Goal: Transaction & Acquisition: Subscribe to service/newsletter

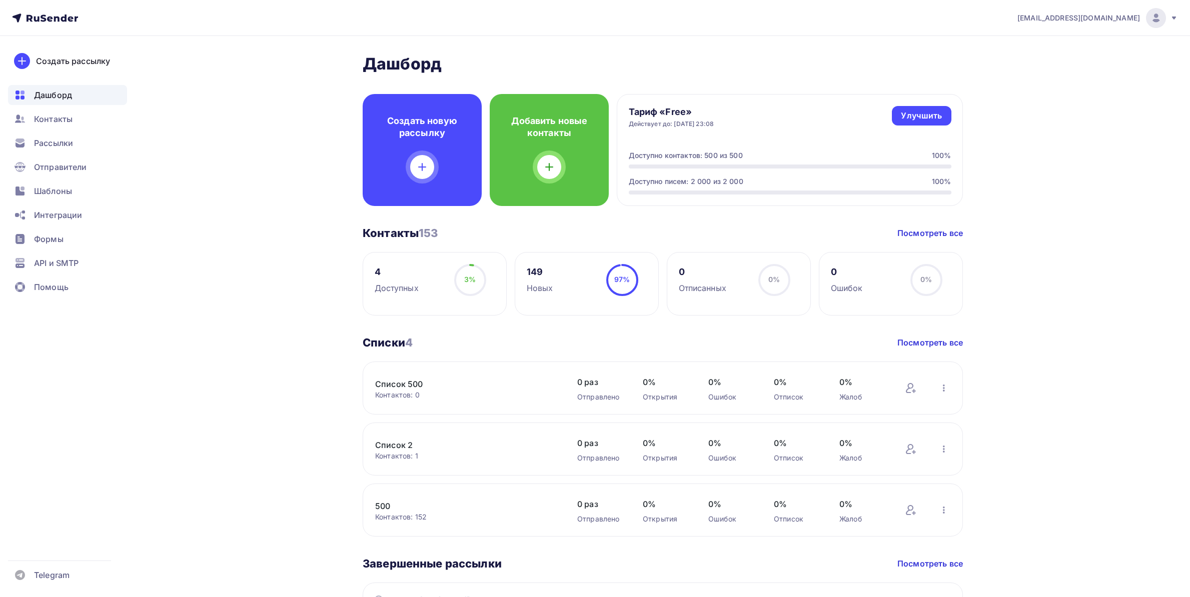
click at [77, 135] on div "Рассылки" at bounding box center [67, 143] width 119 height 20
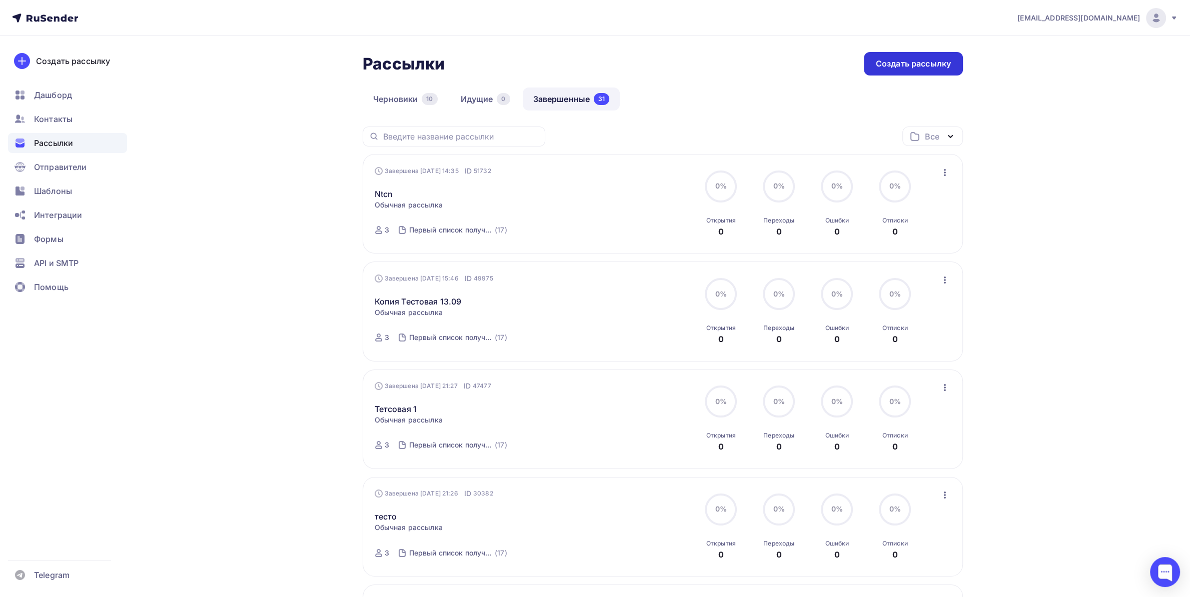
click at [887, 55] on div "Создать рассылку" at bounding box center [913, 64] width 99 height 24
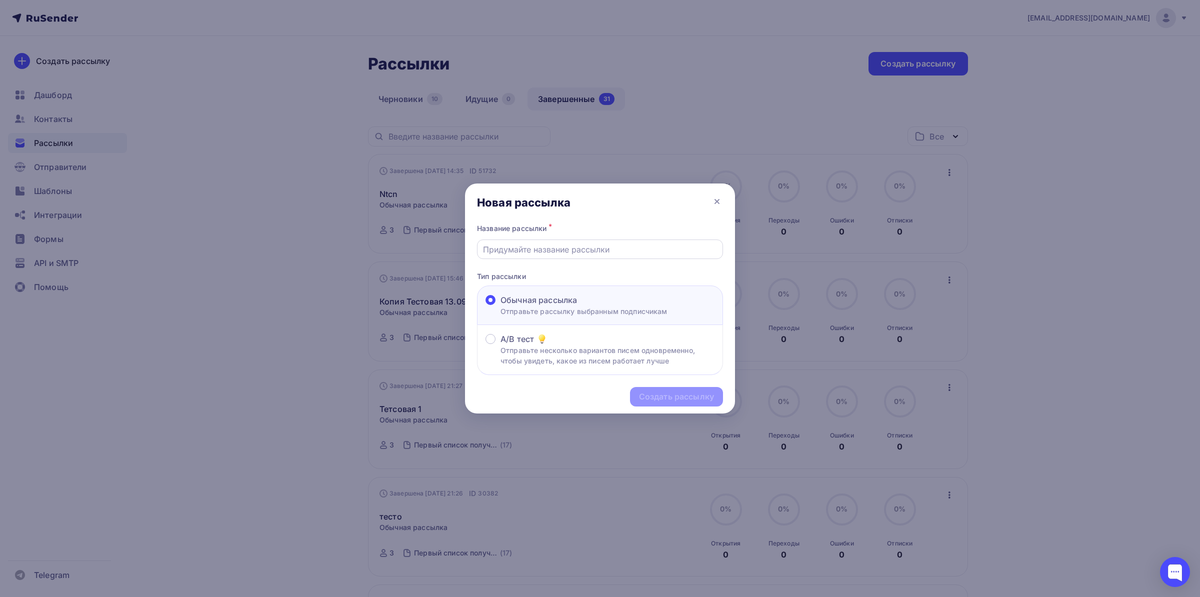
click at [551, 250] on input "text" at bounding box center [600, 250] width 235 height 12
type input "12345"
click at [688, 402] on div "Создать рассылку" at bounding box center [676, 397] width 75 height 12
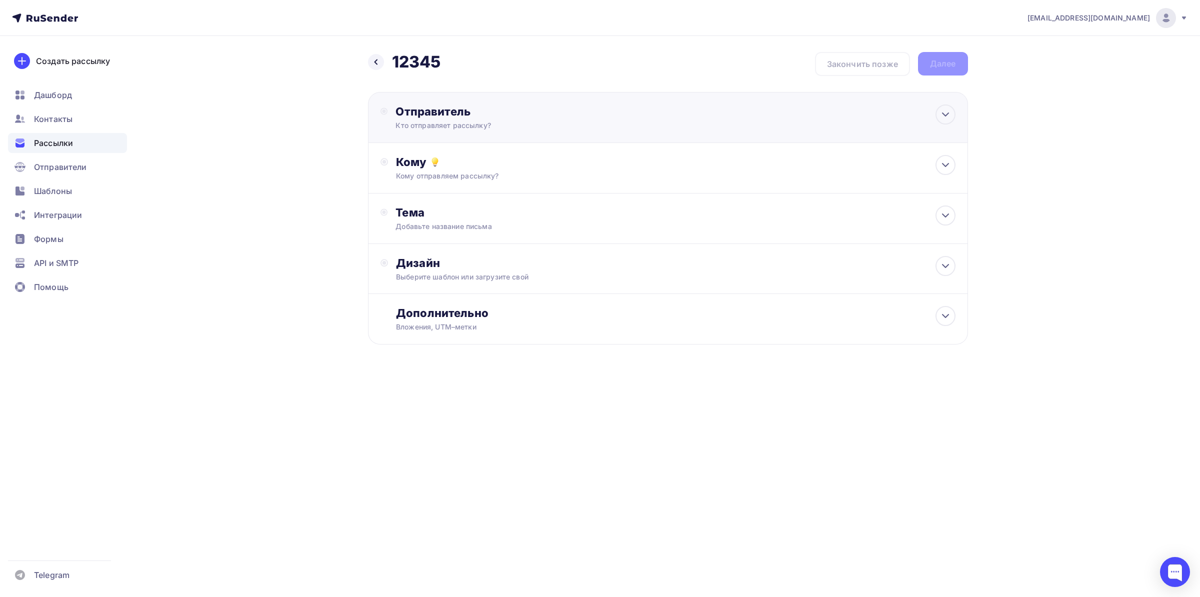
click at [548, 122] on div "Кто отправляет рассылку?" at bounding box center [493, 126] width 195 height 10
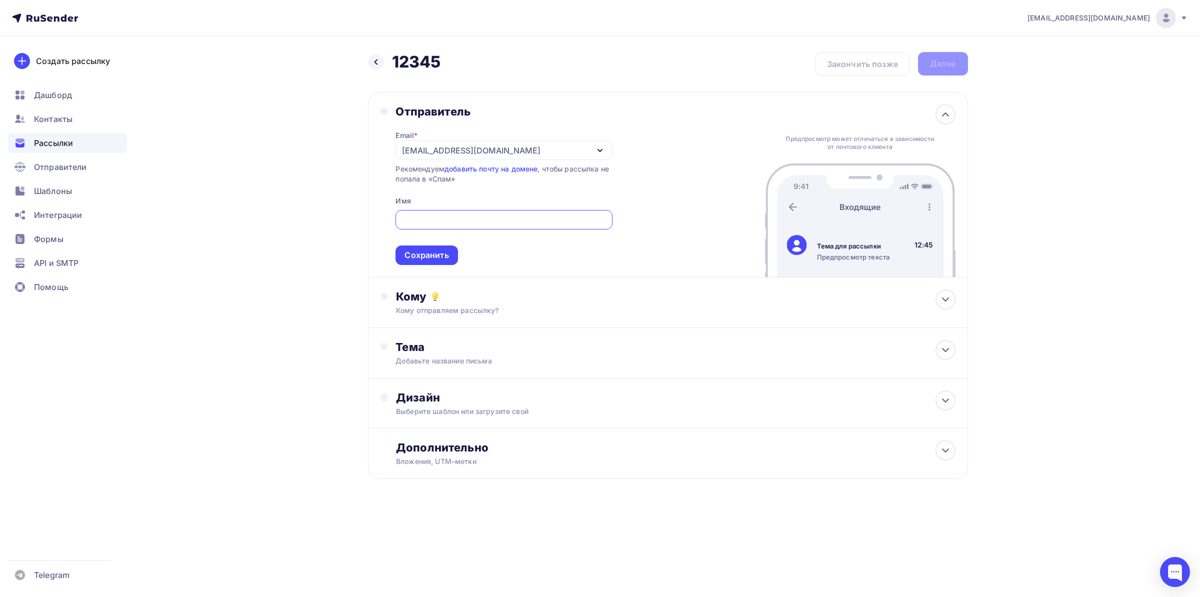
click at [460, 212] on div at bounding box center [504, 220] width 217 height 20
click at [443, 214] on input "text" at bounding box center [504, 220] width 205 height 12
type input "1"
click at [431, 248] on span "1 Сохранить" at bounding box center [504, 235] width 217 height 59
click at [431, 248] on div "Сохранить" at bounding box center [427, 256] width 62 height 20
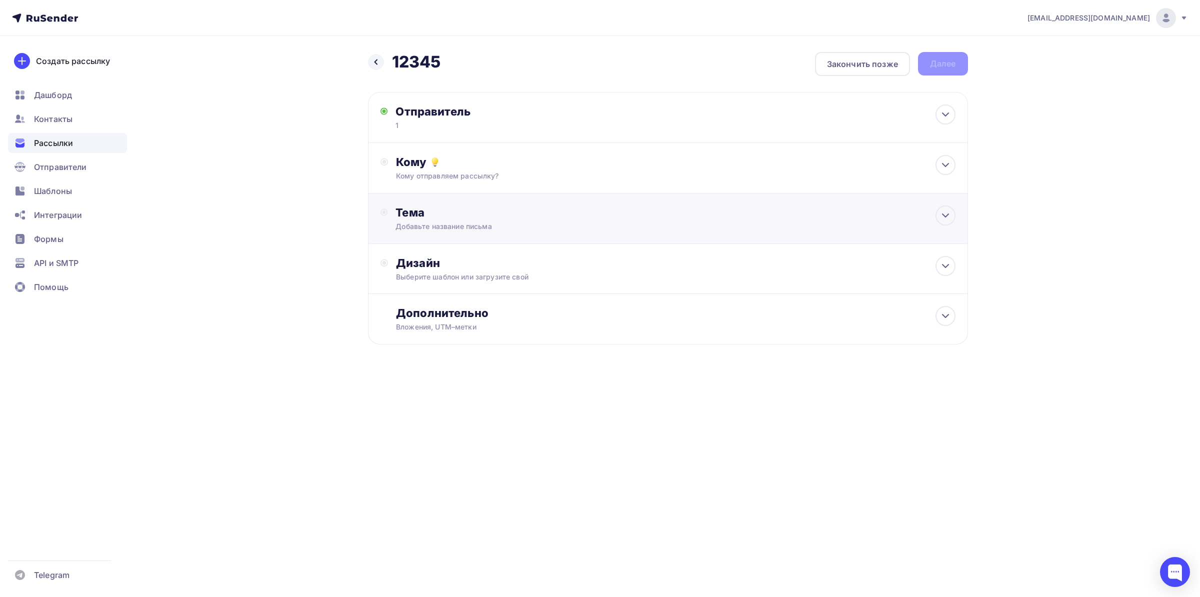
click at [478, 219] on div "Тема" at bounding box center [495, 213] width 198 height 14
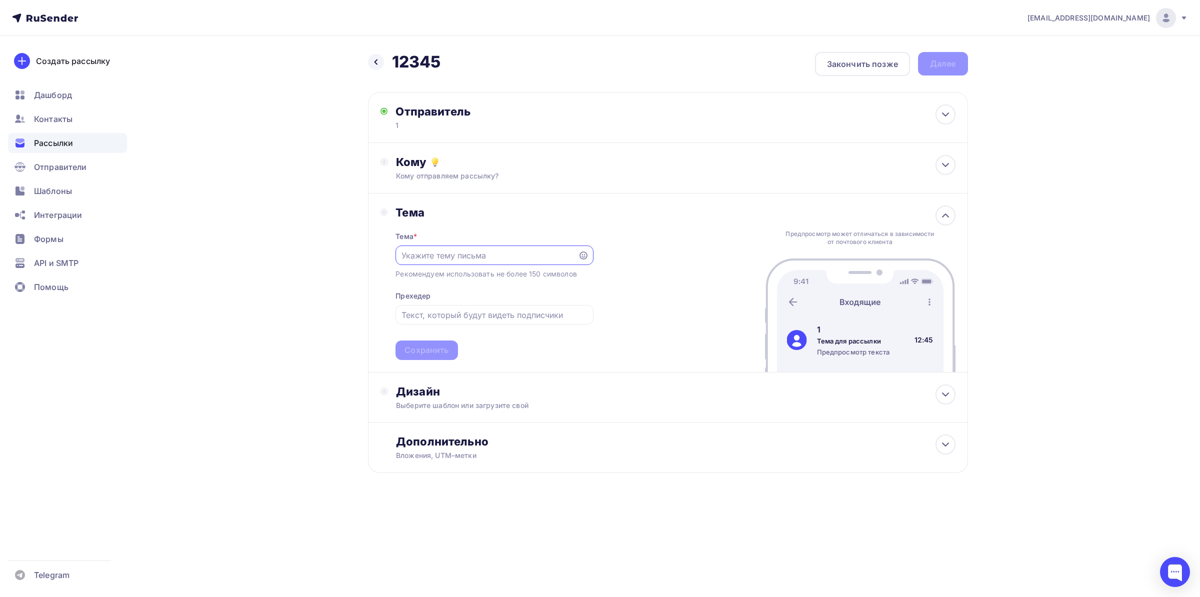
click at [457, 245] on div "Тема * Рекомендуем использовать не более 150 символов Прехедер Сохранить" at bounding box center [495, 290] width 198 height 141
click at [460, 257] on input "text" at bounding box center [487, 256] width 171 height 12
type input "1"
drag, startPoint x: 455, startPoint y: 303, endPoint x: 452, endPoint y: 323, distance: 20.2
click at [455, 310] on div "Тема * 1 Рекомендуем использовать не более 150 символов Прехедер Сохранить" at bounding box center [495, 290] width 198 height 141
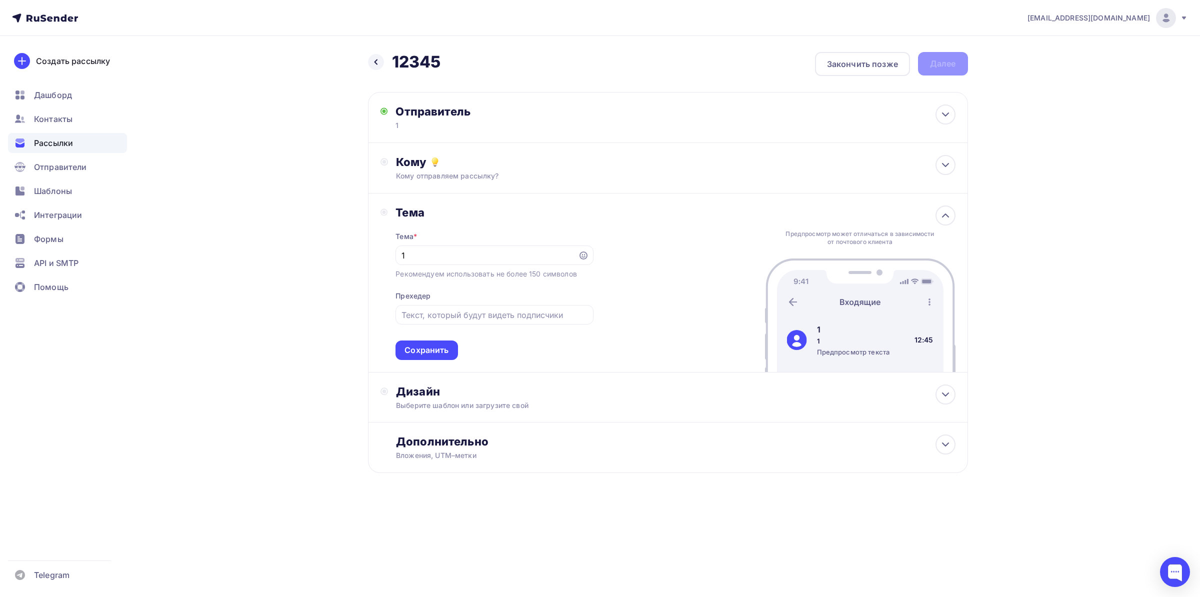
drag, startPoint x: 452, startPoint y: 323, endPoint x: 433, endPoint y: 340, distance: 25.8
click at [452, 323] on div at bounding box center [495, 315] width 198 height 20
drag, startPoint x: 438, startPoint y: 334, endPoint x: 449, endPoint y: 312, distance: 25.0
click at [438, 327] on div "Тема * 1 Рекомендуем использовать не более 150 символов Прехедер Сохранить" at bounding box center [495, 290] width 198 height 141
click at [449, 312] on input "text" at bounding box center [495, 315] width 186 height 12
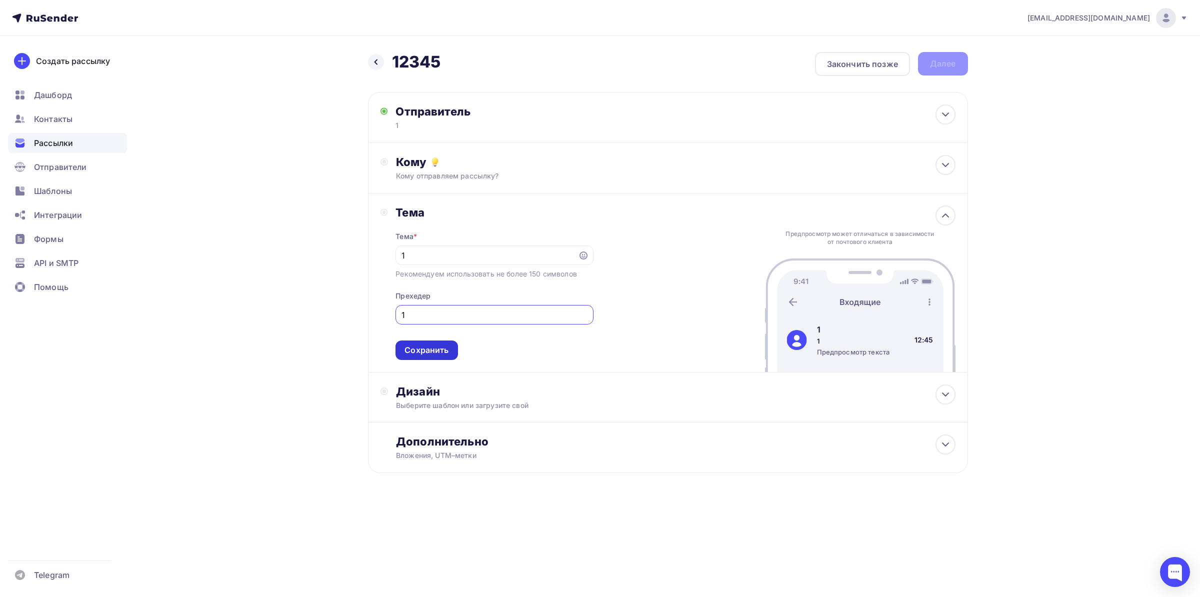
type input "1"
click at [432, 345] on div "Сохранить" at bounding box center [427, 351] width 62 height 20
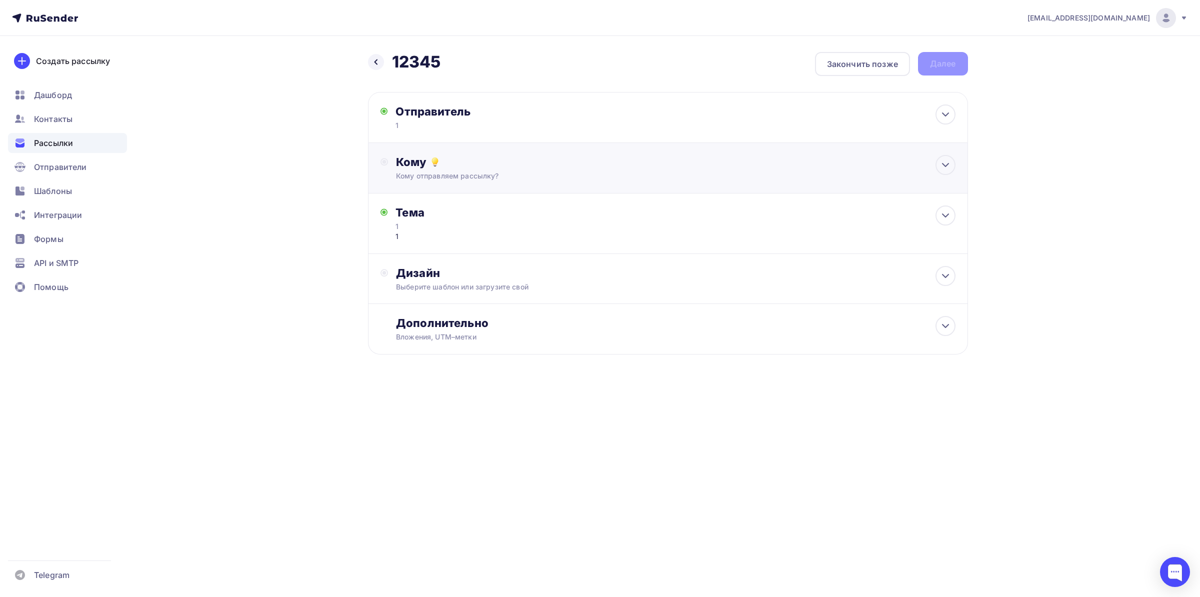
click at [434, 174] on div "Кому отправляем рассылку?" at bounding box center [648, 176] width 504 height 10
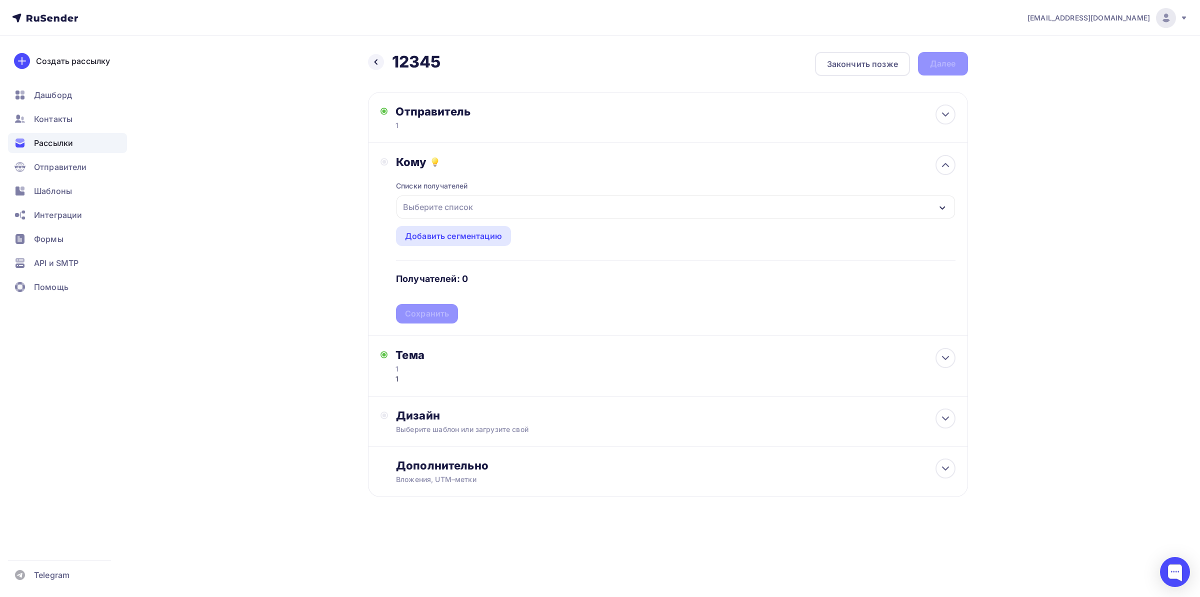
click at [473, 203] on div "Выберите список" at bounding box center [438, 207] width 78 height 18
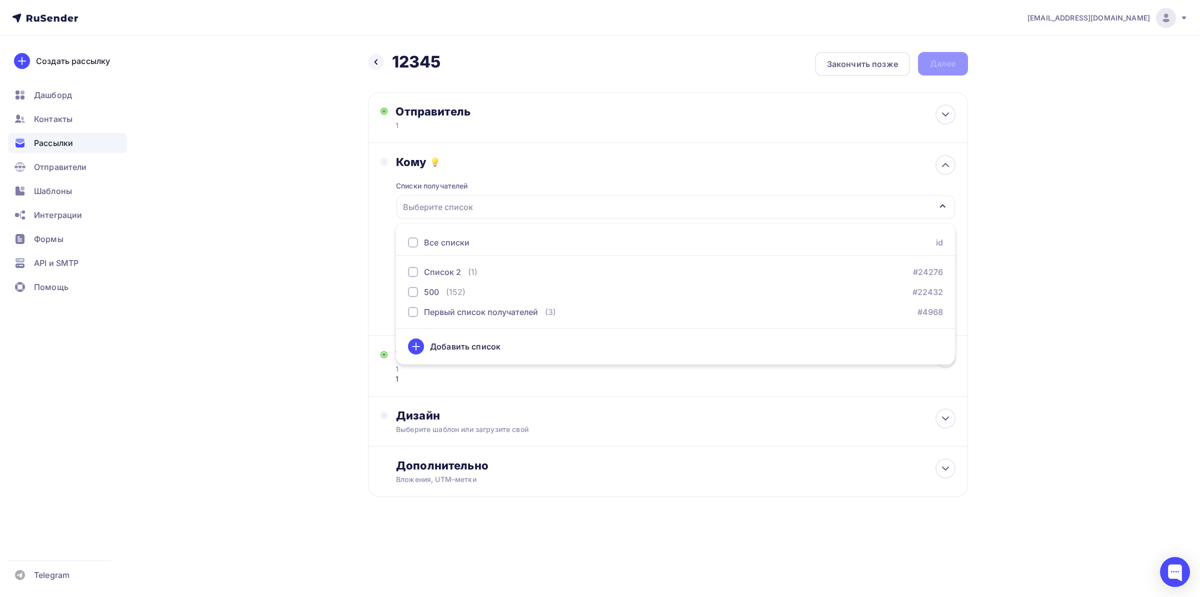
click at [472, 209] on div "Выберите список" at bounding box center [438, 207] width 78 height 18
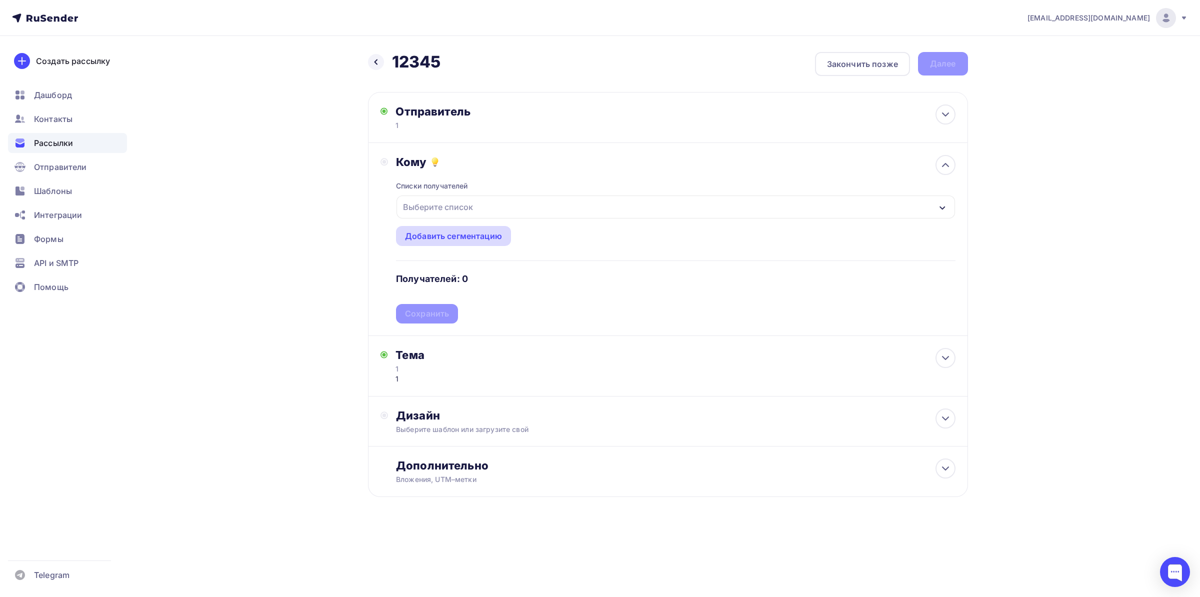
click at [467, 227] on div "Добавить сегментацию" at bounding box center [453, 236] width 115 height 20
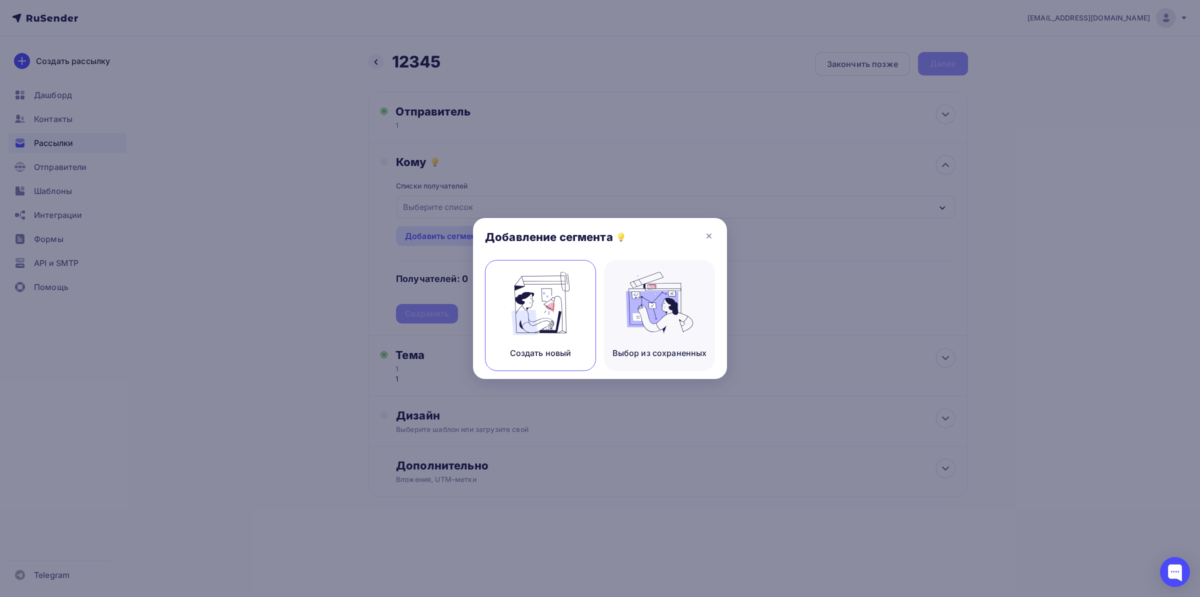
click at [545, 322] on img at bounding box center [540, 303] width 67 height 63
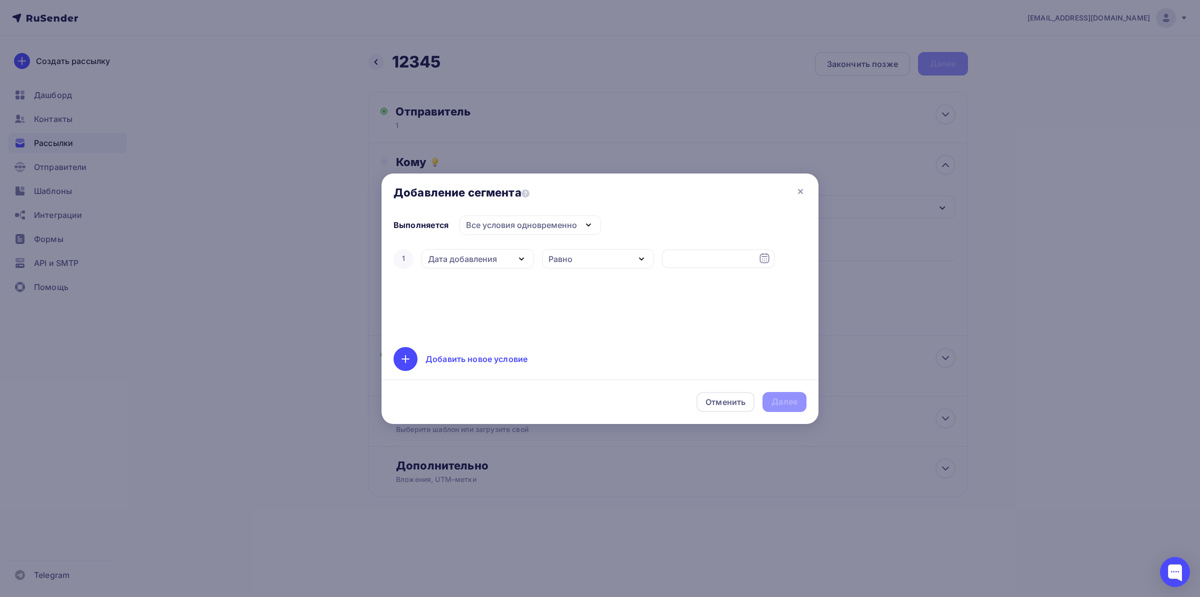
click at [530, 225] on div "Все условия одновременно" at bounding box center [521, 225] width 111 height 12
click at [483, 258] on div "Дата добавления" at bounding box center [462, 259] width 69 height 12
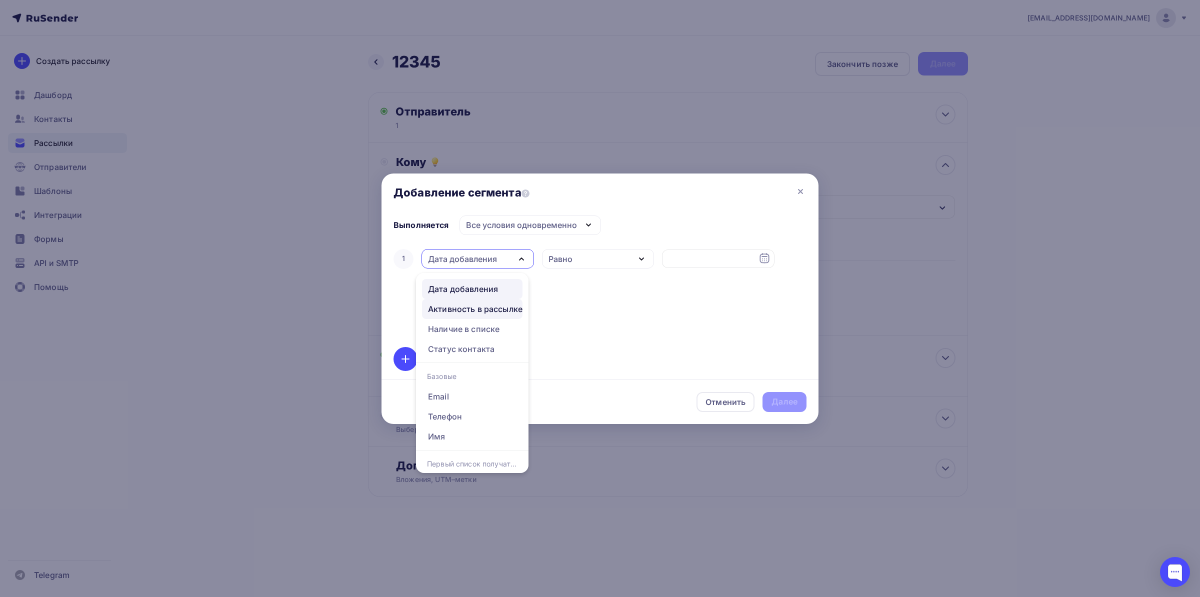
click at [498, 304] on div "Активность в рассылке" at bounding box center [475, 309] width 95 height 12
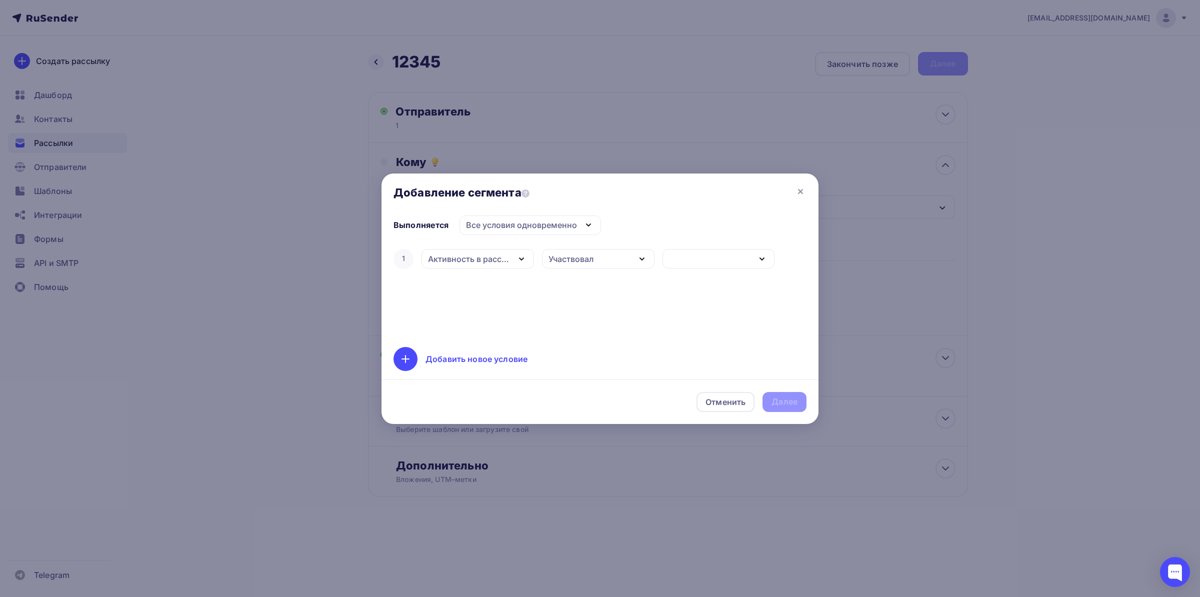
click at [577, 250] on div "Участвовал" at bounding box center [598, 259] width 113 height 20
click at [588, 292] on div "Участвовал" at bounding box center [572, 289] width 46 height 12
click at [699, 266] on div "button" at bounding box center [719, 259] width 113 height 20
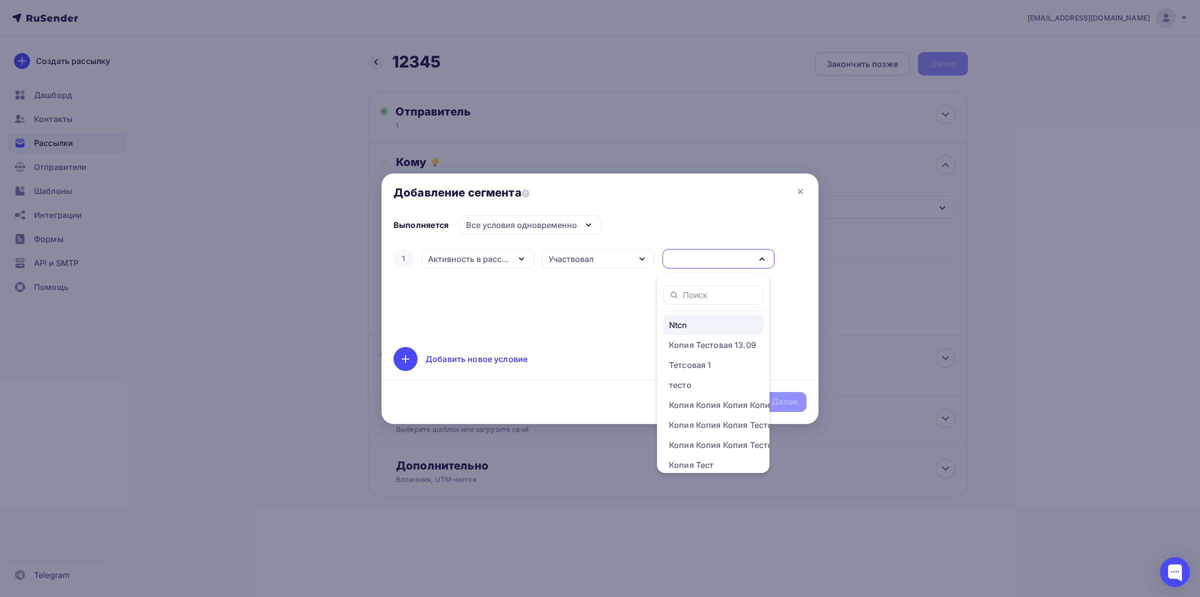
click at [695, 333] on link "Ntcn" at bounding box center [713, 325] width 101 height 20
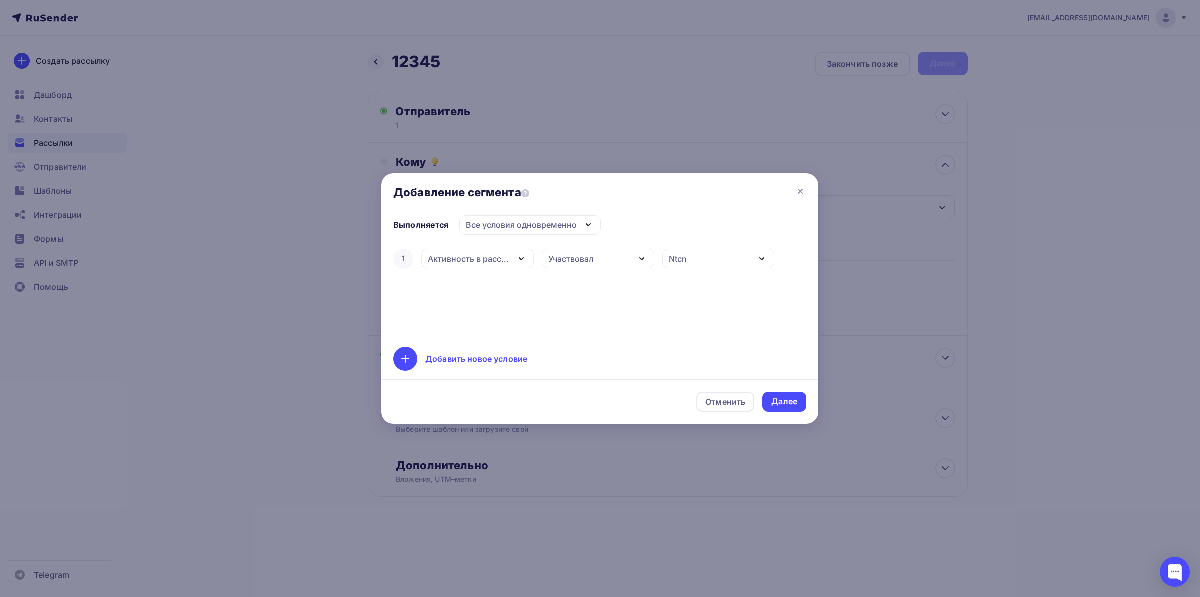
click at [511, 255] on div "Активность в рассылке" at bounding box center [478, 259] width 113 height 20
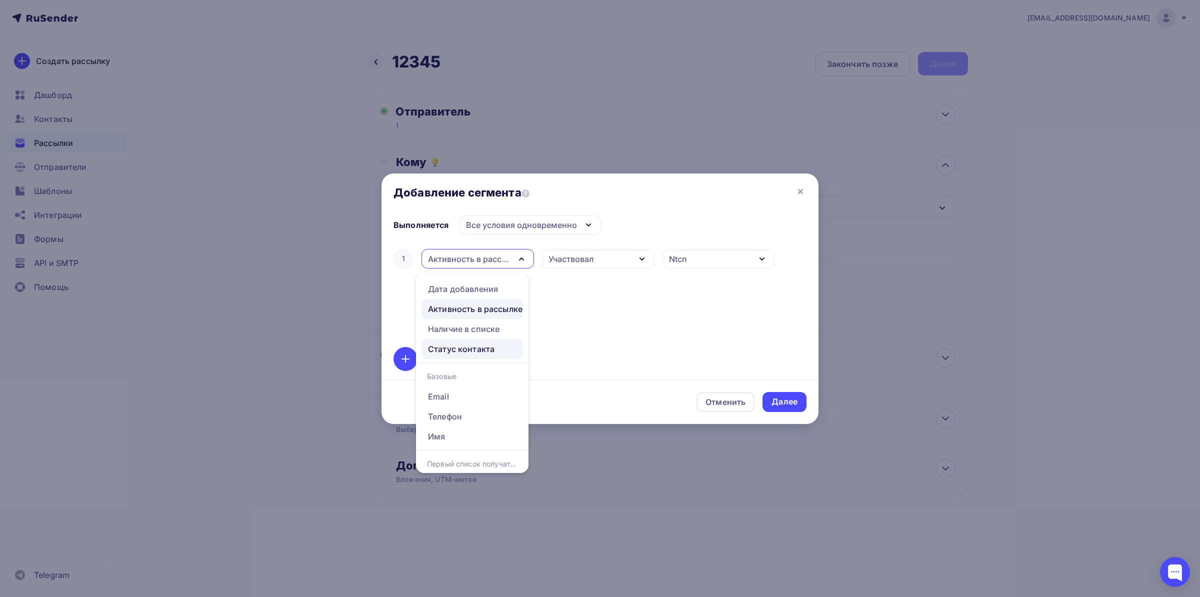
click at [480, 346] on div "Статус контакта" at bounding box center [461, 349] width 67 height 12
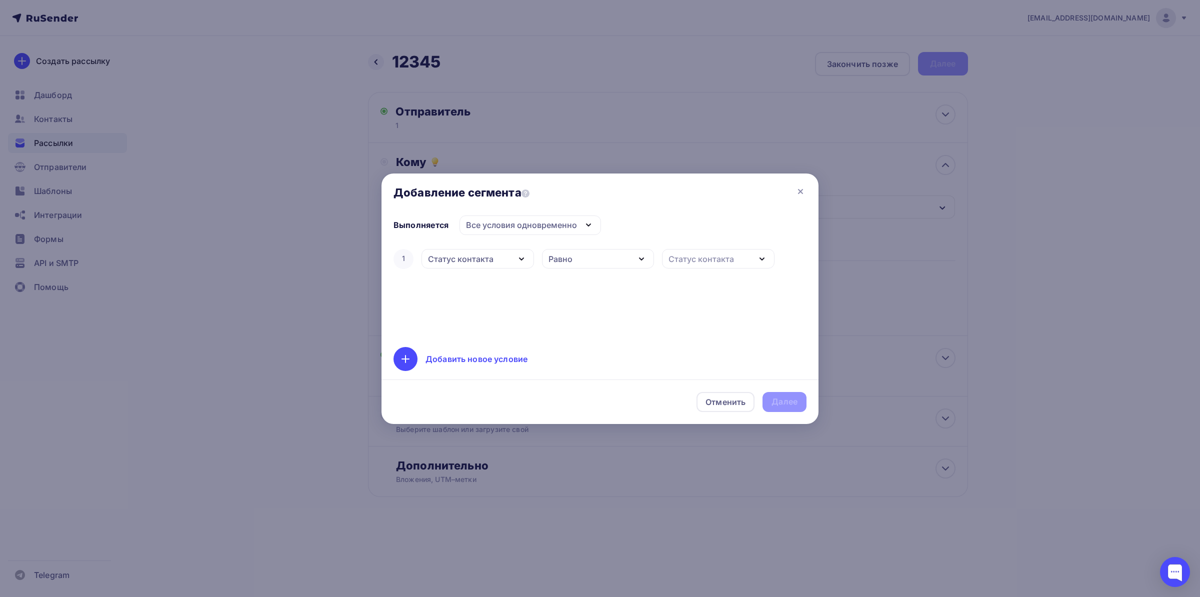
click at [585, 262] on div "Равно" at bounding box center [598, 259] width 113 height 20
drag, startPoint x: 612, startPoint y: 263, endPoint x: 643, endPoint y: 262, distance: 31.0
click at [614, 262] on div "Равно" at bounding box center [598, 259] width 113 height 20
click at [715, 258] on div "Статус контакта" at bounding box center [702, 259] width 66 height 12
click at [705, 260] on div "Статус контакта" at bounding box center [702, 259] width 66 height 12
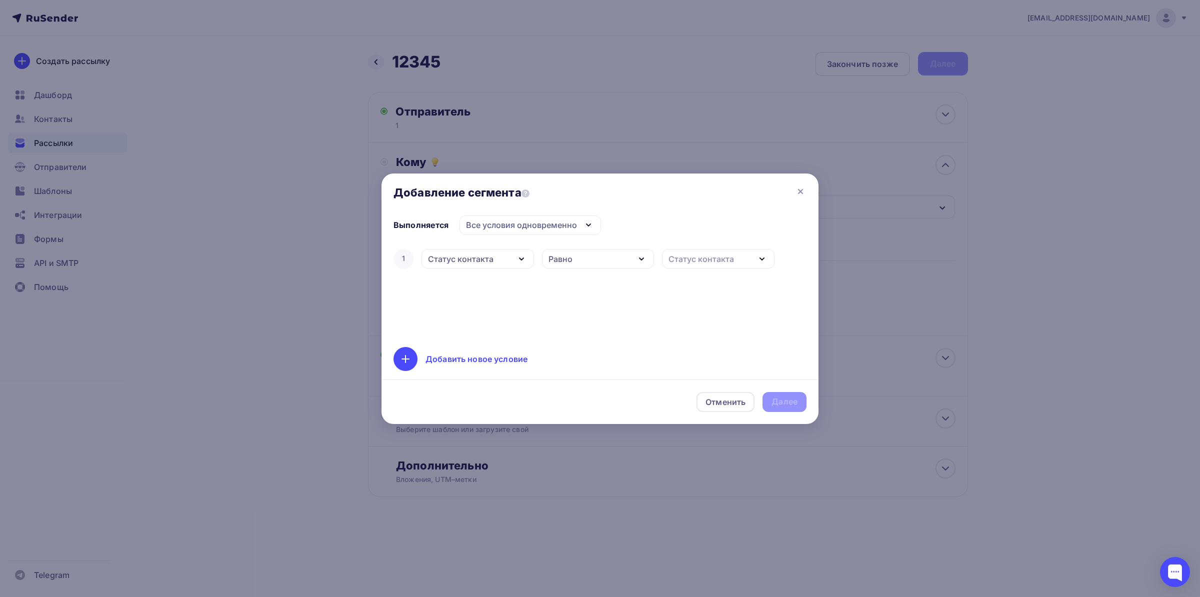
click at [572, 250] on div "Равно" at bounding box center [598, 259] width 113 height 20
click at [575, 251] on div "Равно" at bounding box center [598, 259] width 113 height 20
click at [472, 267] on div "Статус контакта" at bounding box center [478, 259] width 113 height 20
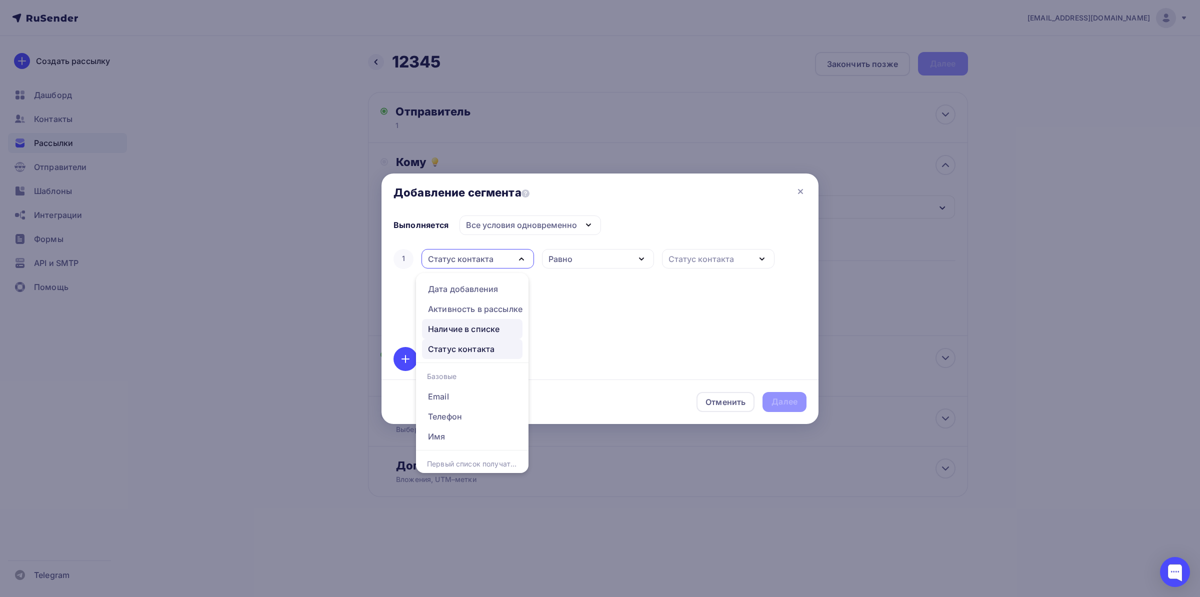
click at [484, 330] on div "Наличие в списке" at bounding box center [464, 329] width 72 height 12
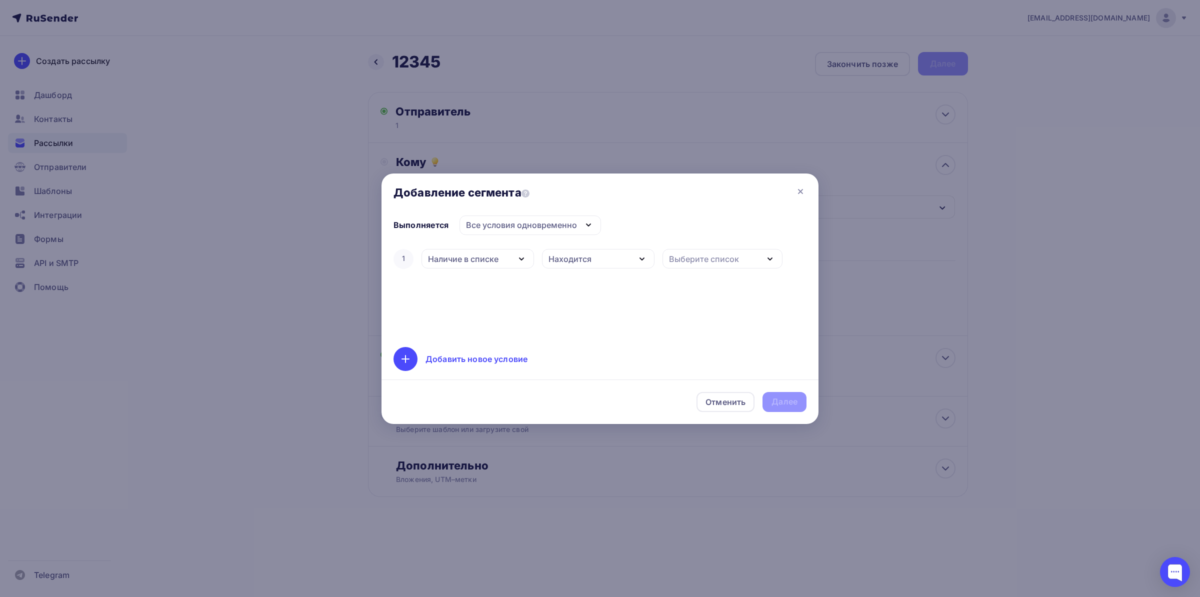
click at [597, 253] on div "Находится" at bounding box center [598, 259] width 113 height 20
click at [480, 246] on div "Выполняется Все условия одновременно Все условия одновременно Хотя бы одно из у…" at bounding box center [600, 294] width 437 height 157
click at [719, 240] on div "Выполняется Все условия одновременно Все условия одновременно Хотя бы одно из у…" at bounding box center [600, 294] width 437 height 157
click at [713, 255] on div "Выберите список" at bounding box center [704, 259] width 70 height 12
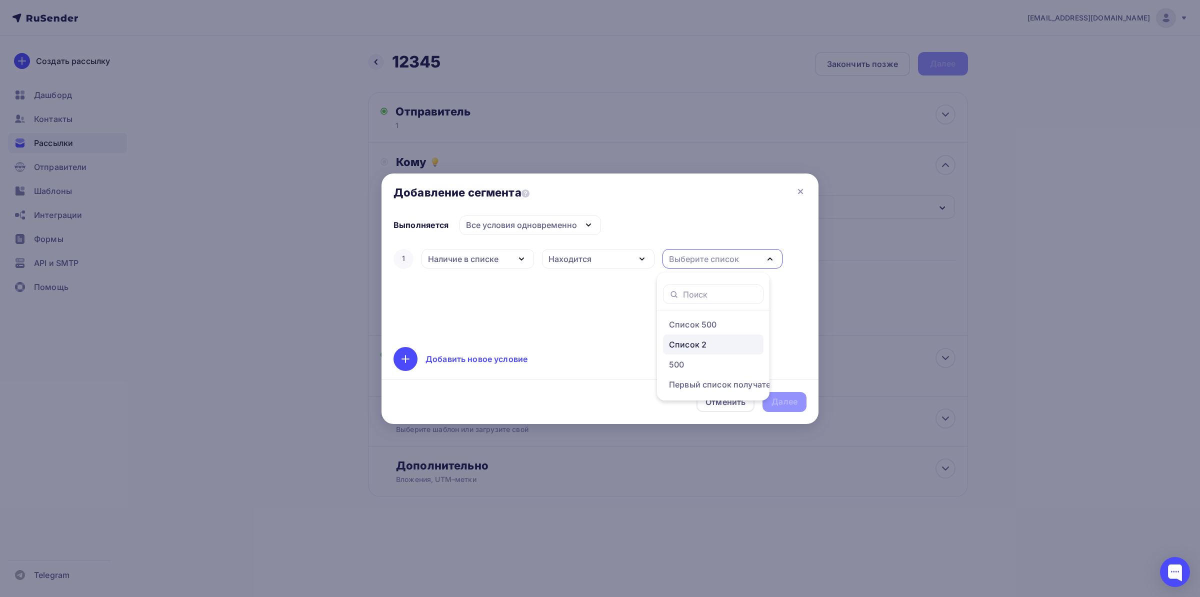
click at [695, 347] on div "Список 2" at bounding box center [688, 345] width 38 height 12
click at [436, 361] on div "Добавить новое условие" at bounding box center [477, 359] width 102 height 12
click at [485, 288] on div "Дата добавления" at bounding box center [462, 291] width 69 height 12
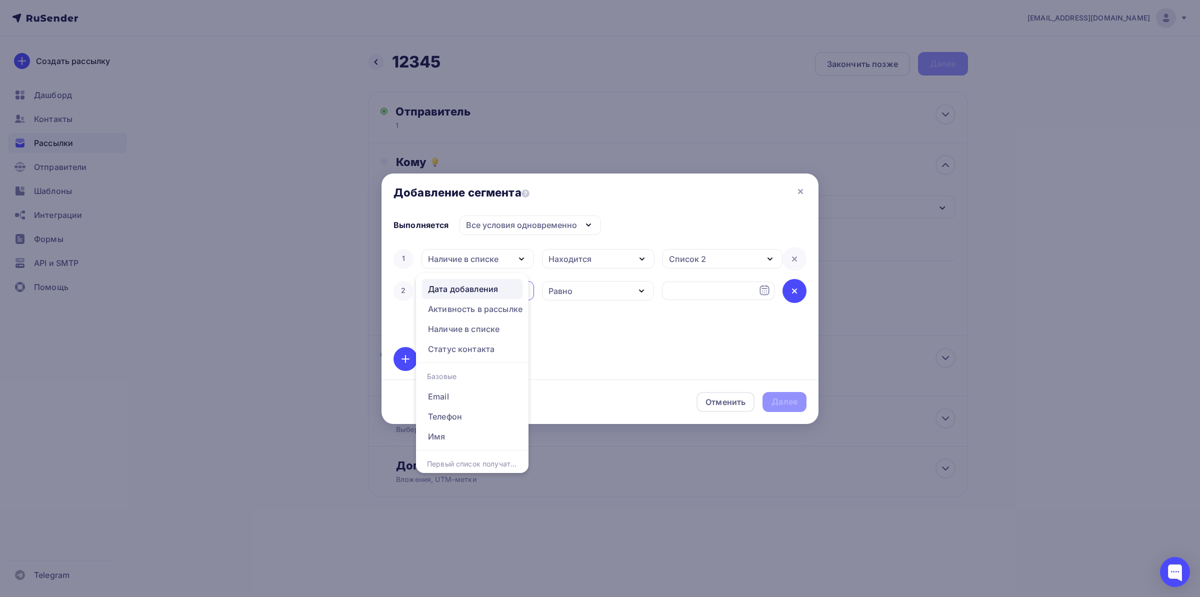
click at [795, 282] on div at bounding box center [795, 291] width 24 height 24
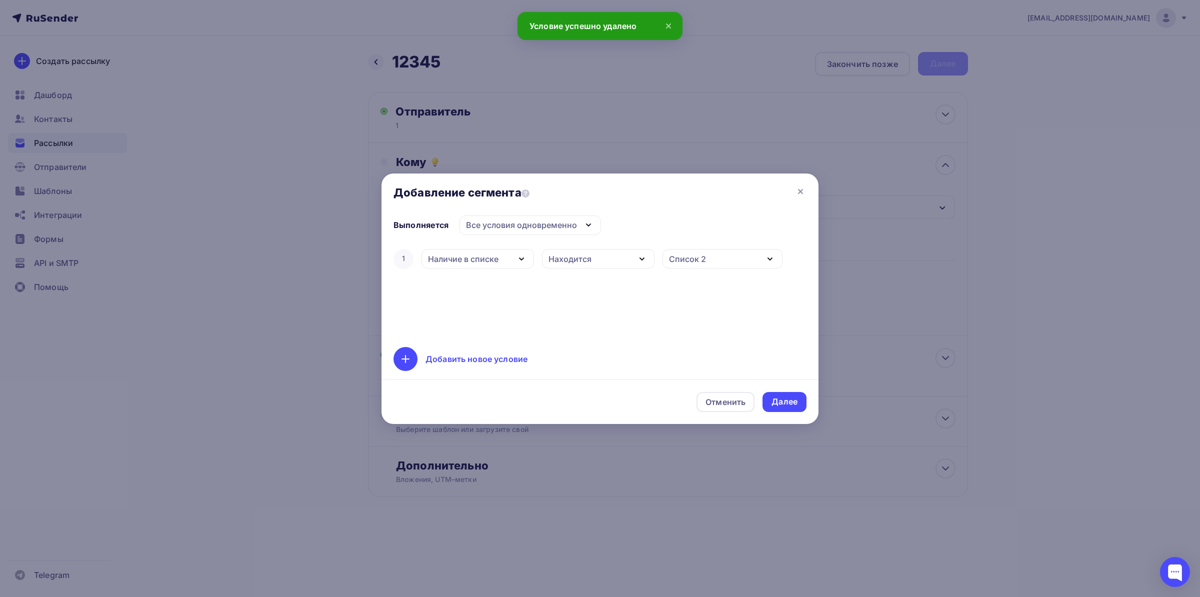
click at [487, 255] on div "Наличие в списке" at bounding box center [463, 259] width 71 height 12
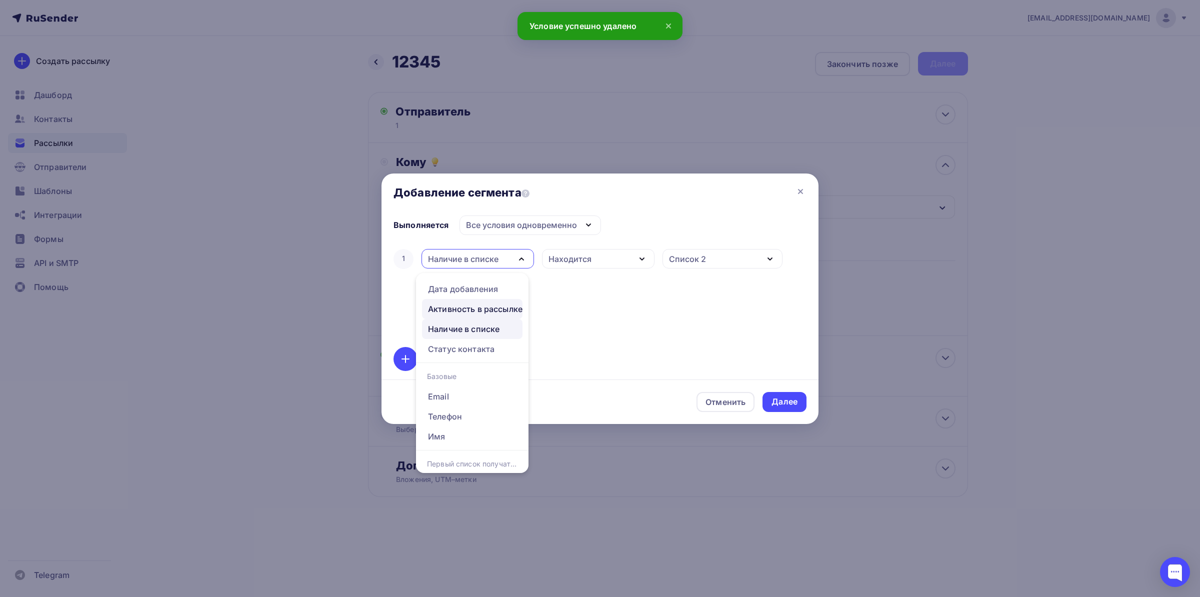
click at [484, 311] on div "Активность в рассылке" at bounding box center [475, 309] width 95 height 12
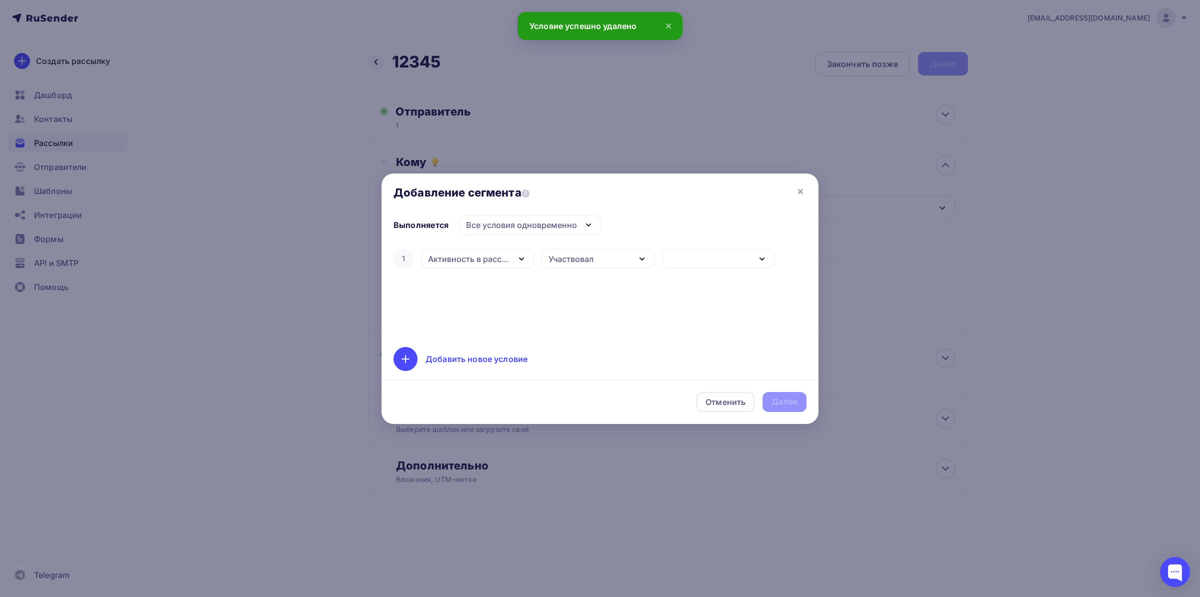
click at [610, 263] on div "Участвовал" at bounding box center [598, 259] width 113 height 20
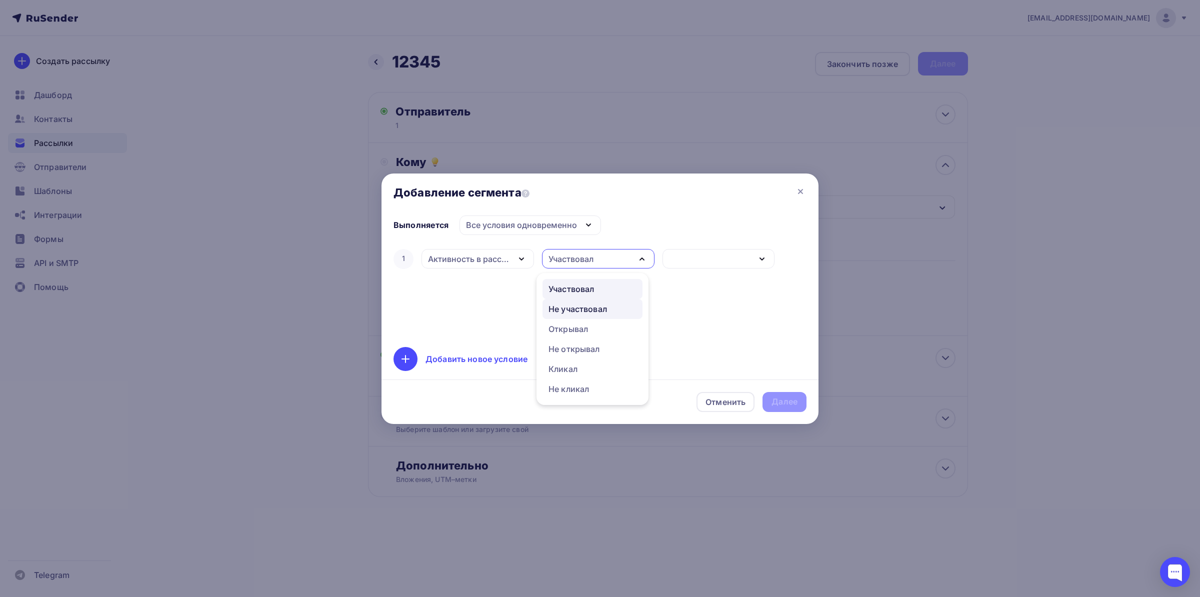
click at [590, 307] on div "Не участвовал" at bounding box center [578, 309] width 59 height 12
click at [695, 263] on div "button" at bounding box center [719, 259] width 113 height 20
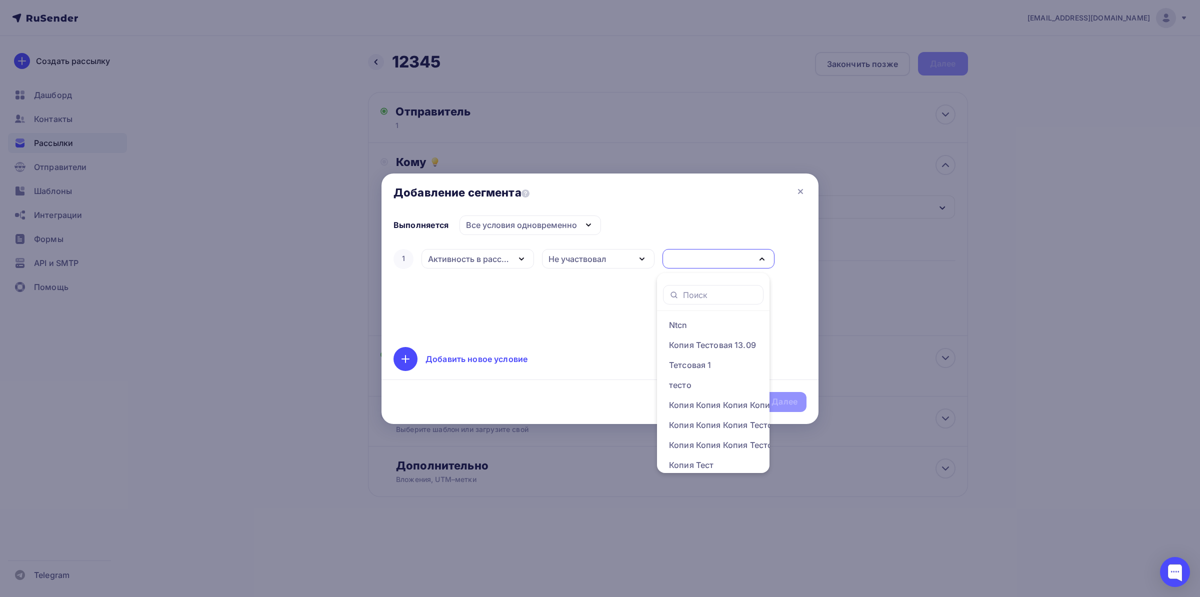
click at [603, 314] on div "1 Активность в рассылке Дата добавления Активность в рассылке Наличие в списке …" at bounding box center [600, 291] width 413 height 88
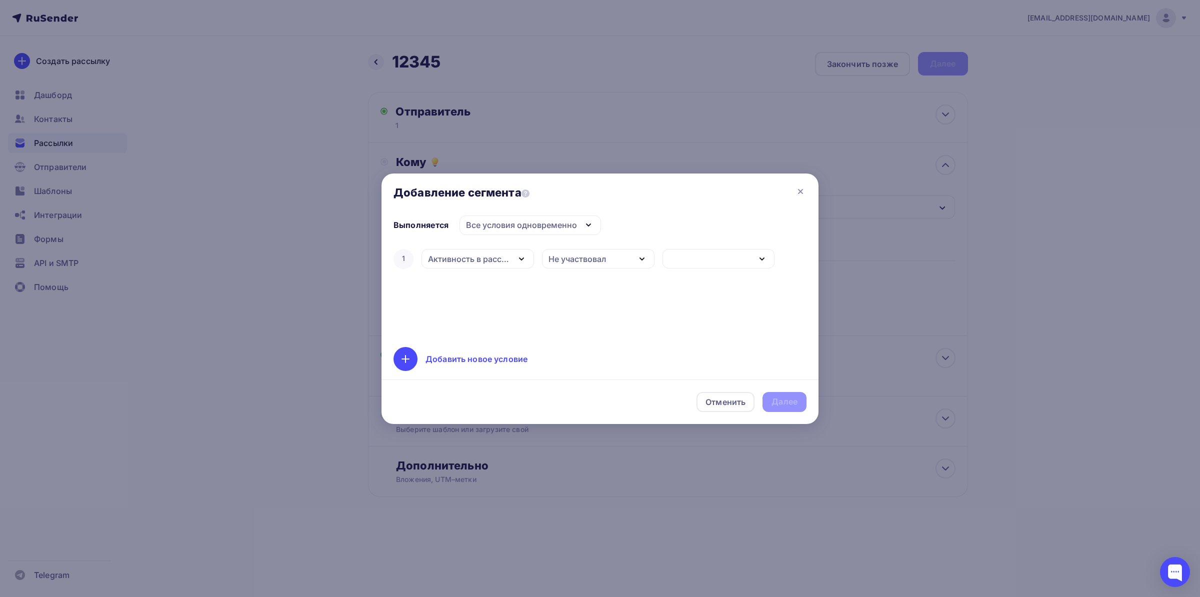
click at [501, 261] on div "Активность в рассылке" at bounding box center [469, 259] width 82 height 12
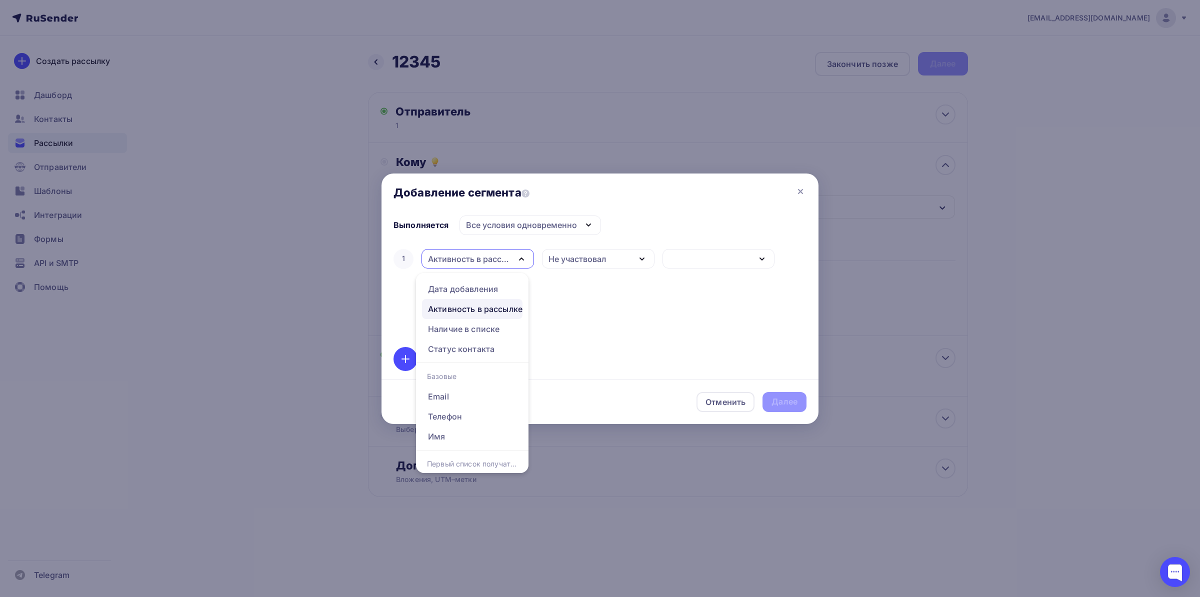
click at [499, 265] on div "Активность в рассылке" at bounding box center [469, 259] width 82 height 12
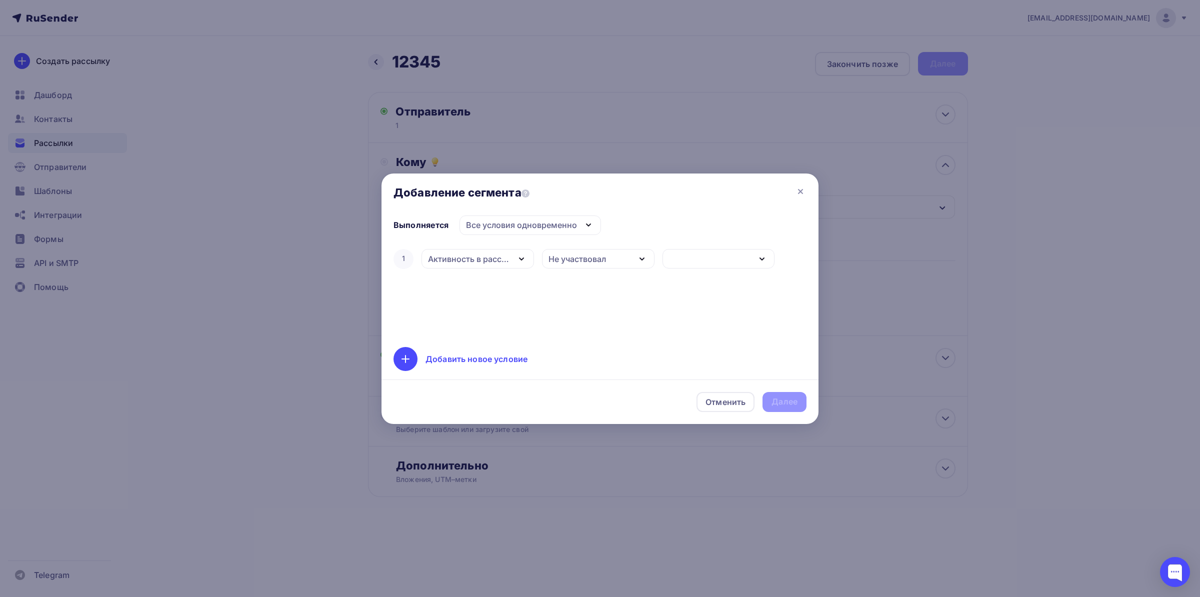
click at [563, 258] on div "Не участвовал" at bounding box center [578, 259] width 58 height 12
click at [603, 290] on div "Участвовал" at bounding box center [593, 289] width 88 height 12
drag, startPoint x: 694, startPoint y: 260, endPoint x: 726, endPoint y: 280, distance: 37.3
click at [695, 259] on div "button" at bounding box center [719, 259] width 113 height 20
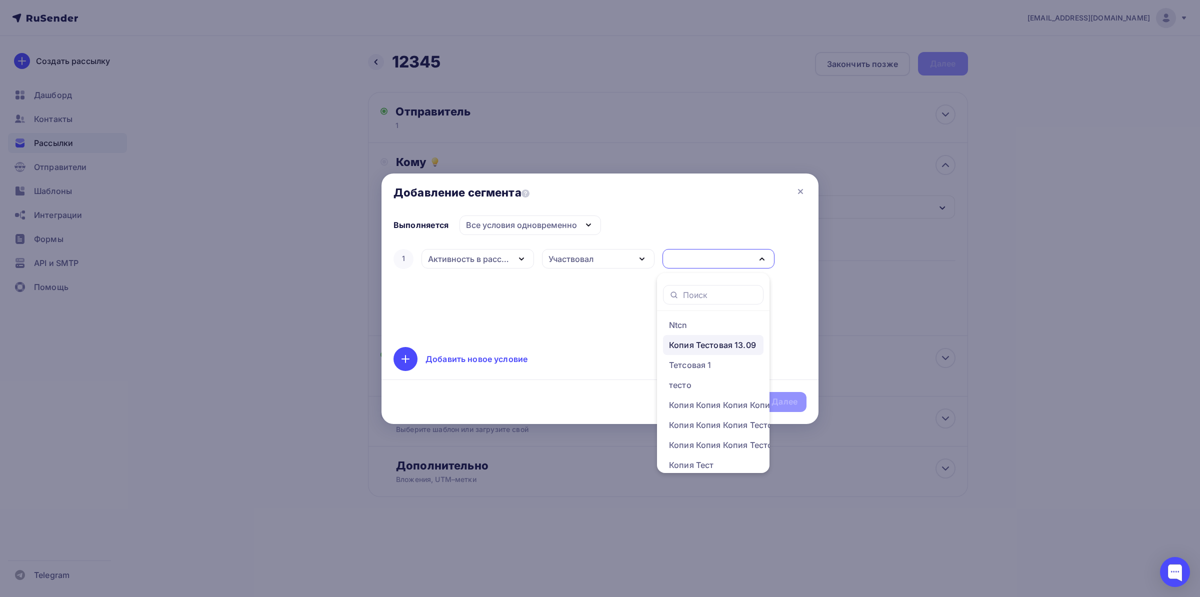
click at [708, 348] on div "Копия Тестовая 13.09" at bounding box center [712, 345] width 87 height 12
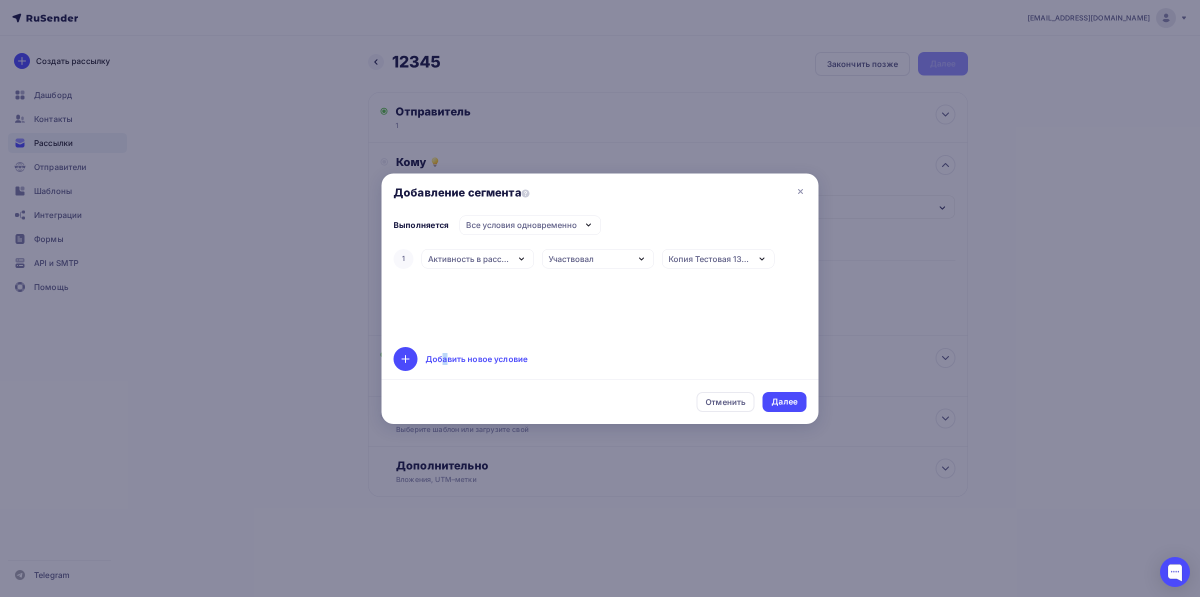
click at [445, 353] on div "Добавить новое условие" at bounding box center [461, 359] width 134 height 24
click at [471, 291] on div "Дата добавления" at bounding box center [462, 291] width 69 height 12
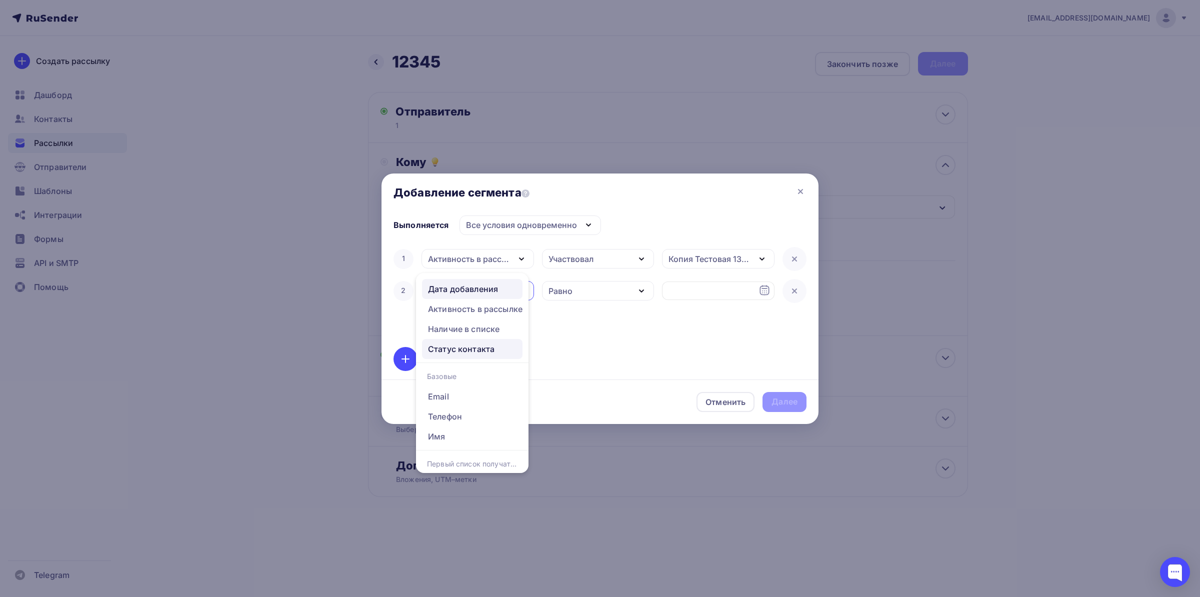
click at [494, 349] on div "Статус контакта" at bounding box center [472, 349] width 89 height 12
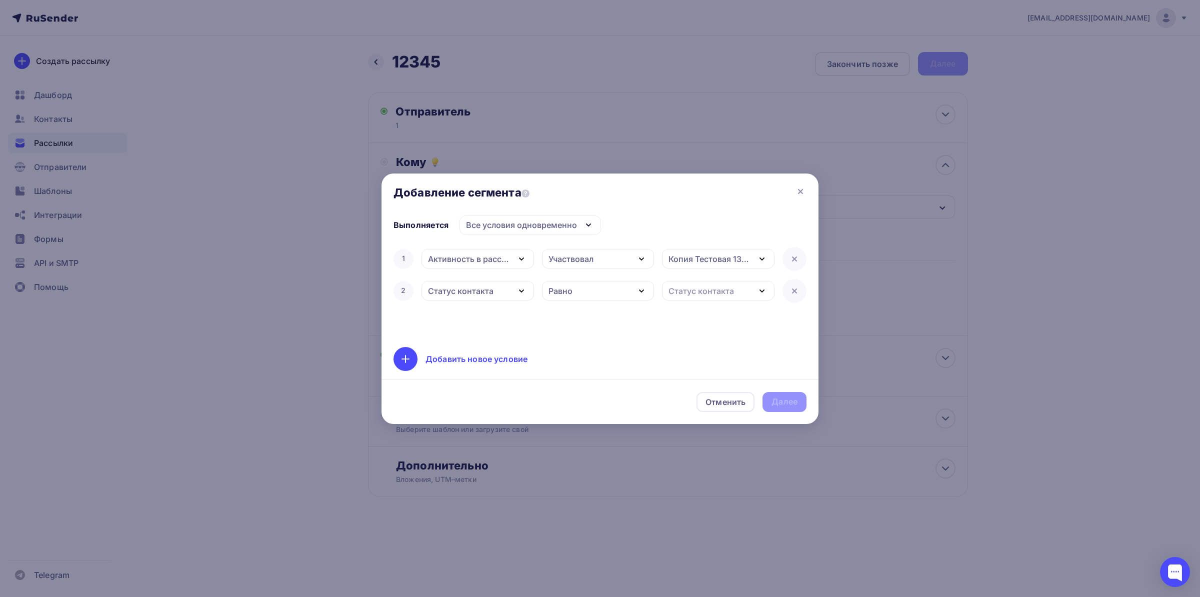
click at [568, 294] on div "Равно" at bounding box center [561, 291] width 24 height 12
click at [604, 290] on div "Равно" at bounding box center [593, 289] width 88 height 12
click at [705, 290] on div "Статус контакта" at bounding box center [702, 291] width 66 height 12
click at [719, 293] on div "Активный" at bounding box center [713, 289] width 88 height 12
click at [716, 298] on div "Активный" at bounding box center [718, 291] width 113 height 20
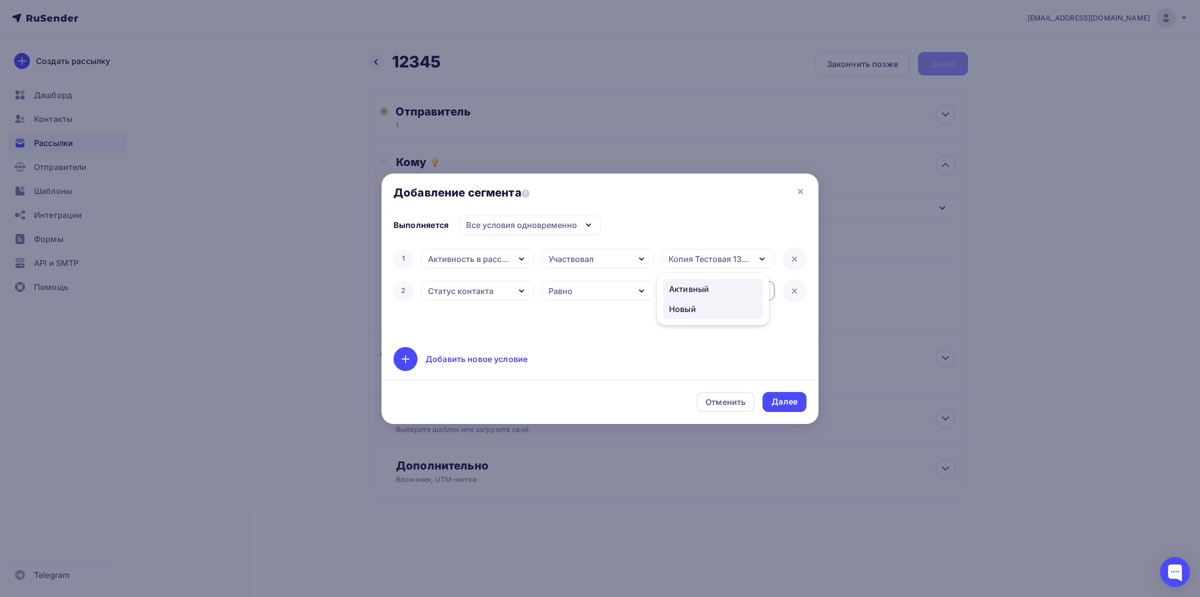
click at [696, 319] on link "Новый" at bounding box center [713, 309] width 100 height 20
click at [783, 286] on div "2 Статус контакта Дата добавления Активность в рассылке Наличие в списке Статус…" at bounding box center [600, 291] width 413 height 24
click at [798, 266] on div at bounding box center [795, 259] width 24 height 24
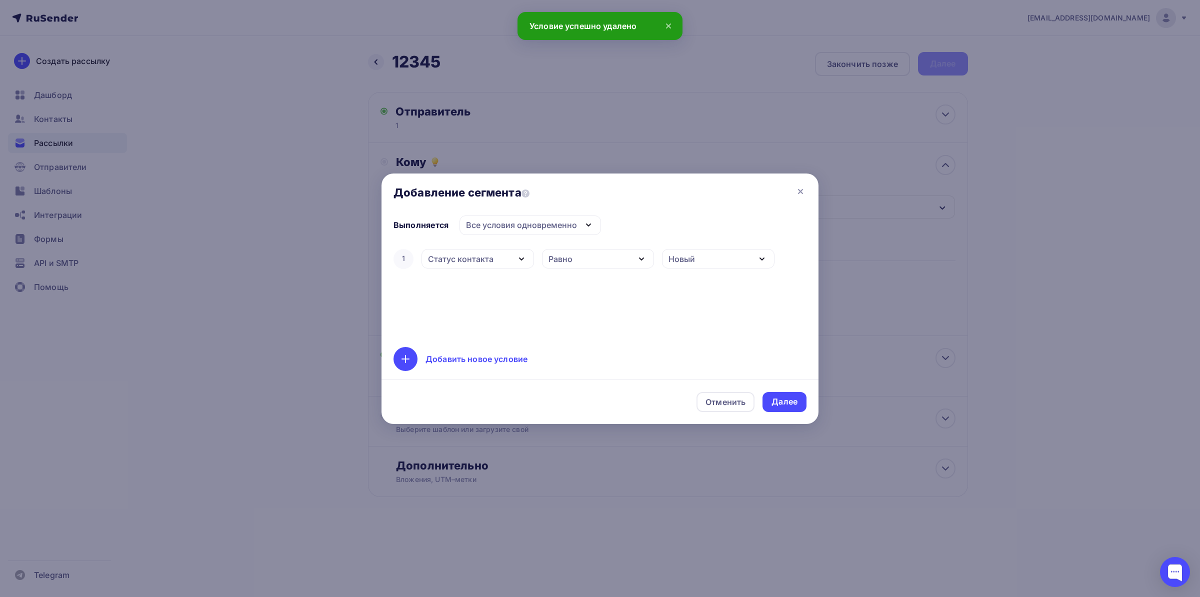
click at [790, 262] on div "1 Статус контакта Дата добавления Активность в рассылке Наличие в списке Статус…" at bounding box center [600, 259] width 413 height 24
click at [465, 360] on div "Добавить новое условие" at bounding box center [477, 359] width 102 height 12
click at [798, 260] on icon at bounding box center [795, 259] width 12 height 12
click at [469, 261] on div "Дата добавления" at bounding box center [462, 259] width 69 height 12
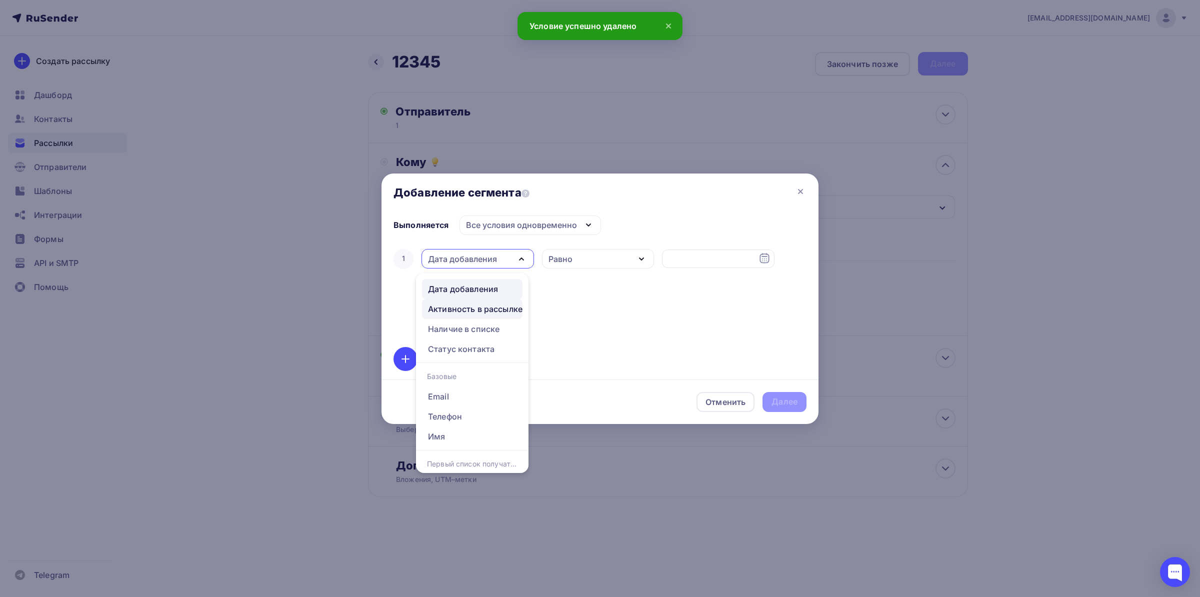
click at [497, 316] on link "Активность в рассылке" at bounding box center [472, 309] width 101 height 20
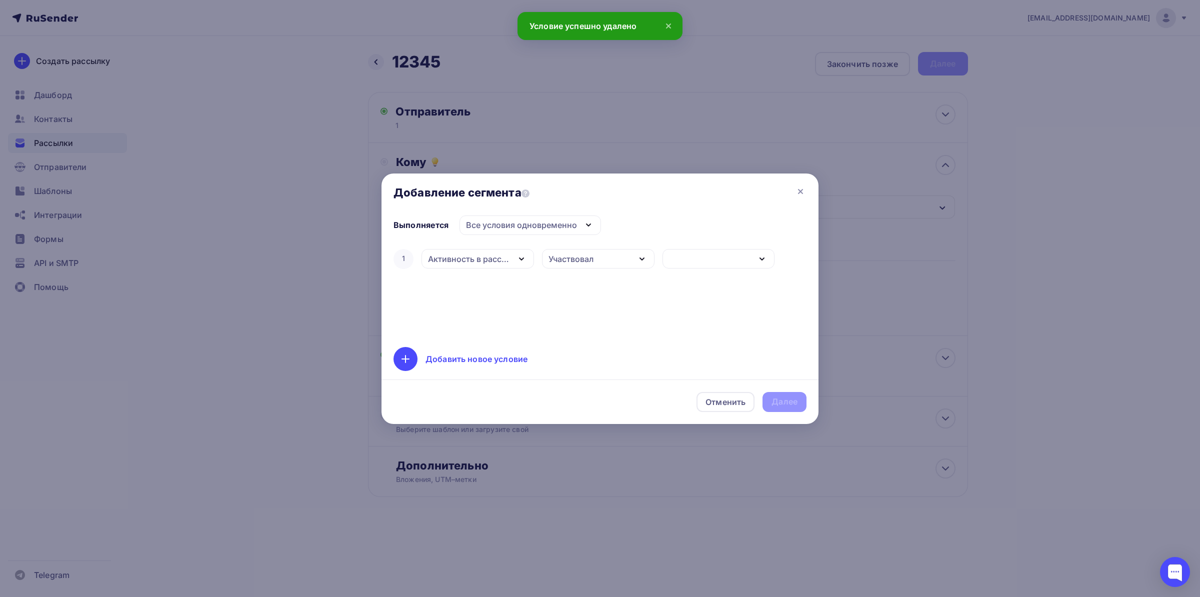
click at [567, 255] on div "Участвовал" at bounding box center [571, 259] width 45 height 12
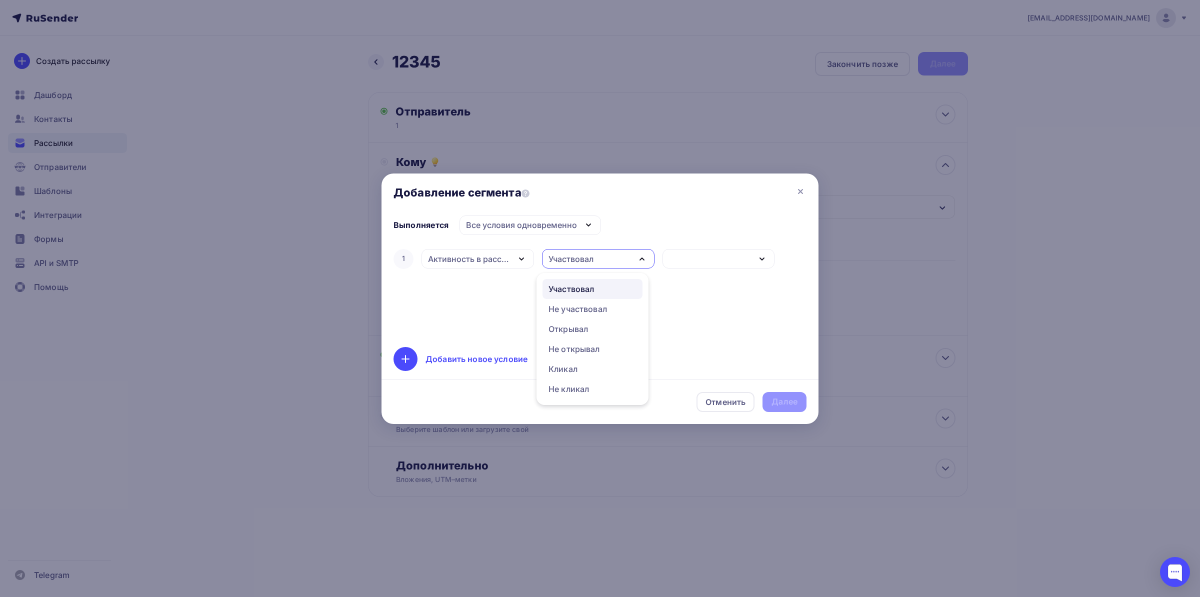
click at [597, 285] on div "Участвовал" at bounding box center [593, 289] width 88 height 12
click at [682, 248] on div "1 Активность в рассылке Дата добавления Активность в рассылке Наличие в списке …" at bounding box center [600, 259] width 413 height 24
click at [687, 251] on div "button" at bounding box center [719, 259] width 113 height 20
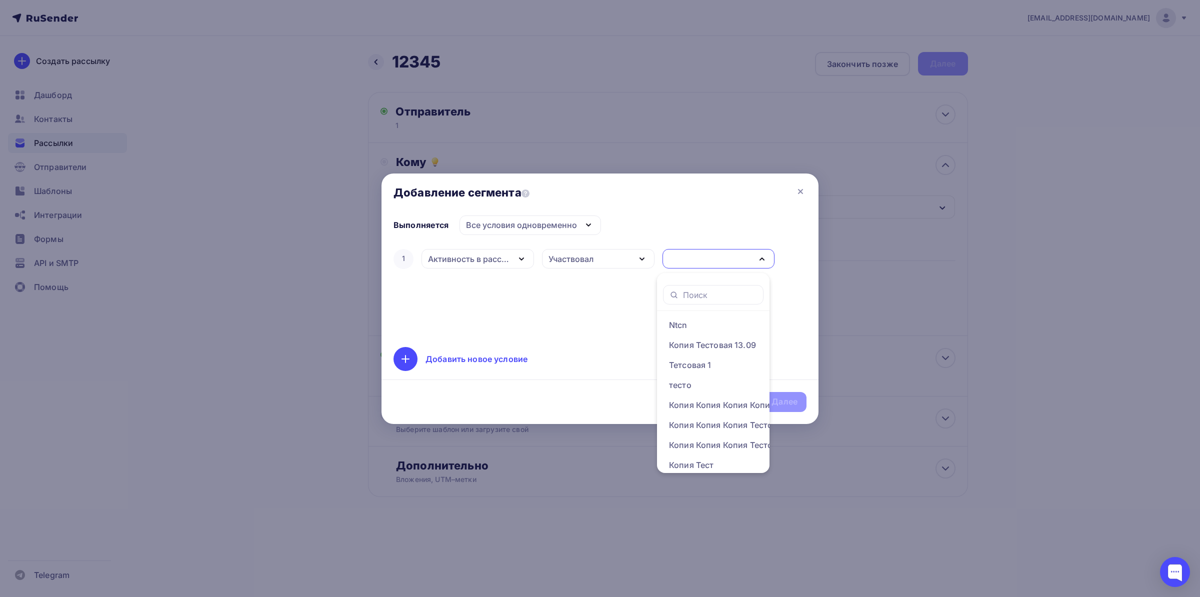
click at [695, 260] on div "button" at bounding box center [719, 259] width 113 height 20
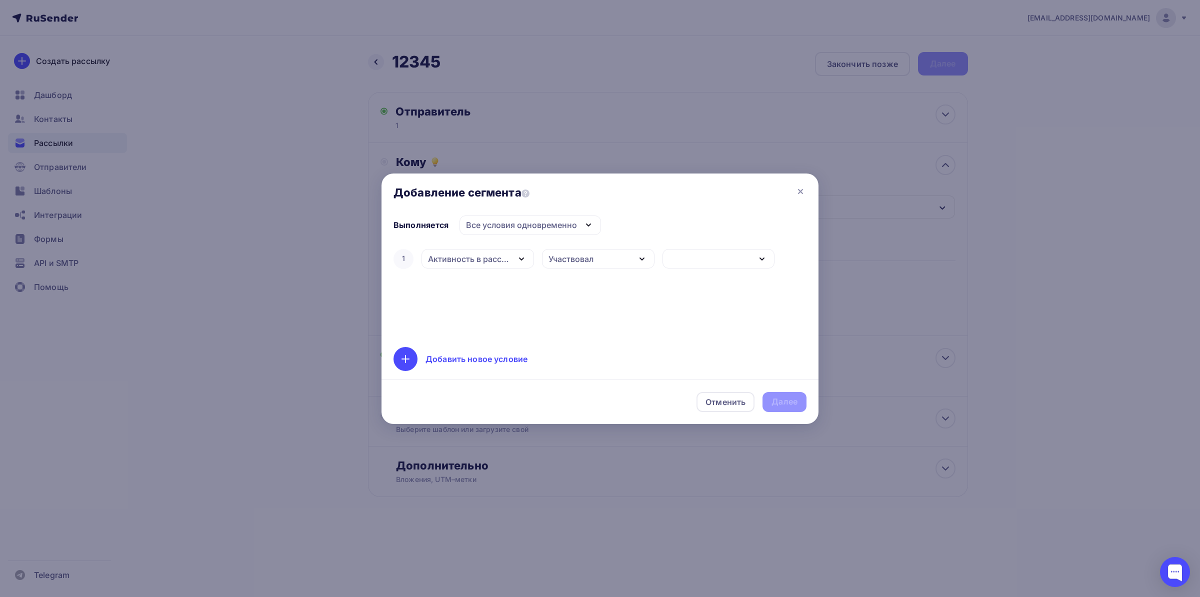
click at [597, 259] on div "Участвовал" at bounding box center [598, 259] width 113 height 20
click at [703, 257] on div "button" at bounding box center [719, 259] width 113 height 20
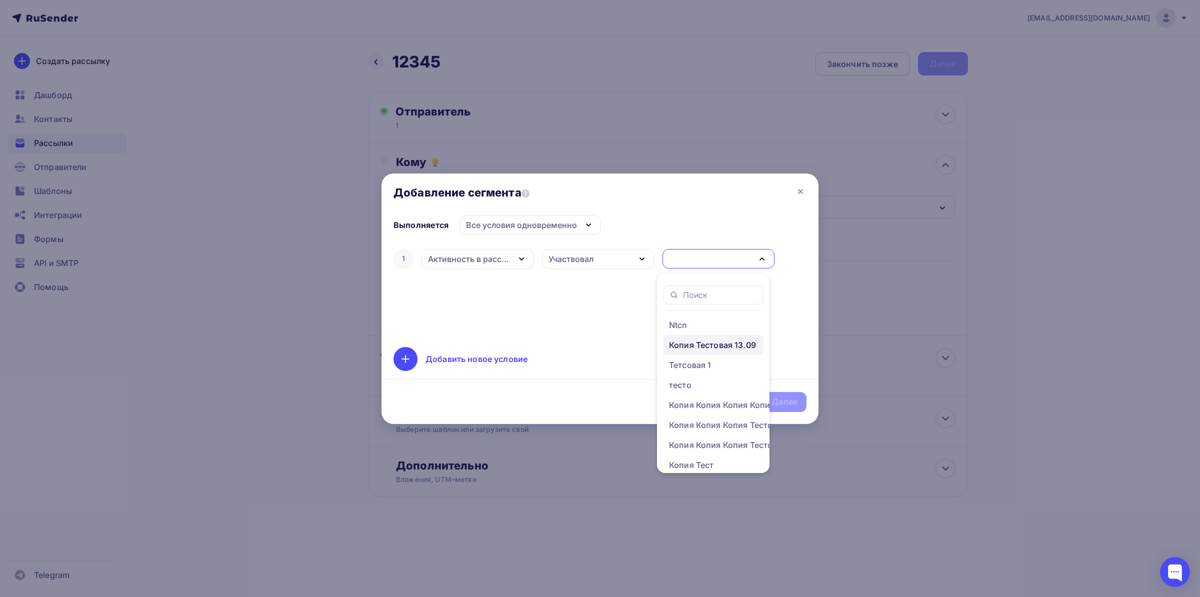
click at [702, 348] on div "Копия Тестовая 13.09" at bounding box center [712, 345] width 87 height 12
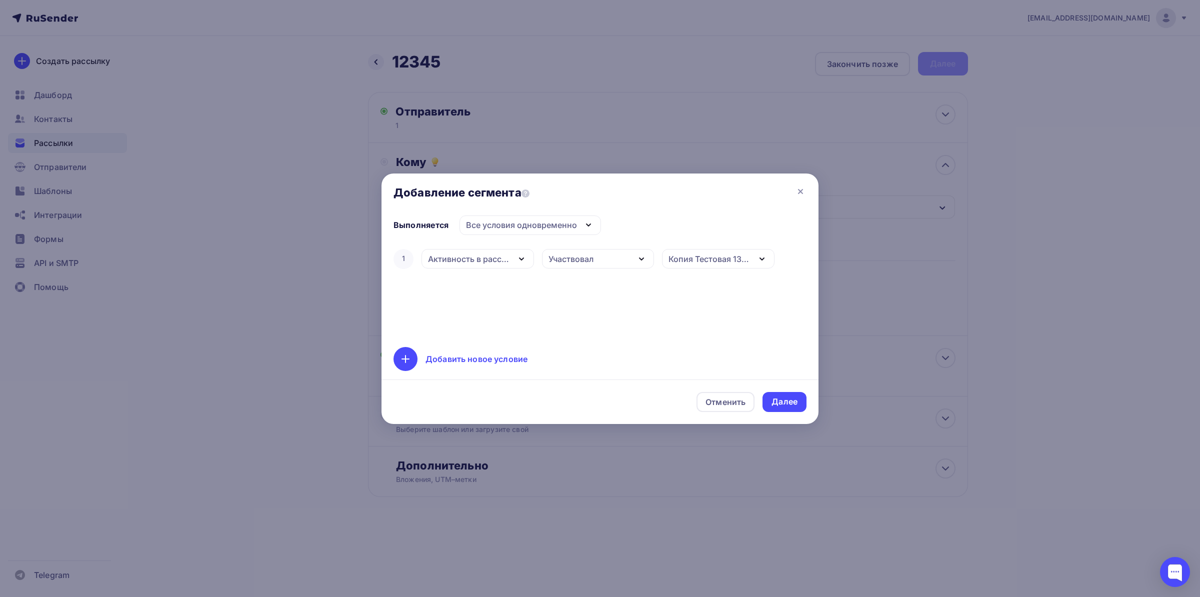
click at [447, 359] on div "Добавить новое условие" at bounding box center [477, 359] width 102 height 12
click at [480, 300] on div "Дата добавления" at bounding box center [478, 291] width 113 height 20
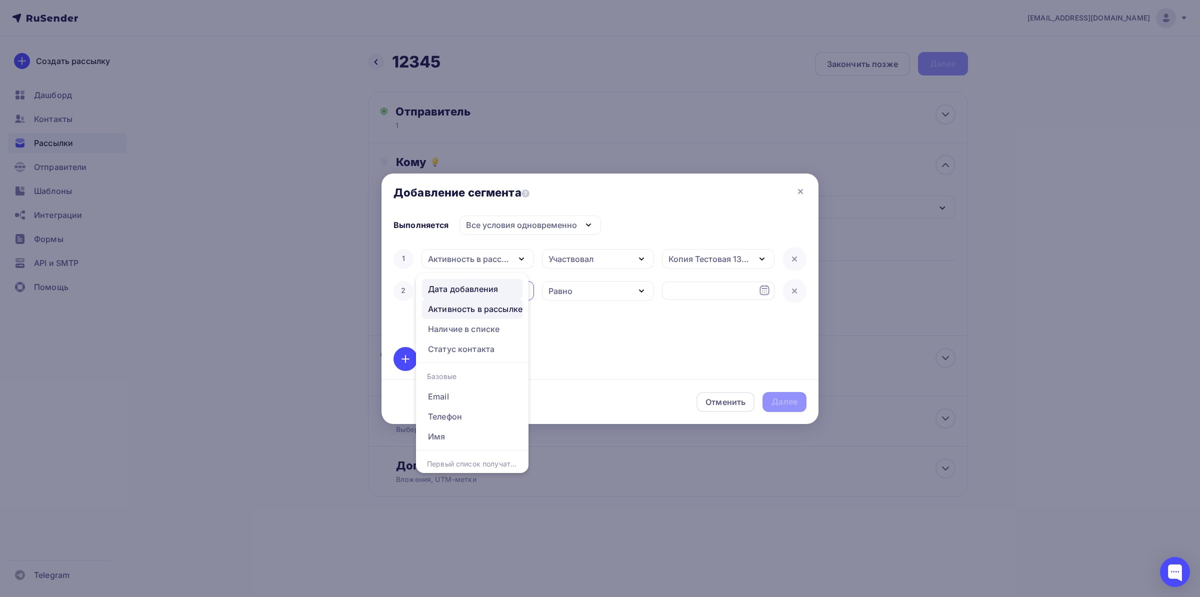
click at [484, 311] on div "Активность в рассылке" at bounding box center [475, 309] width 95 height 12
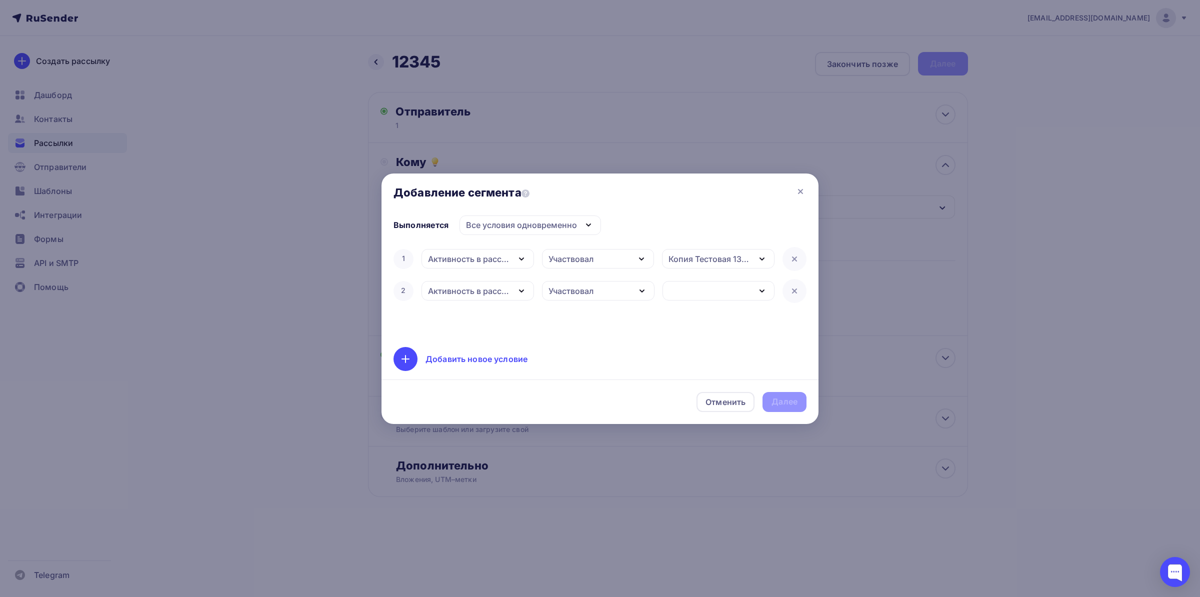
click at [626, 296] on div "Участвовал" at bounding box center [598, 291] width 113 height 20
click at [592, 345] on div "Не открывал" at bounding box center [575, 349] width 52 height 12
click at [684, 298] on div "button" at bounding box center [719, 291] width 113 height 20
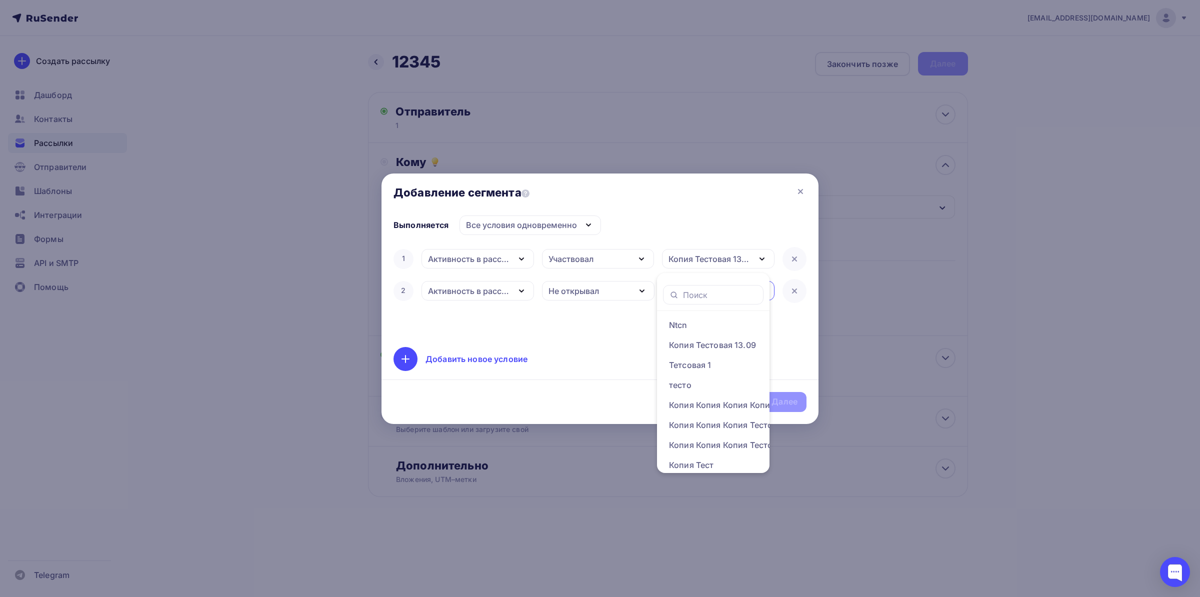
click at [577, 314] on div "1 Активность в рассылке Дата добавления Активность в рассылке Наличие в списке …" at bounding box center [600, 291] width 413 height 88
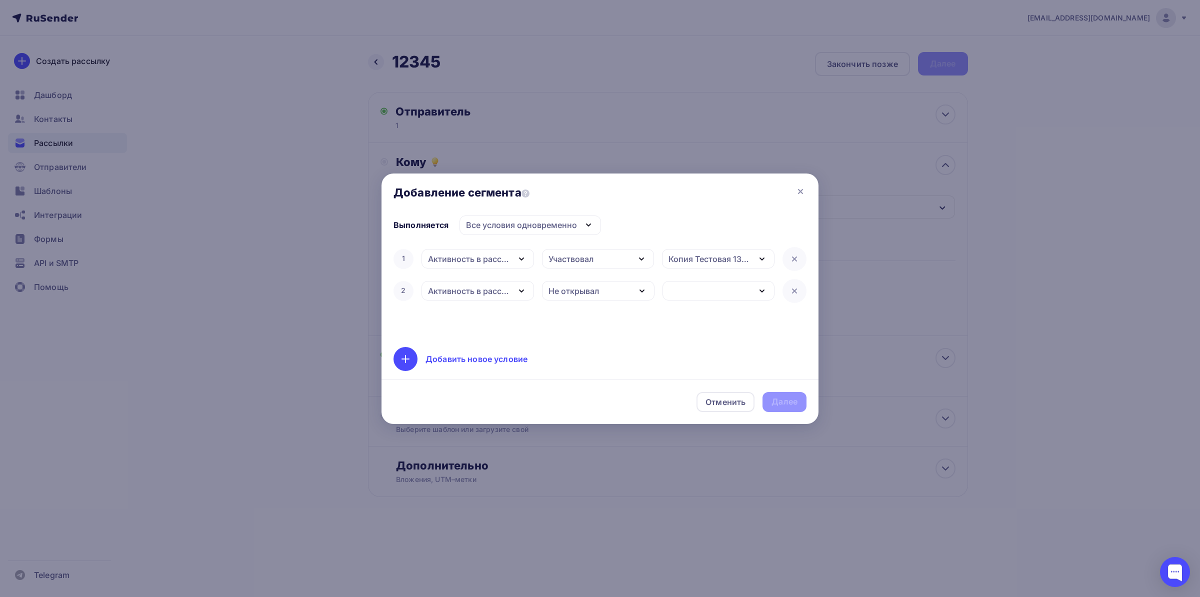
click at [702, 297] on div "button" at bounding box center [719, 291] width 113 height 20
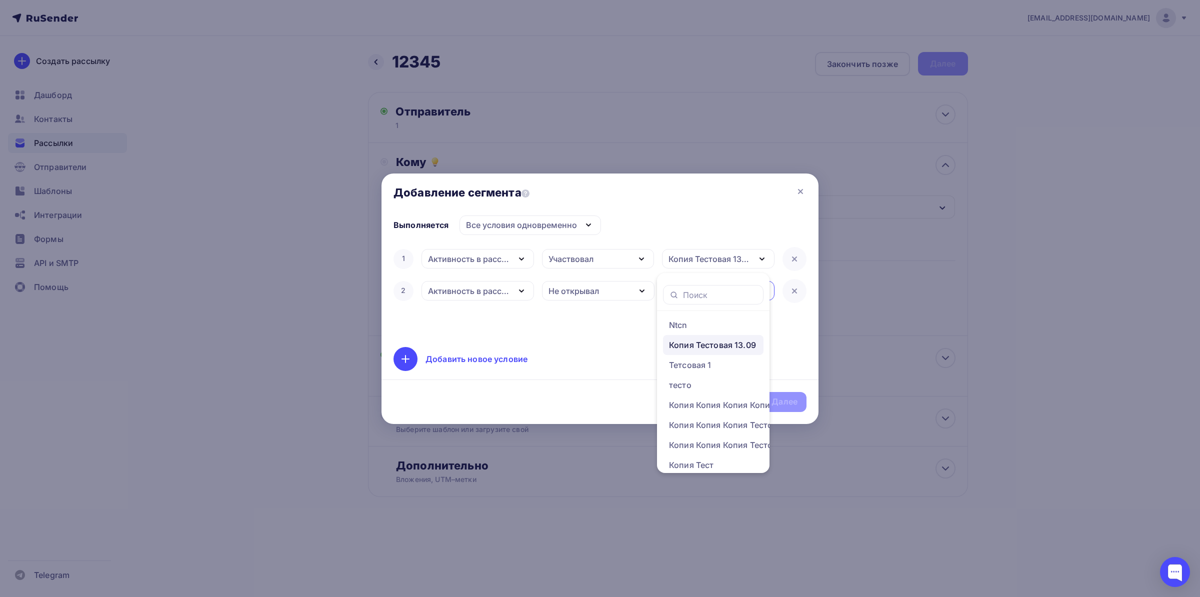
click at [700, 351] on div "Копия Тестовая 13.09" at bounding box center [712, 345] width 87 height 12
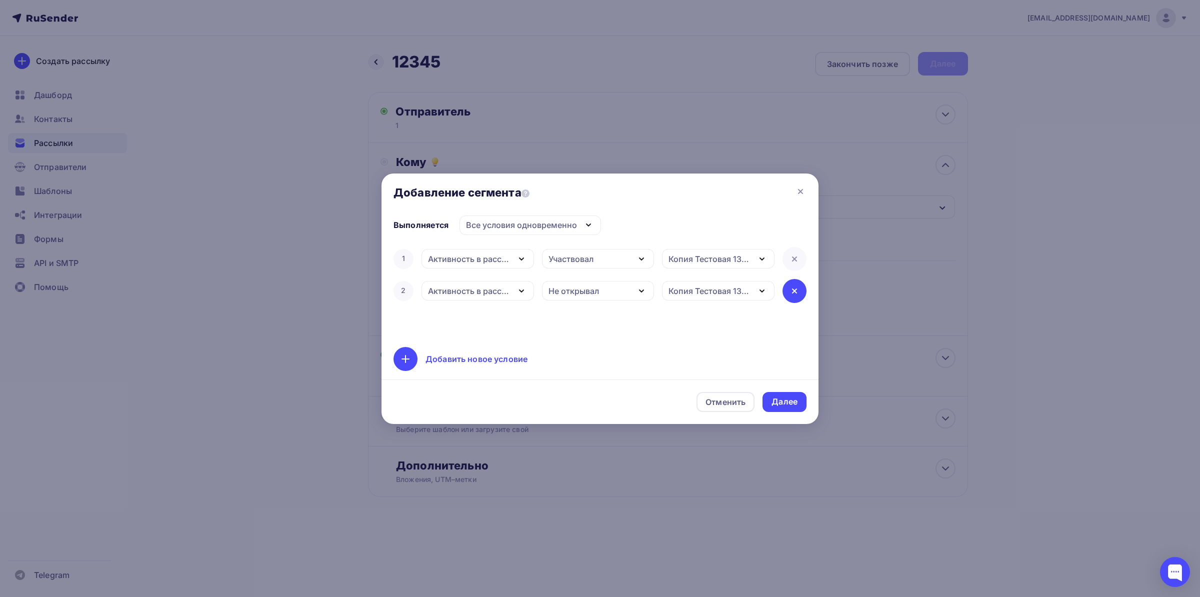
click at [791, 287] on icon at bounding box center [795, 291] width 12 height 12
click at [492, 253] on div "Активность в рассылке" at bounding box center [469, 259] width 82 height 12
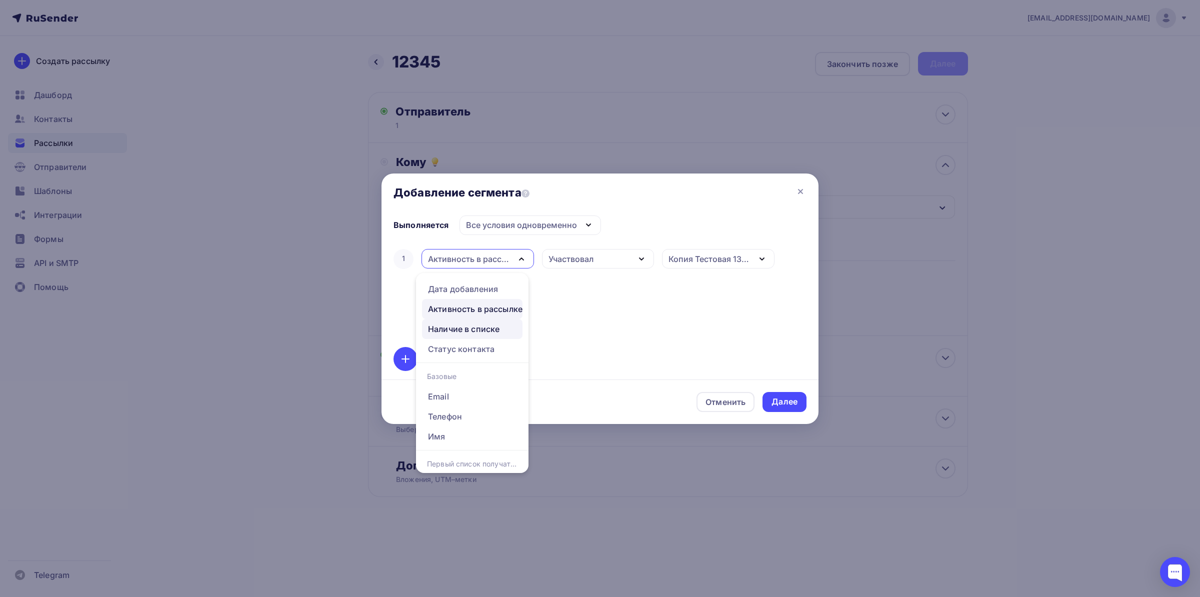
click at [490, 330] on div "Наличие в списке" at bounding box center [464, 329] width 72 height 12
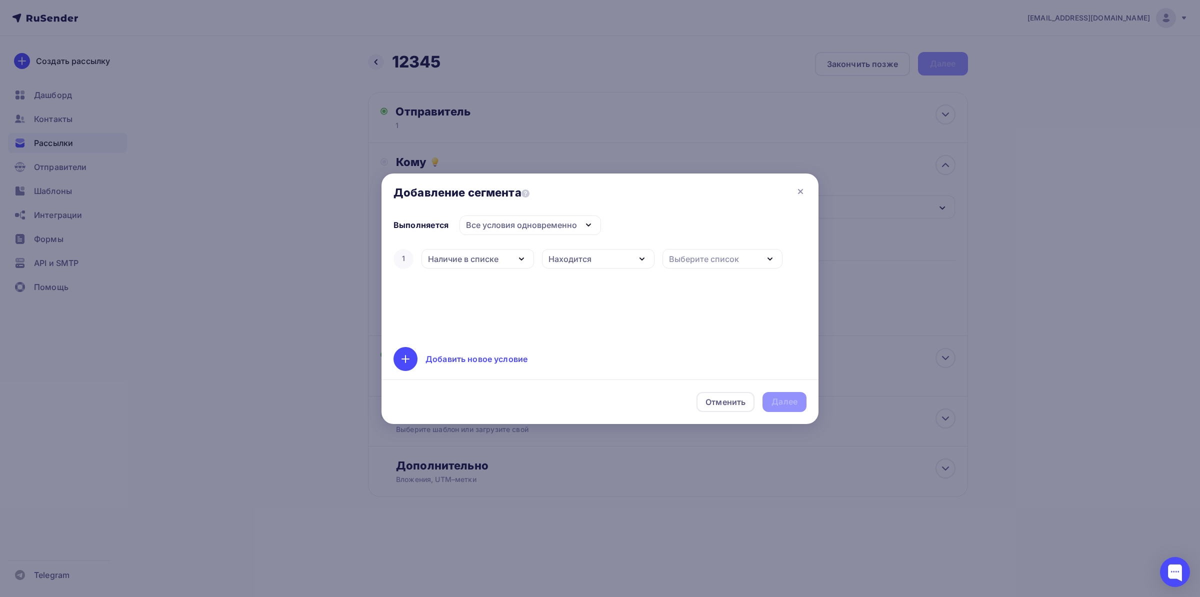
click at [588, 268] on div "Находится" at bounding box center [598, 259] width 113 height 20
click at [587, 285] on div "Находится" at bounding box center [571, 289] width 44 height 12
click at [660, 250] on div "1 Наличие в списке Дата добавления Активность в рассылке Наличие в списке Стату…" at bounding box center [600, 259] width 413 height 24
click at [682, 253] on div "Выберите список" at bounding box center [723, 259] width 120 height 20
click at [724, 330] on div "Список 500" at bounding box center [713, 325] width 89 height 12
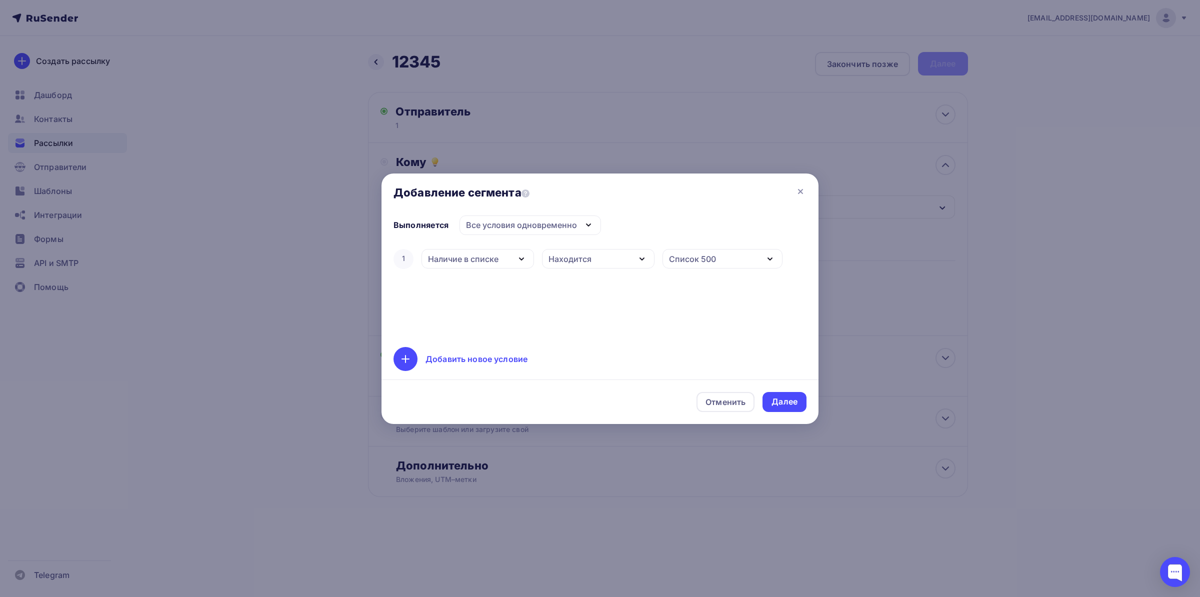
click at [468, 358] on div "Добавить новое условие" at bounding box center [477, 359] width 102 height 12
click at [472, 285] on div "Дата добавления" at bounding box center [462, 291] width 69 height 12
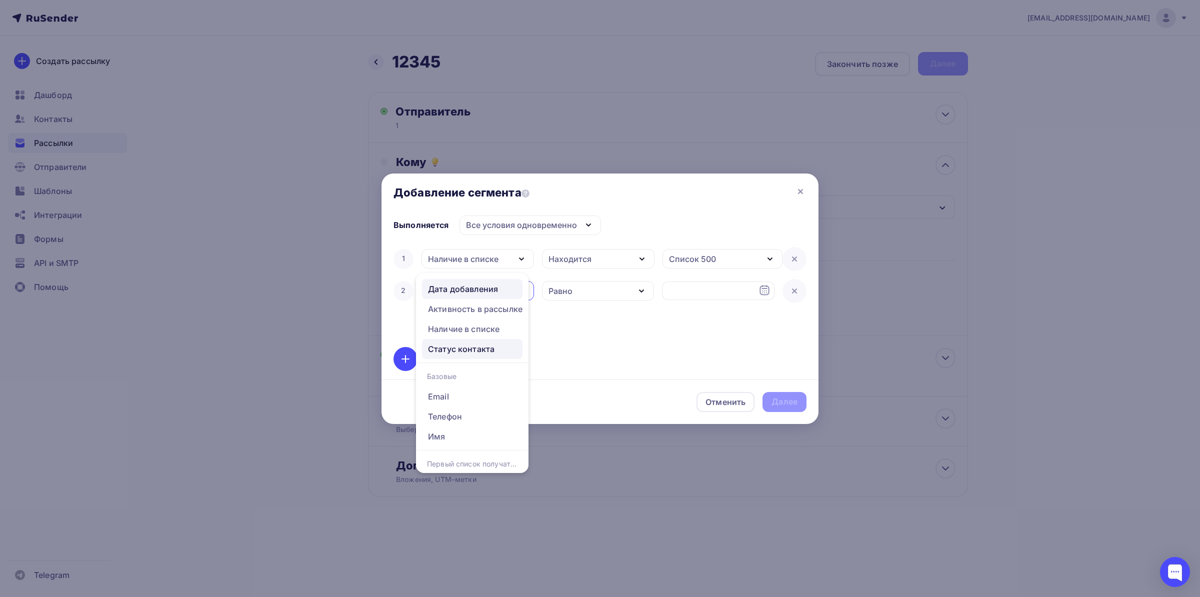
click at [493, 351] on div "Статус контакта" at bounding box center [461, 349] width 67 height 12
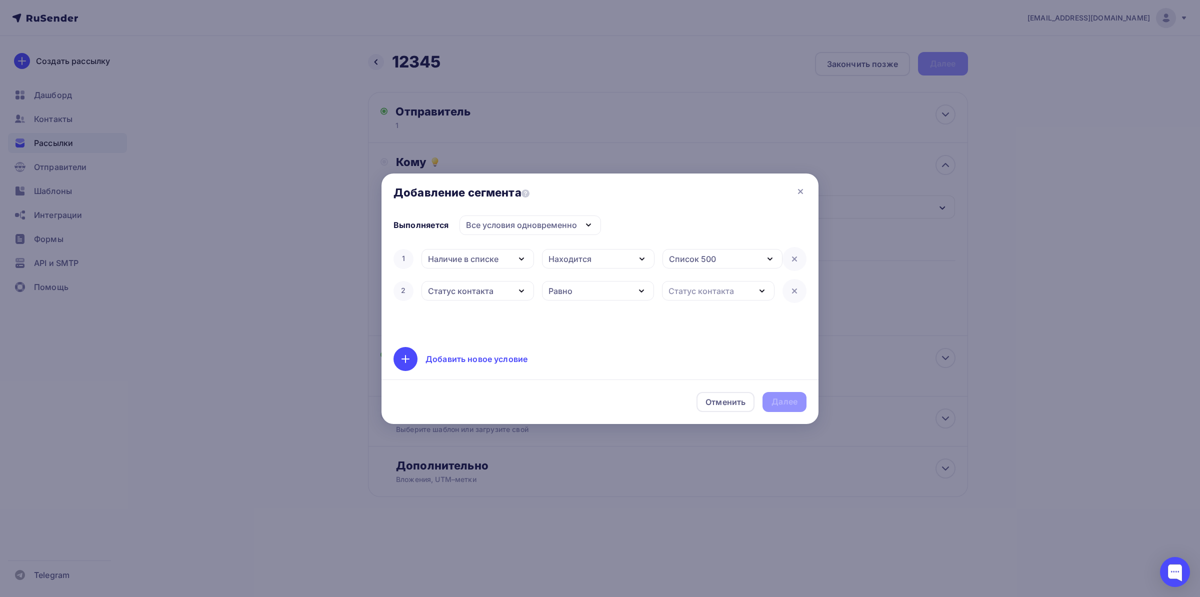
click at [577, 297] on div "Равно" at bounding box center [598, 291] width 113 height 20
click at [685, 290] on div "Статус контакта" at bounding box center [702, 291] width 66 height 12
click at [701, 311] on div "Новый" at bounding box center [713, 309] width 88 height 12
click at [596, 259] on div "Находится" at bounding box center [598, 259] width 113 height 20
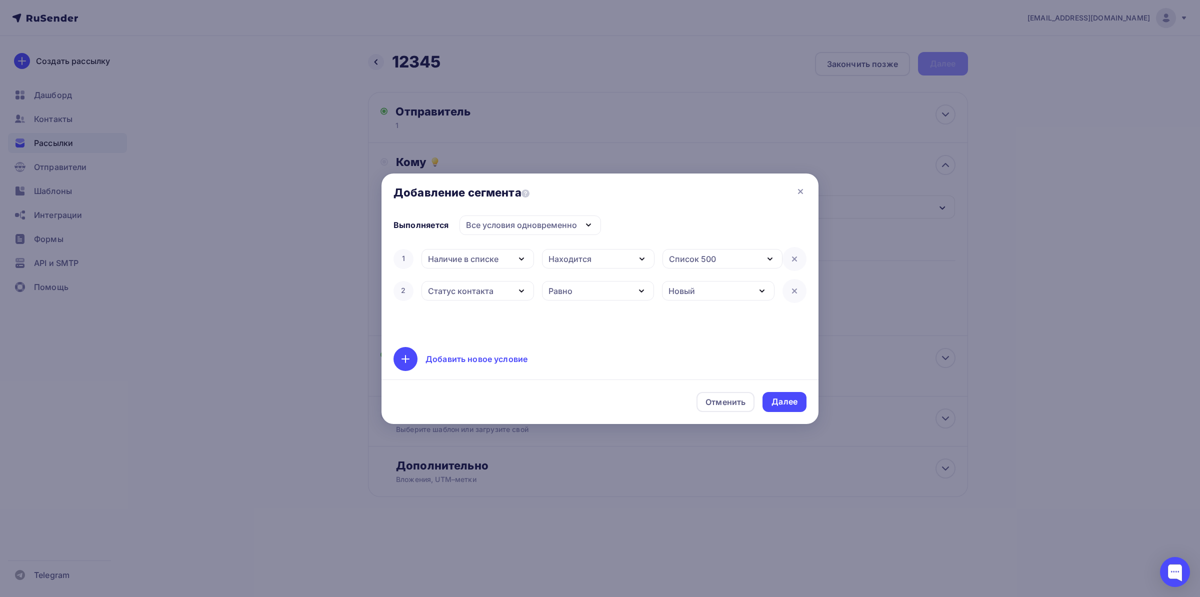
click at [593, 303] on div "1 Наличие в списке Дата добавления Активность в рассылке Наличие в списке Стату…" at bounding box center [600, 291] width 413 height 88
click at [600, 297] on div "Равно" at bounding box center [598, 291] width 113 height 20
click at [605, 288] on div "Равно" at bounding box center [593, 289] width 88 height 12
click at [693, 295] on div "Новый" at bounding box center [682, 291] width 27 height 12
click at [696, 290] on div "Активный" at bounding box center [689, 289] width 40 height 12
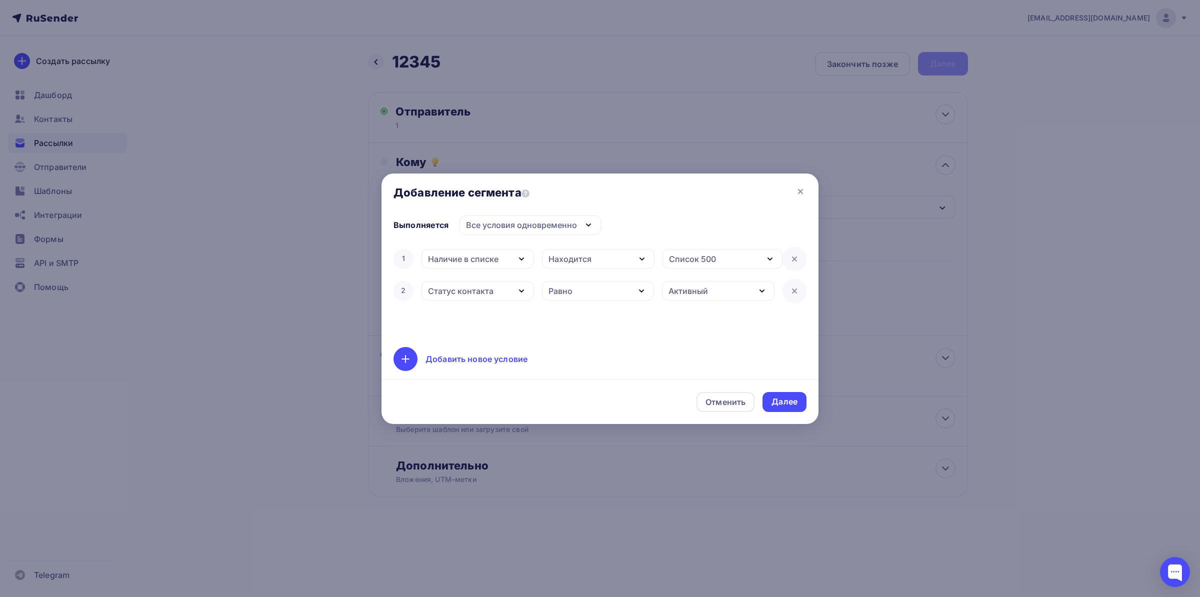
drag, startPoint x: 807, startPoint y: 290, endPoint x: 789, endPoint y: 292, distance: 17.6
click at [806, 290] on div at bounding box center [795, 291] width 24 height 24
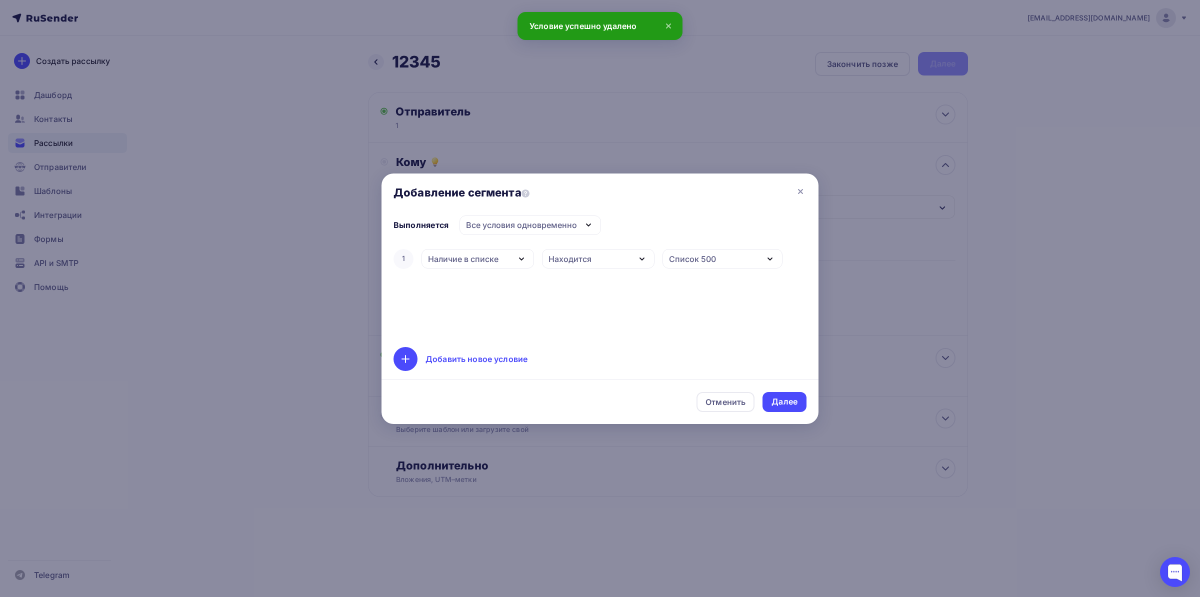
click at [468, 360] on div "Добавить новое условие" at bounding box center [477, 359] width 102 height 12
click at [480, 292] on div "Дата добавления" at bounding box center [462, 291] width 69 height 12
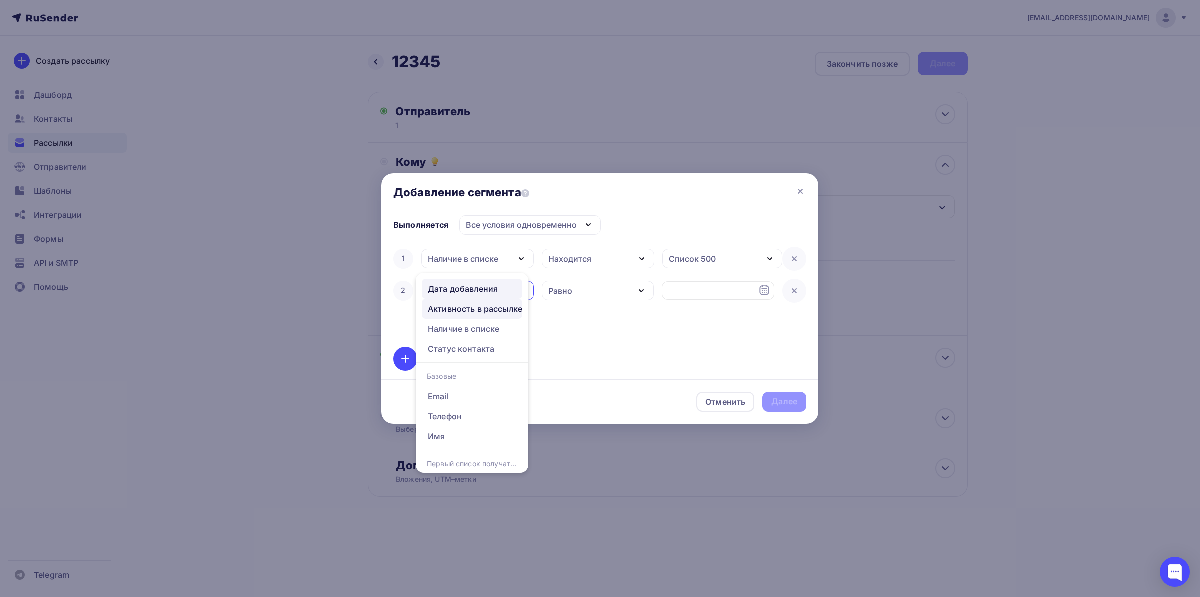
click at [483, 312] on div "Активность в рассылке" at bounding box center [475, 309] width 95 height 12
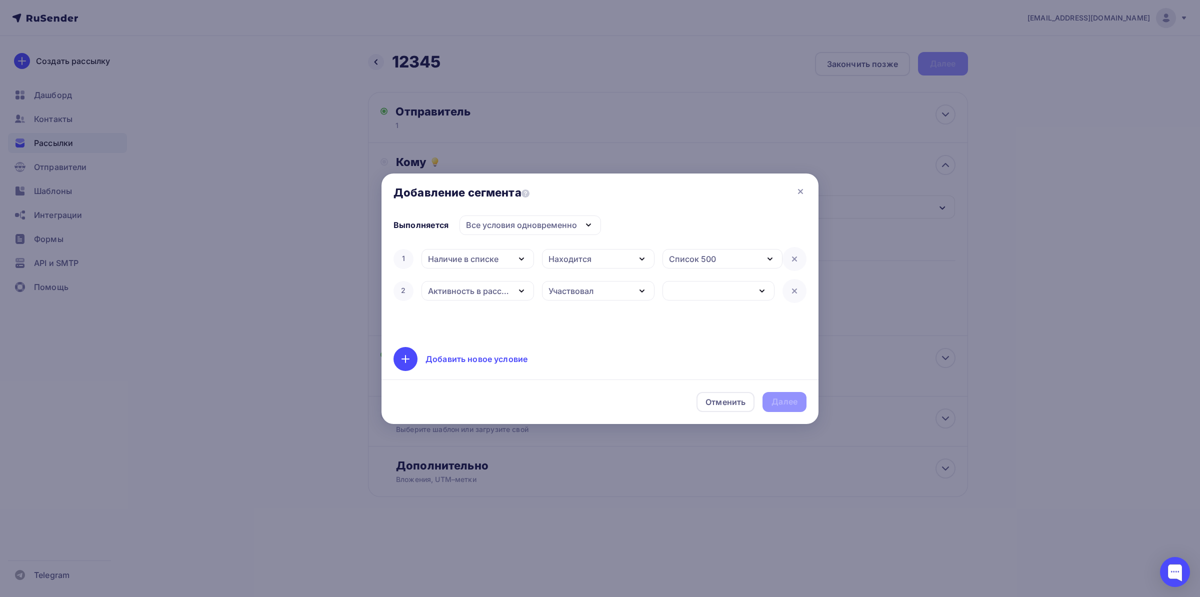
click at [596, 298] on div "Участвовал" at bounding box center [598, 291] width 113 height 20
click at [584, 312] on div "Не участвовал" at bounding box center [578, 309] width 59 height 12
click at [702, 295] on div "button" at bounding box center [719, 291] width 113 height 20
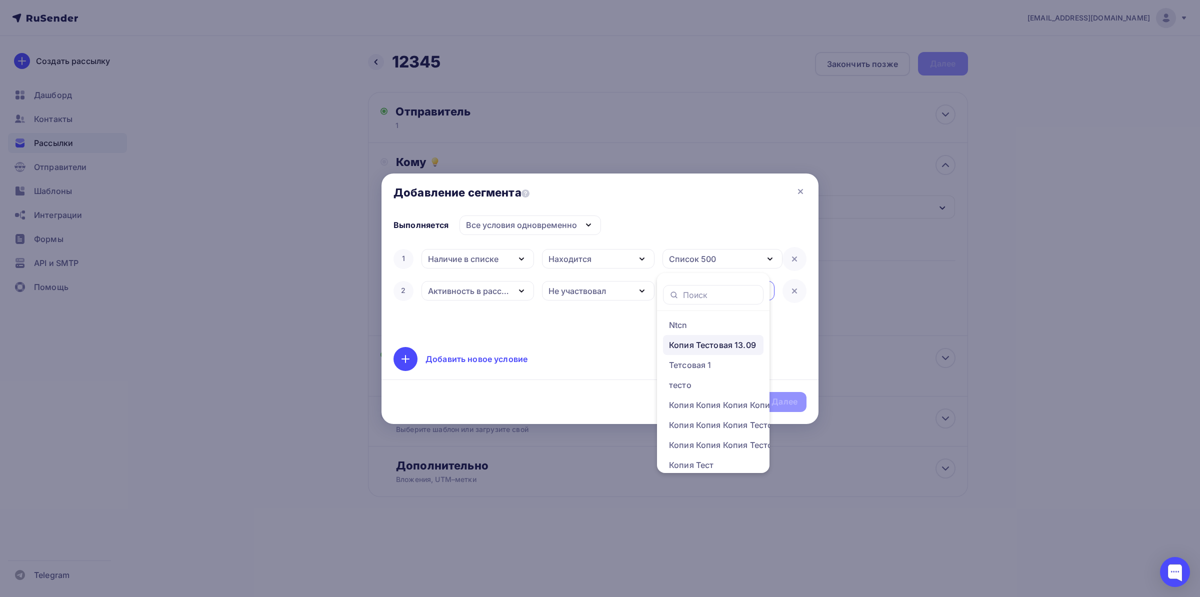
click at [704, 343] on div "Копия Тестовая 13.09" at bounding box center [712, 345] width 87 height 12
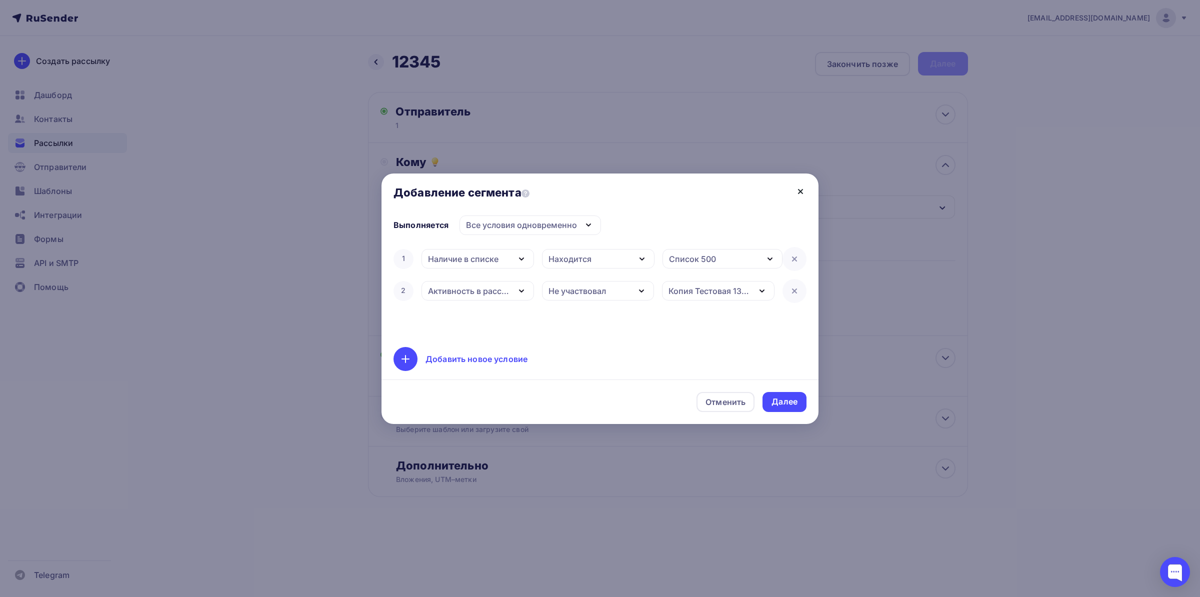
click at [799, 188] on icon at bounding box center [801, 192] width 12 height 12
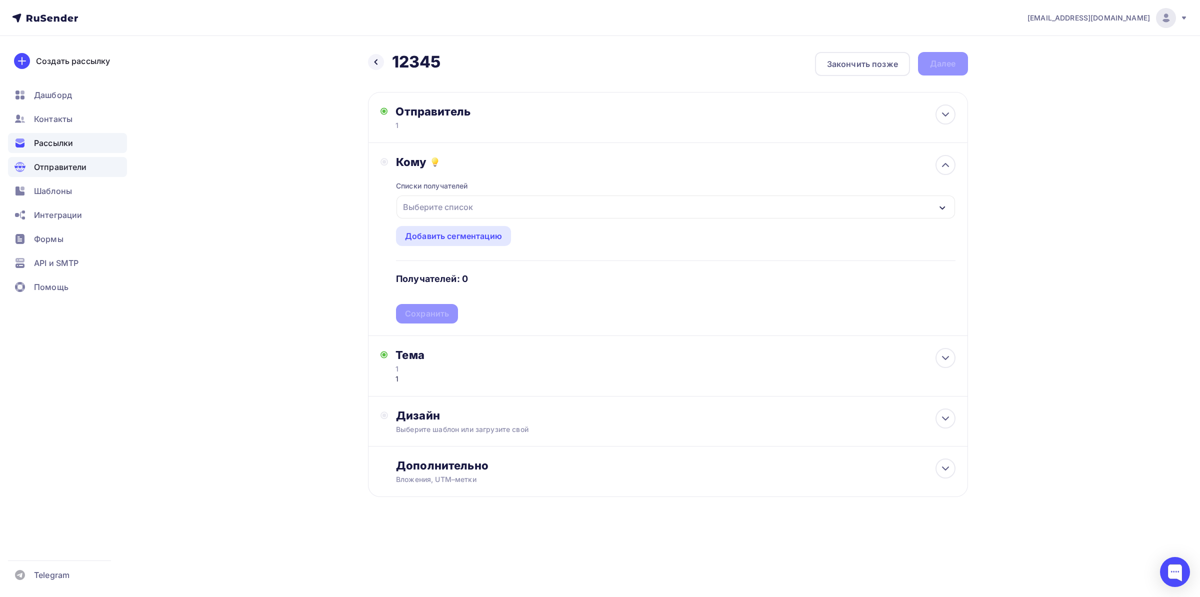
click at [77, 165] on span "Отправители" at bounding box center [60, 167] width 53 height 12
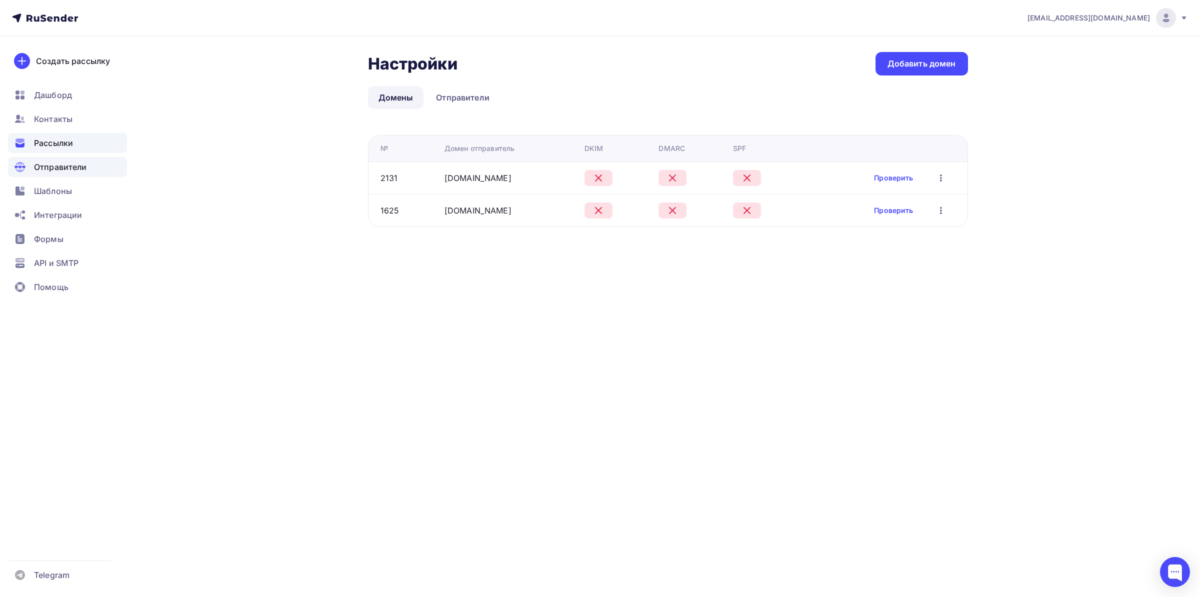
click at [79, 143] on div "Рассылки" at bounding box center [67, 143] width 119 height 20
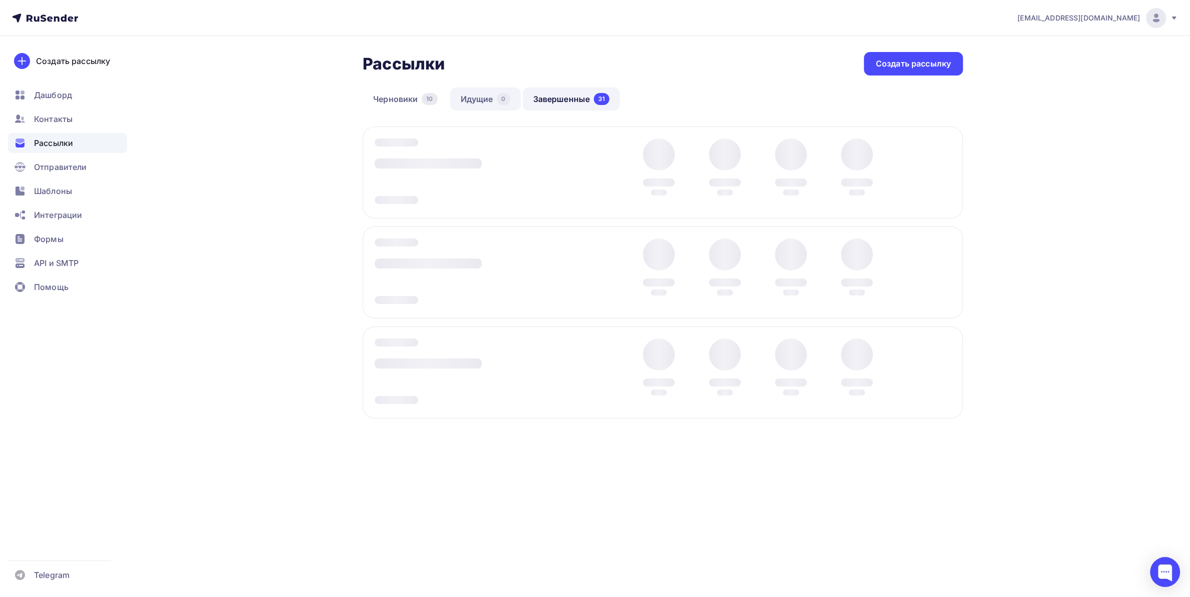
click at [503, 92] on link "Идущие 0" at bounding box center [485, 99] width 71 height 23
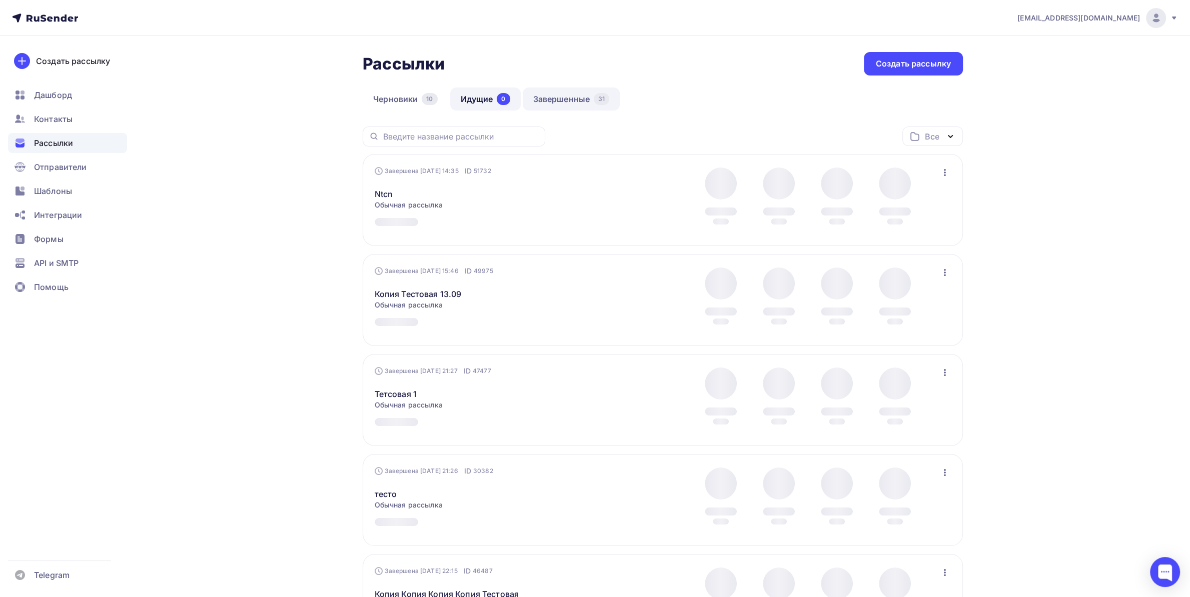
click at [560, 102] on link "Завершенные 31" at bounding box center [572, 99] width 98 height 23
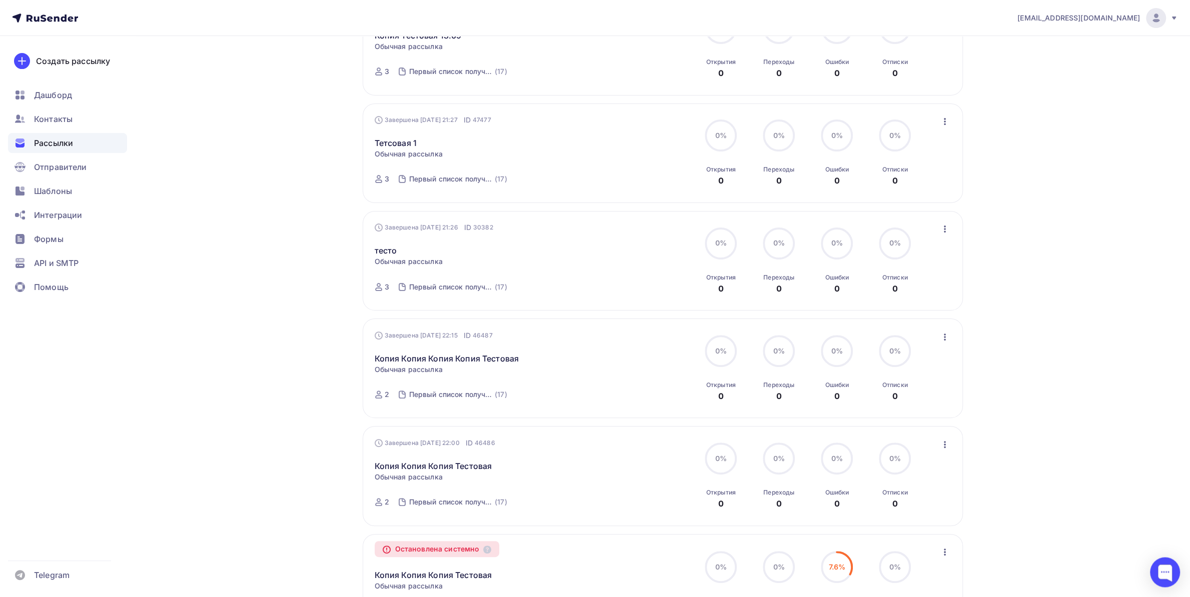
scroll to position [578, 0]
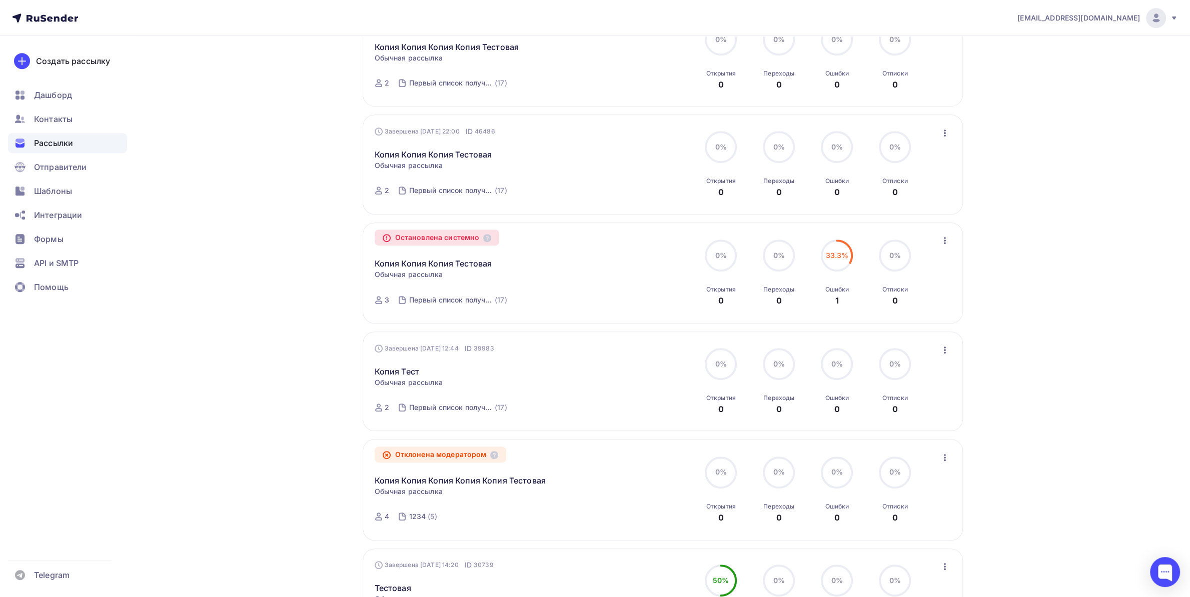
click at [434, 275] on span "Обычная рассылка" at bounding box center [409, 275] width 68 height 10
click at [446, 264] on link "Копия Копия Копия Тестовая" at bounding box center [434, 264] width 118 height 12
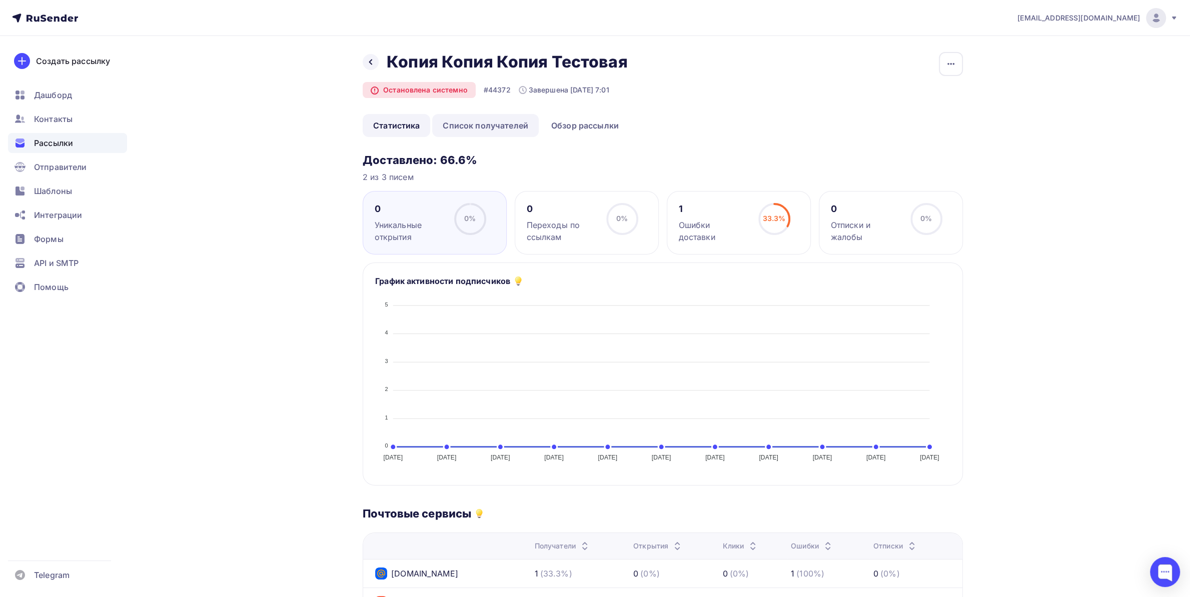
click at [508, 126] on link "Список получателей" at bounding box center [485, 125] width 107 height 23
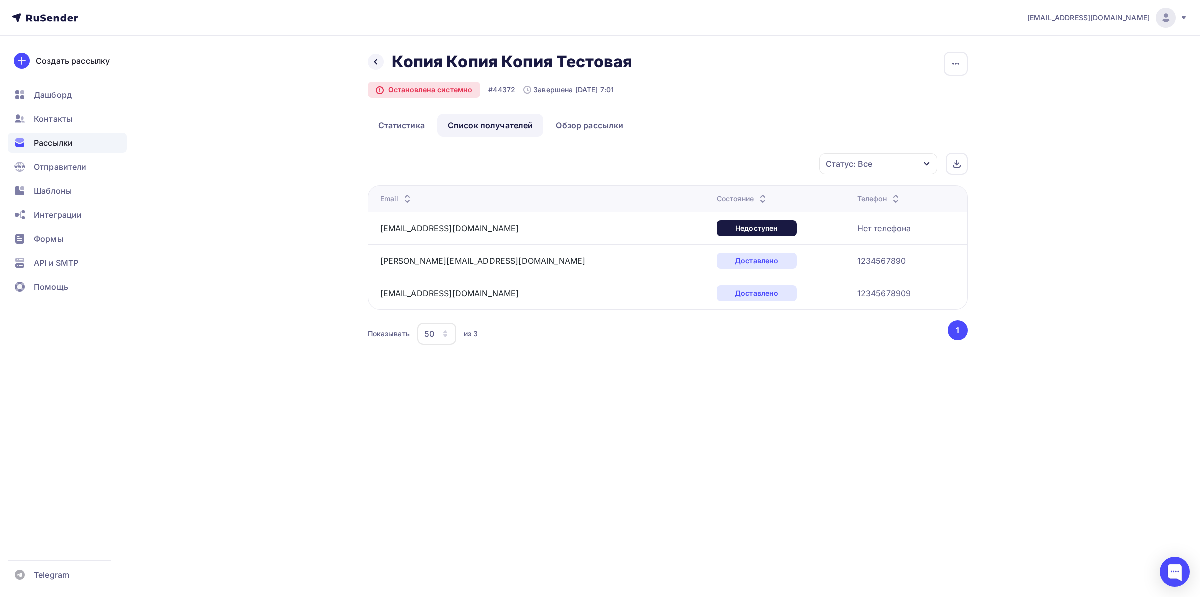
click at [841, 168] on div "Статус: Все" at bounding box center [849, 164] width 47 height 12
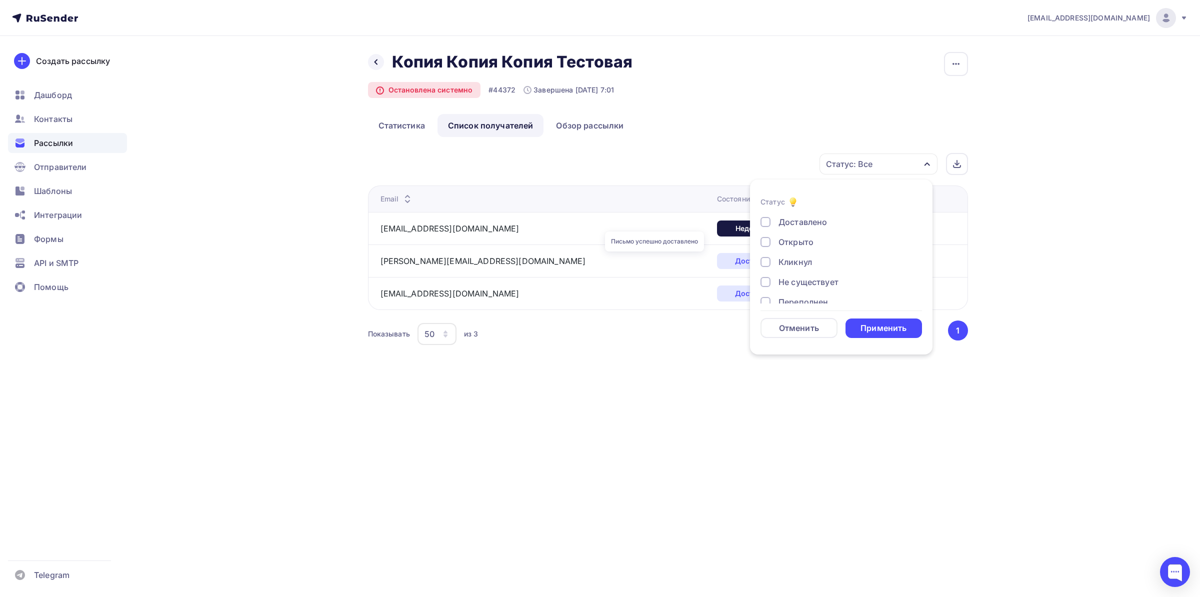
click at [717, 267] on div "Доставлено" at bounding box center [757, 261] width 80 height 16
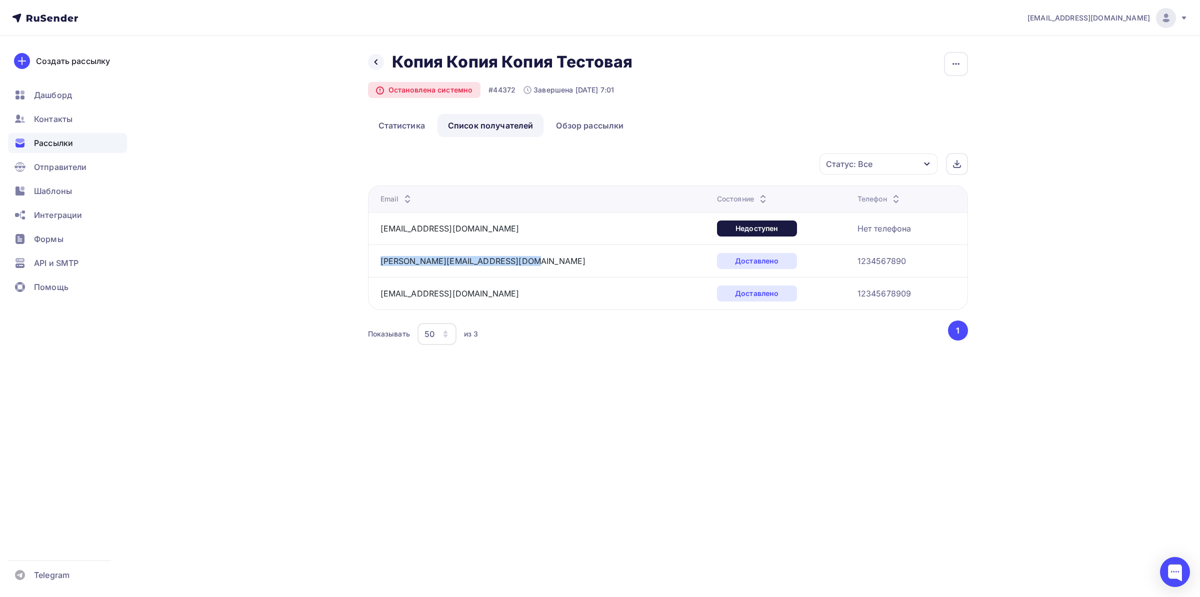
drag, startPoint x: 462, startPoint y: 261, endPoint x: 379, endPoint y: 262, distance: 83.0
click at [379, 262] on td "alex.progvait@ya.ru" at bounding box center [540, 261] width 345 height 33
copy link "alex.progvait@ya.ru"
click at [962, 68] on button "button" at bounding box center [956, 64] width 24 height 24
drag, startPoint x: 492, startPoint y: 91, endPoint x: 561, endPoint y: 93, distance: 68.5
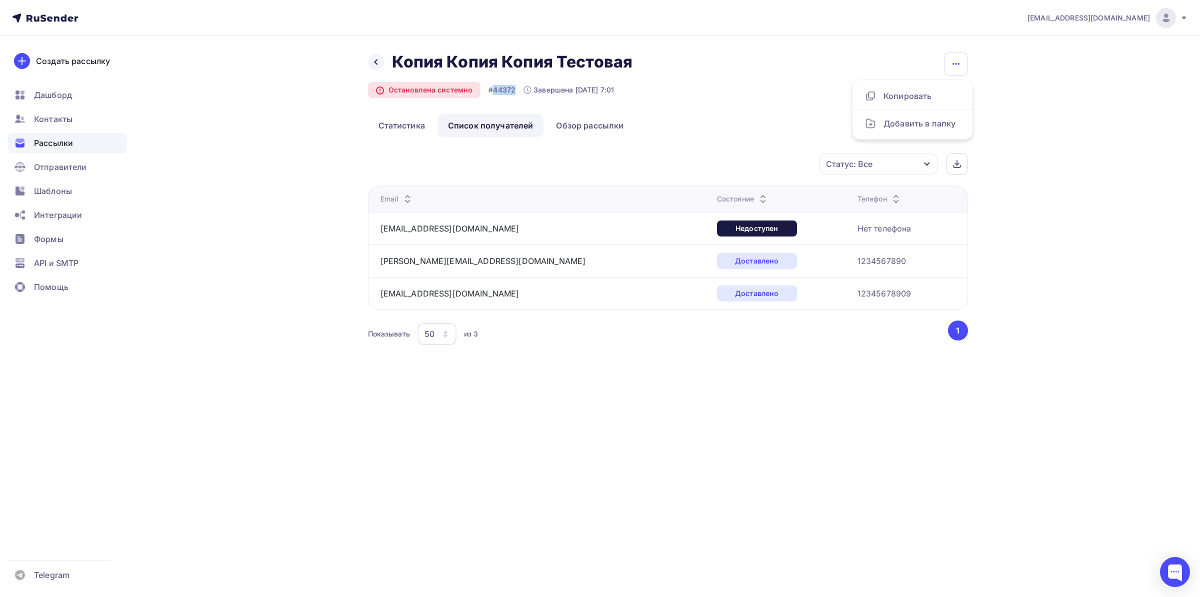
click at [516, 90] on div "#44372" at bounding box center [502, 90] width 27 height 10
copy div "44372"
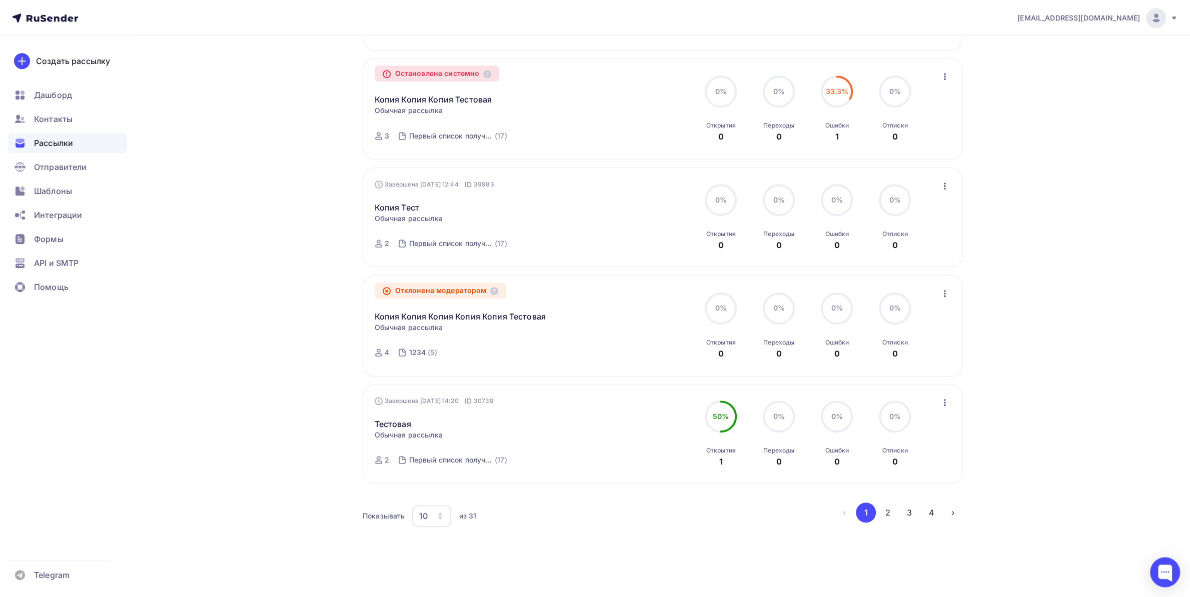
scroll to position [752, 0]
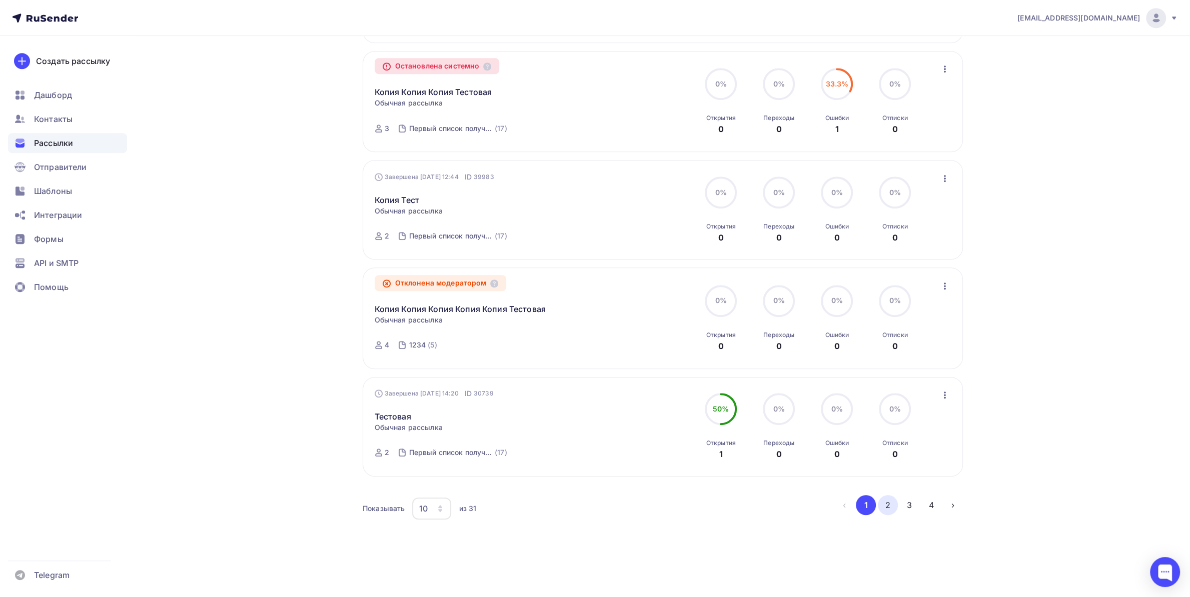
click at [882, 508] on button "2" at bounding box center [888, 505] width 20 height 20
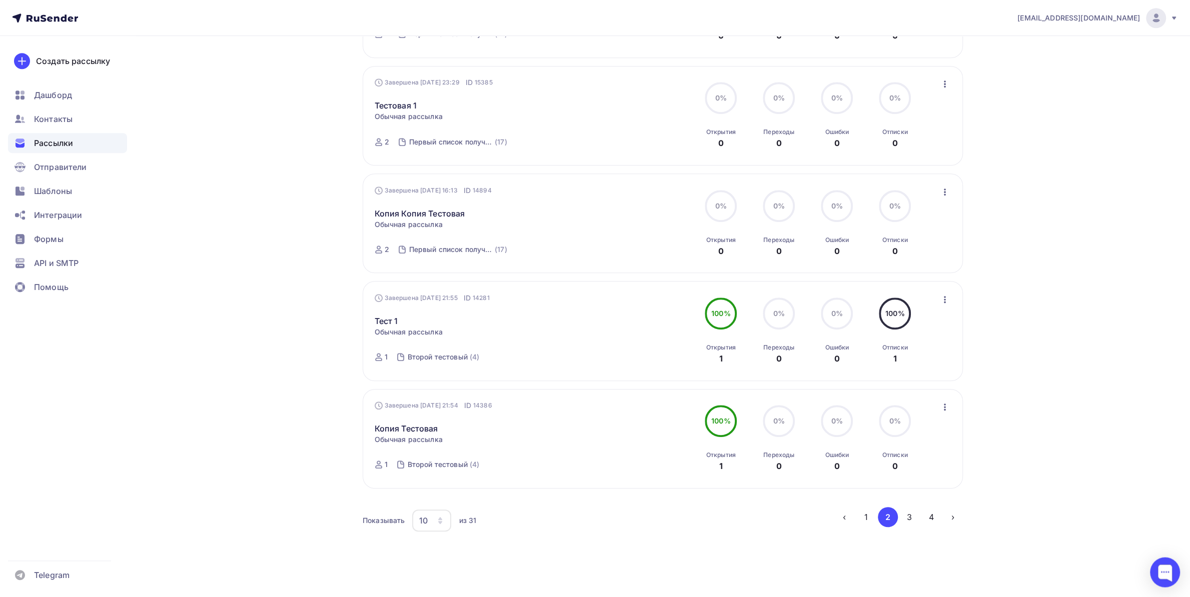
scroll to position [751, 0]
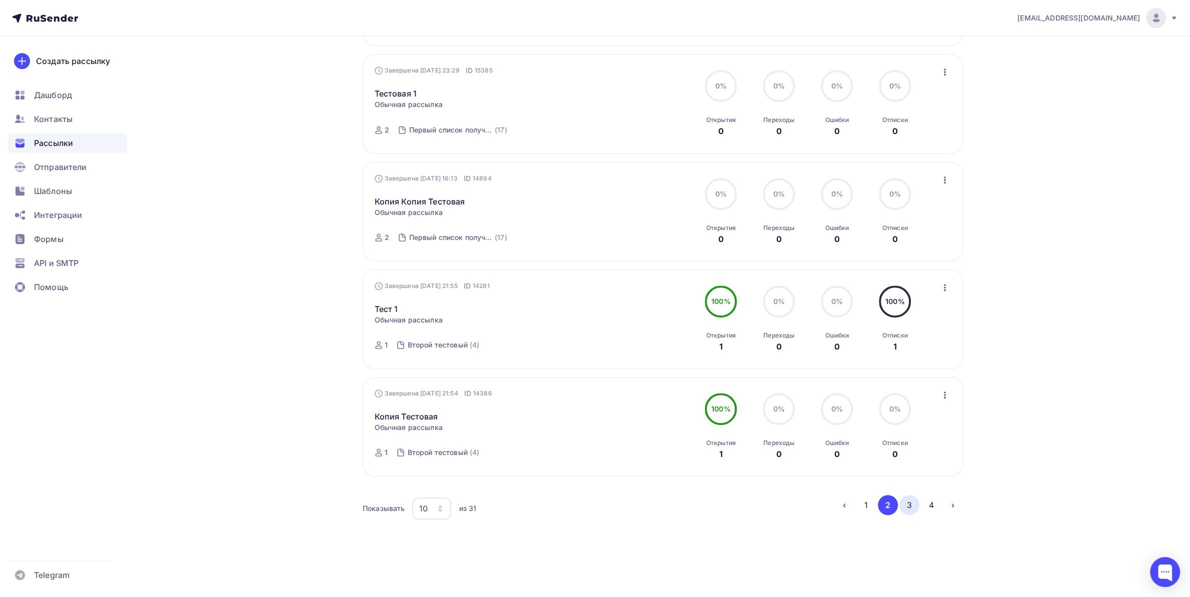
click at [906, 512] on button "3" at bounding box center [909, 505] width 20 height 20
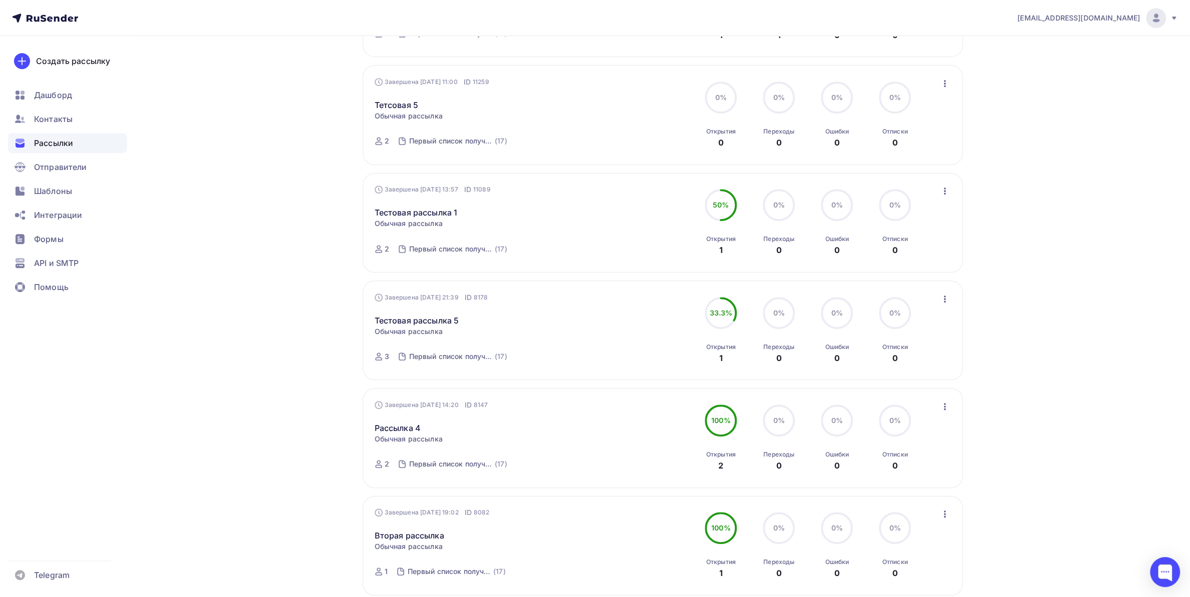
scroll to position [752, 0]
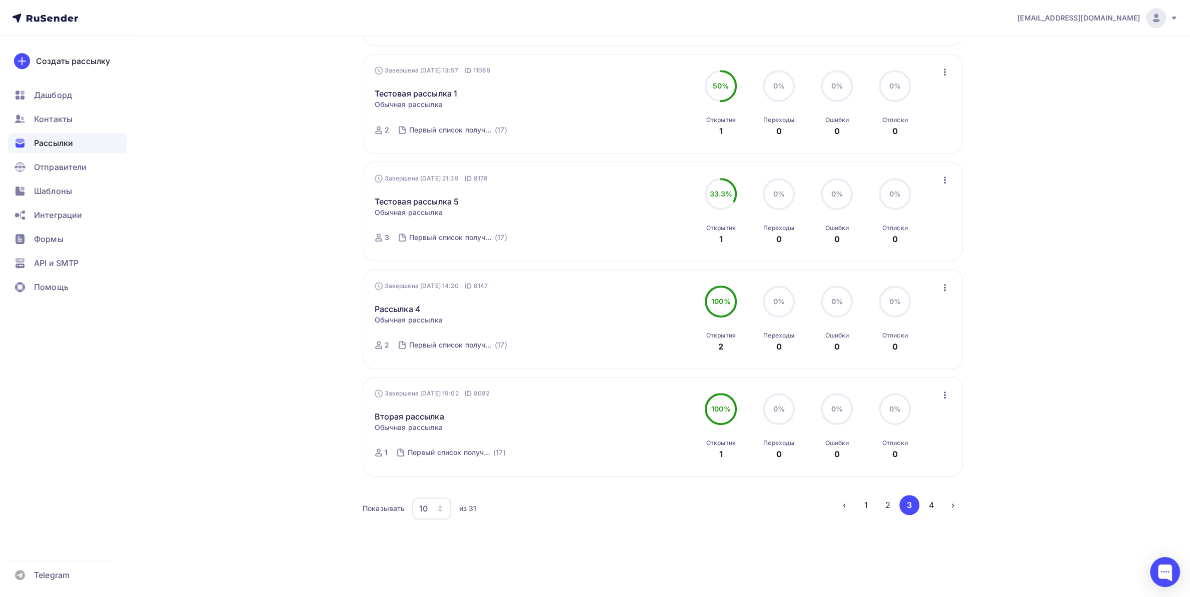
click at [922, 501] on li "4" at bounding box center [930, 505] width 22 height 20
click at [922, 503] on button "4" at bounding box center [931, 505] width 20 height 20
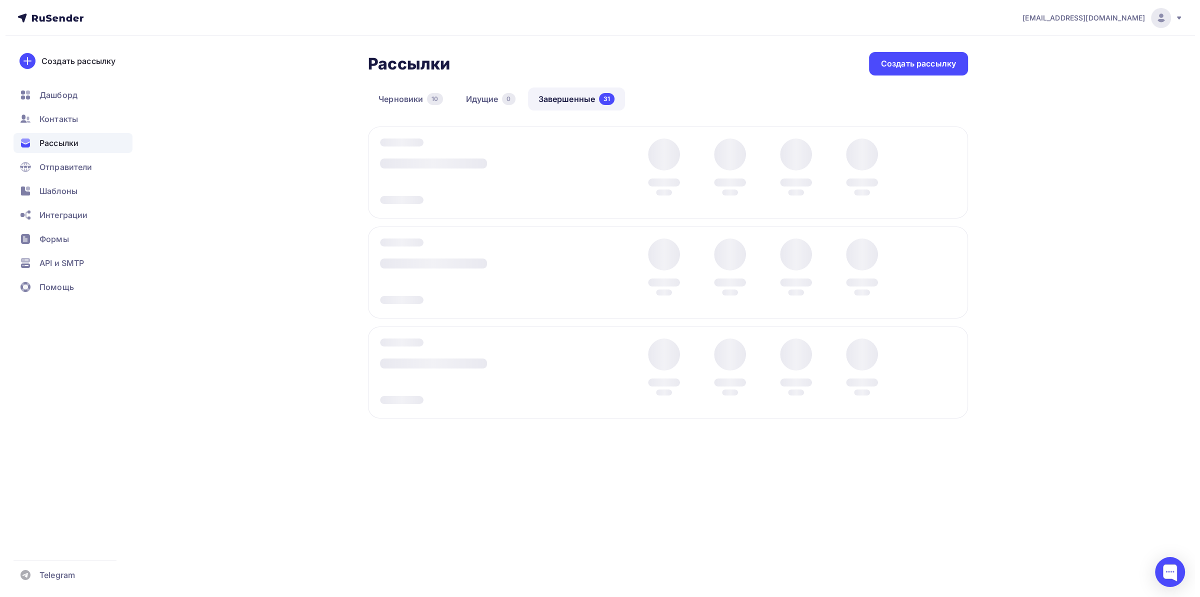
scroll to position [0, 0]
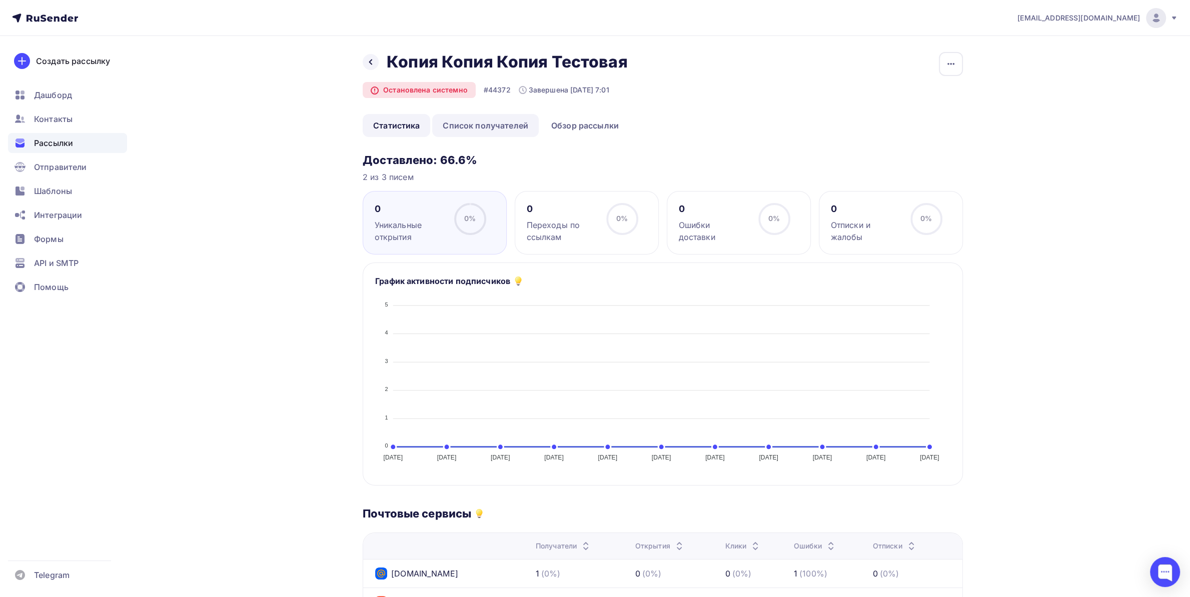
click at [498, 130] on link "Список получателей" at bounding box center [485, 125] width 107 height 23
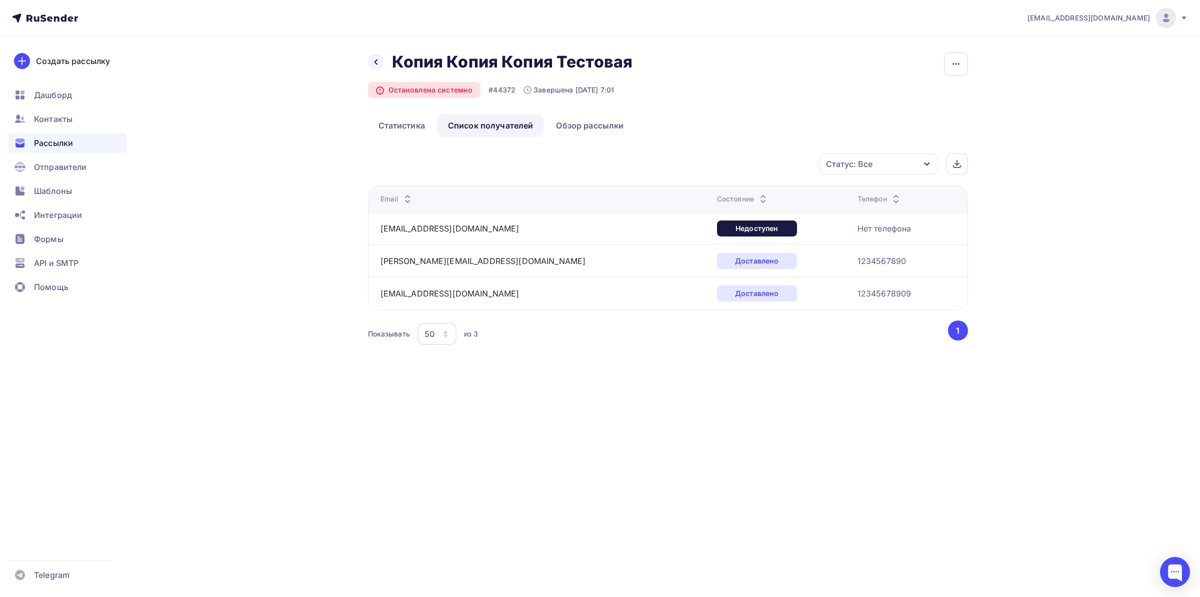
click at [822, 167] on div "Статус: Все" at bounding box center [879, 164] width 118 height 21
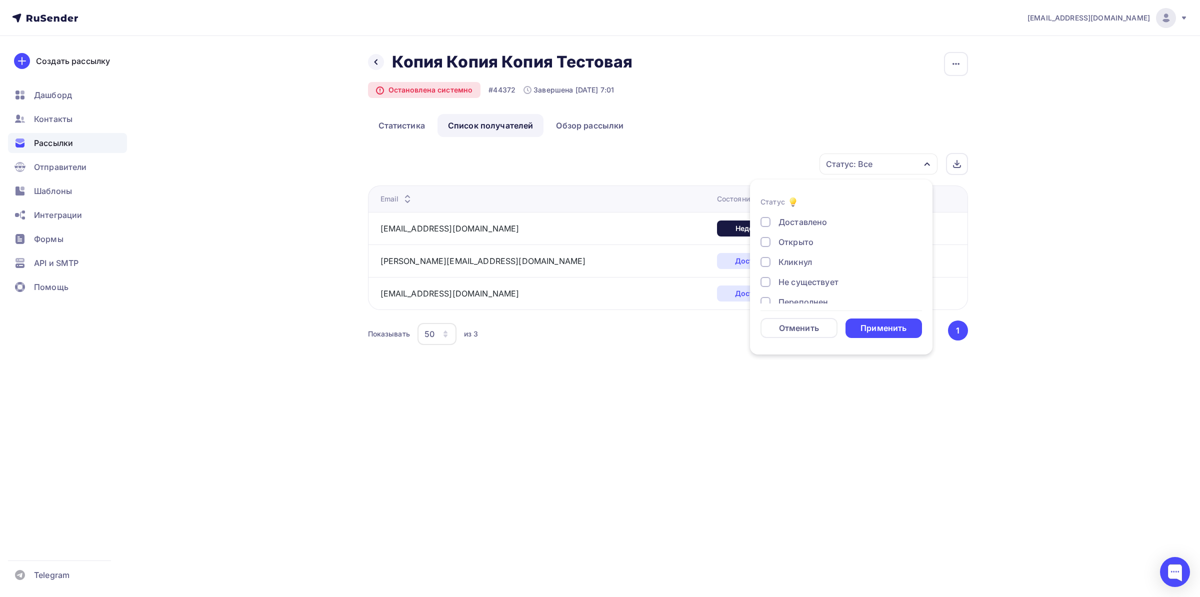
click at [693, 148] on div "Назад Копия Копия Копия Тестовая Копия Копия Копия Тестовая Остановлена системн…" at bounding box center [668, 200] width 600 height 296
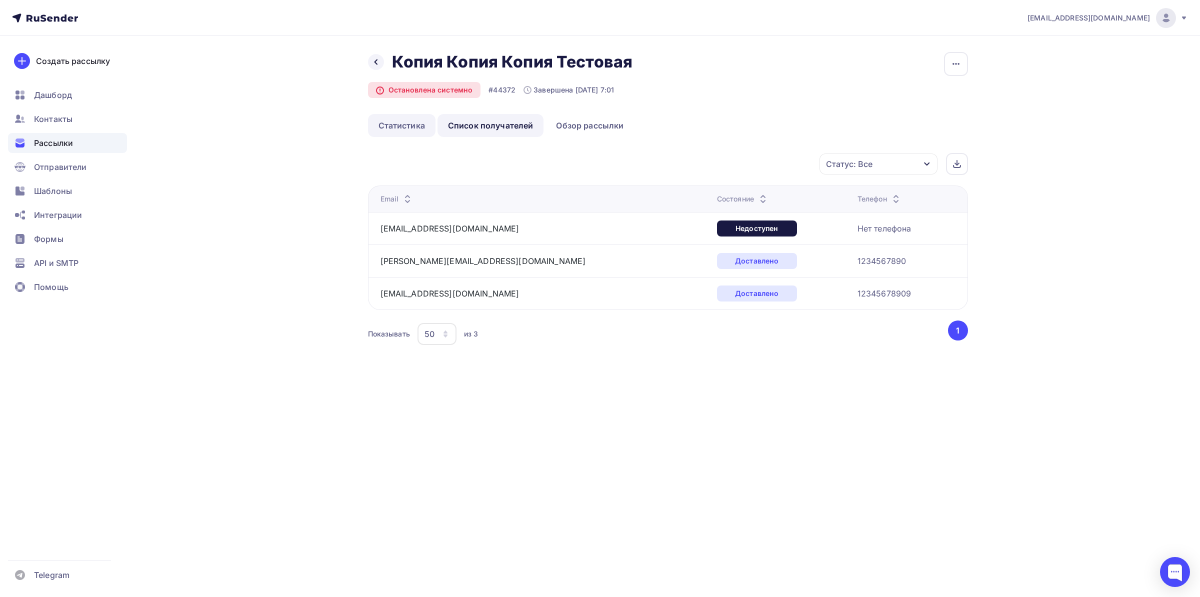
click at [428, 136] on link "Статистика" at bounding box center [402, 125] width 68 height 23
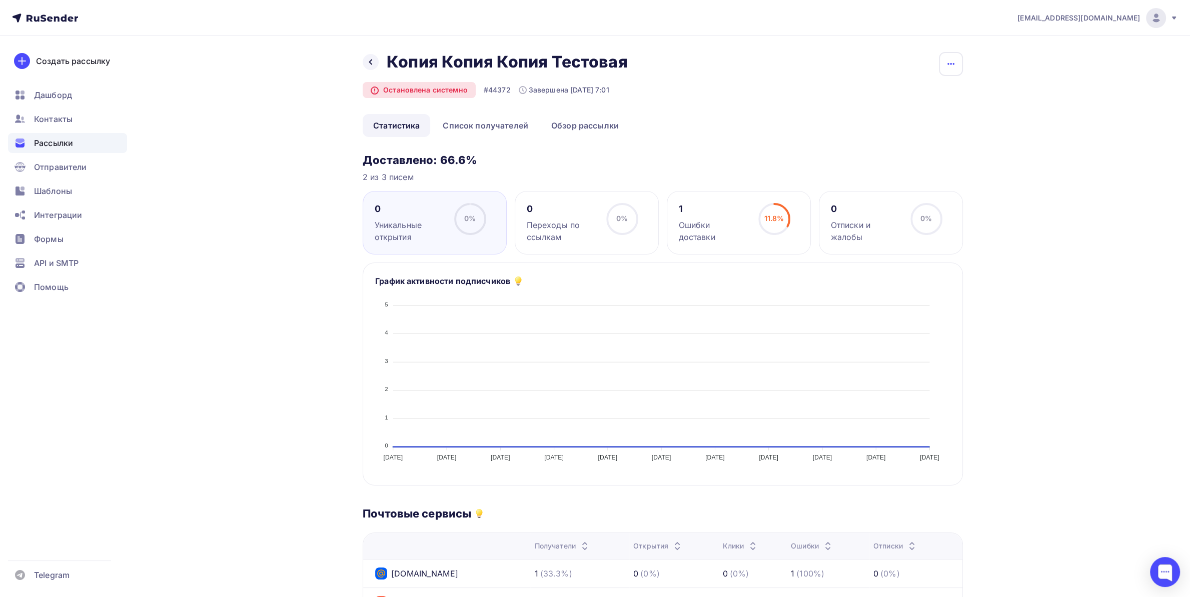
click at [954, 62] on icon "button" at bounding box center [951, 64] width 12 height 12
click at [909, 100] on div "Копировать" at bounding box center [913, 96] width 96 height 12
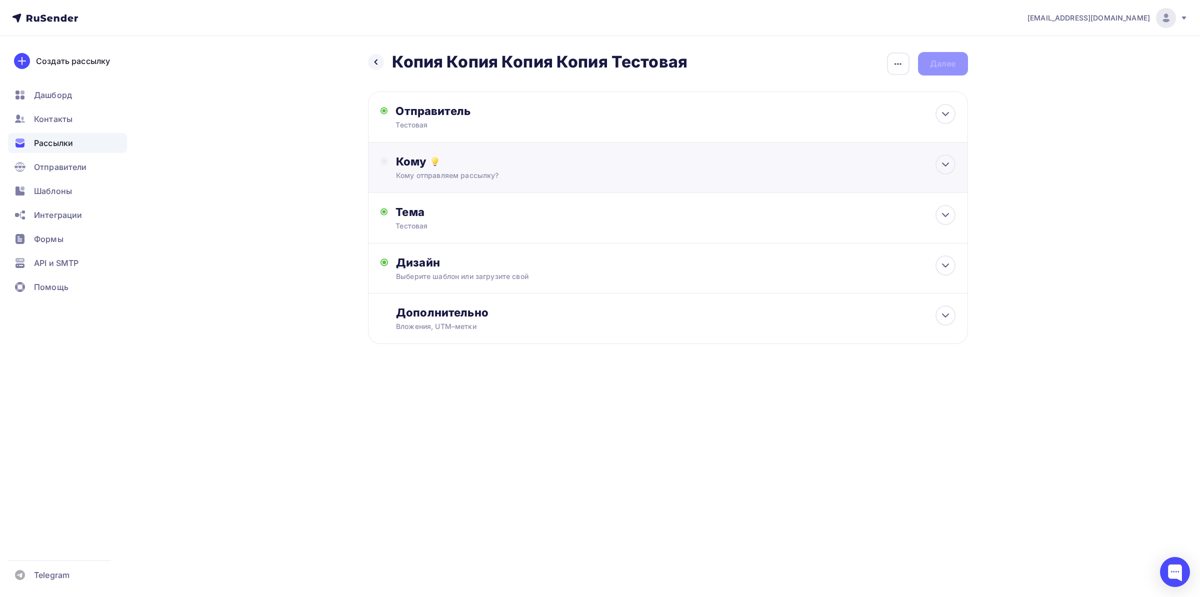
click at [496, 177] on div "Кому отправляем рассылку?" at bounding box center [648, 176] width 504 height 10
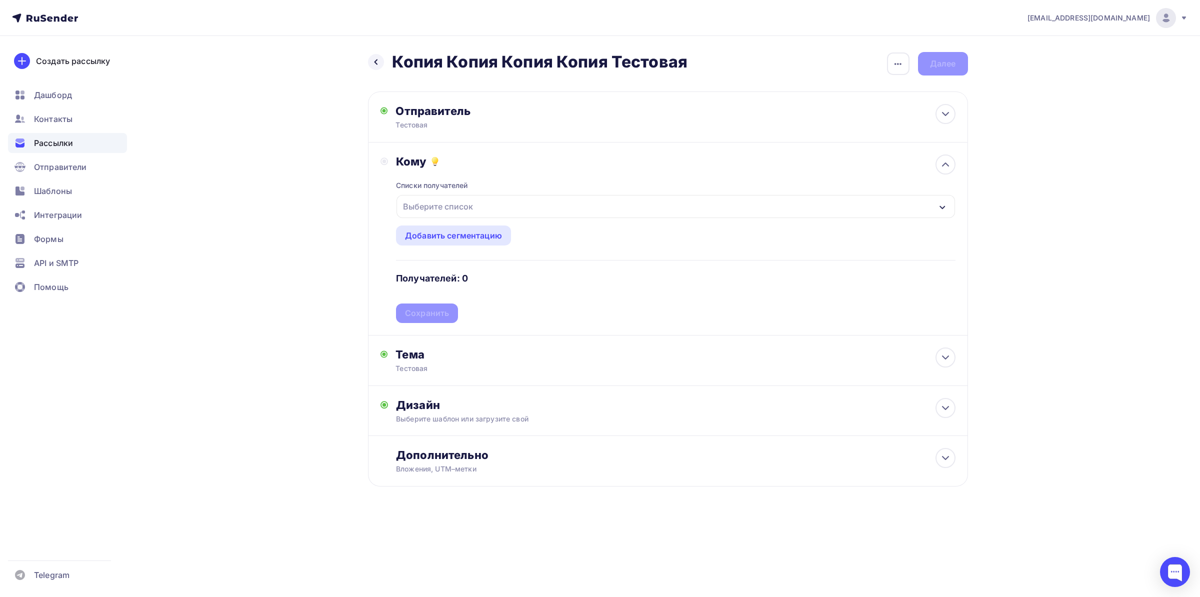
click at [482, 215] on div "Выберите список" at bounding box center [676, 206] width 558 height 23
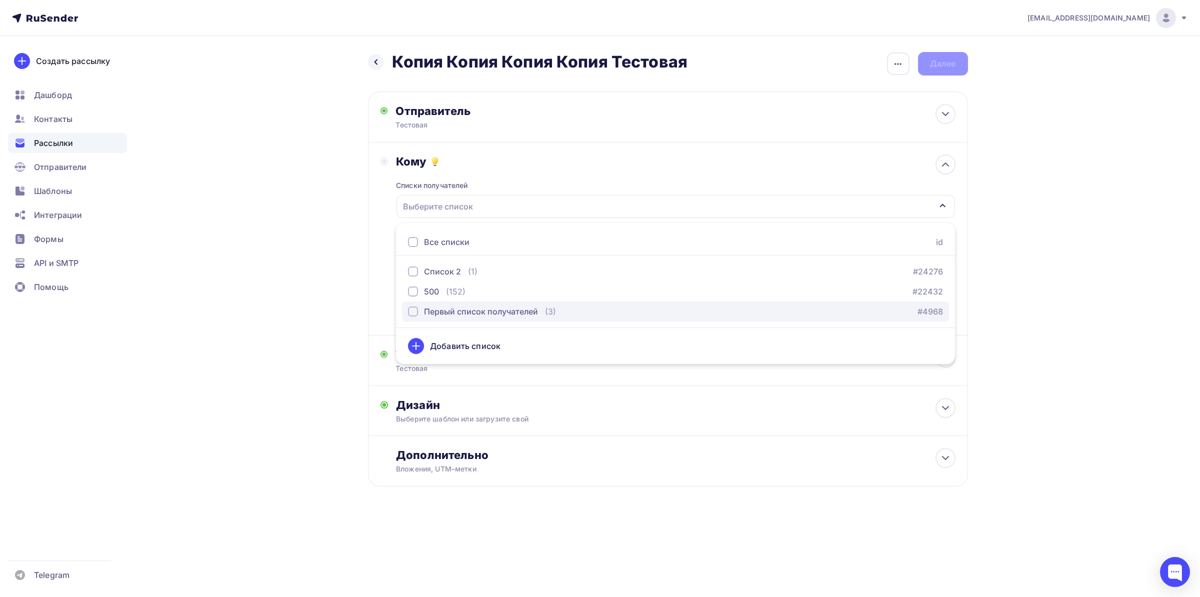
click at [454, 307] on button "Первый список получателей (3) #4968" at bounding box center [675, 312] width 547 height 20
click at [281, 242] on div "Назад Копия Копия Копия Копия Тестовая Копия Копия Копия Копия Тестовая Закончи…" at bounding box center [601, 293] width 820 height 515
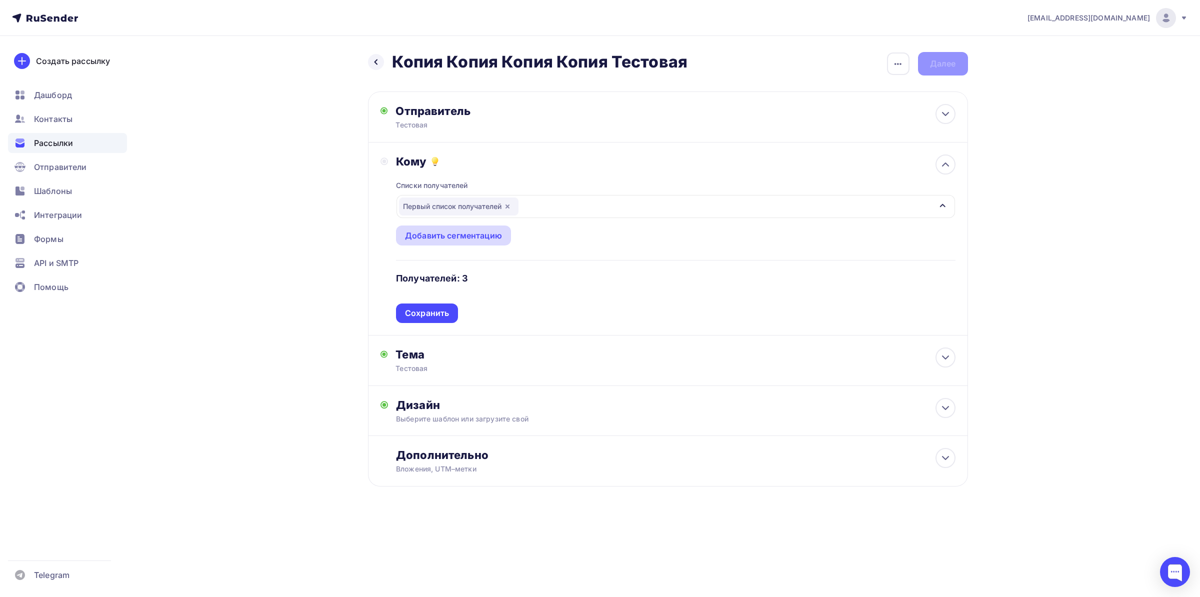
click at [458, 238] on div "Добавить сегментацию" at bounding box center [453, 236] width 97 height 12
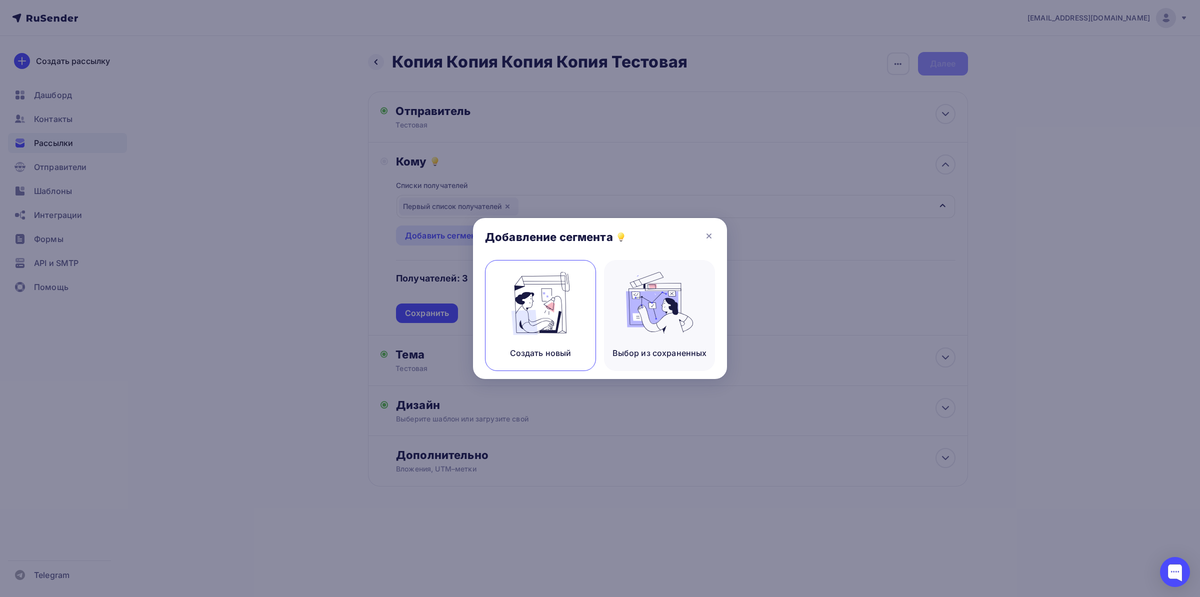
click at [547, 307] on img at bounding box center [540, 303] width 67 height 63
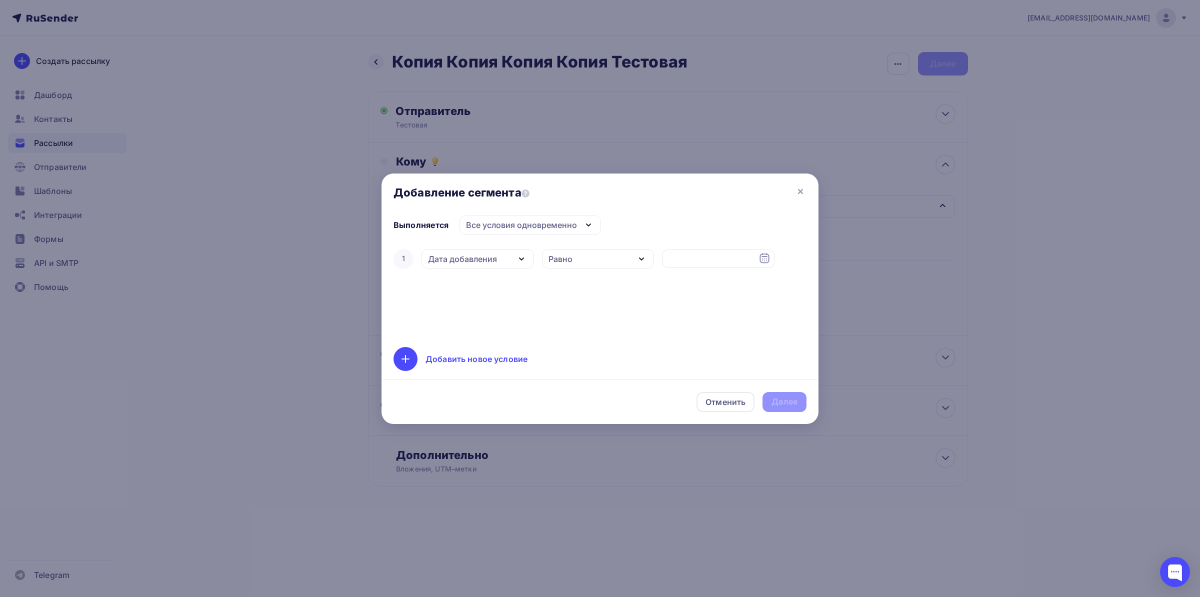
click at [505, 228] on div "Все условия одновременно" at bounding box center [521, 225] width 111 height 12
click at [505, 227] on div "Все условия одновременно" at bounding box center [521, 225] width 111 height 12
click at [486, 267] on div "Дата добавления" at bounding box center [478, 259] width 113 height 20
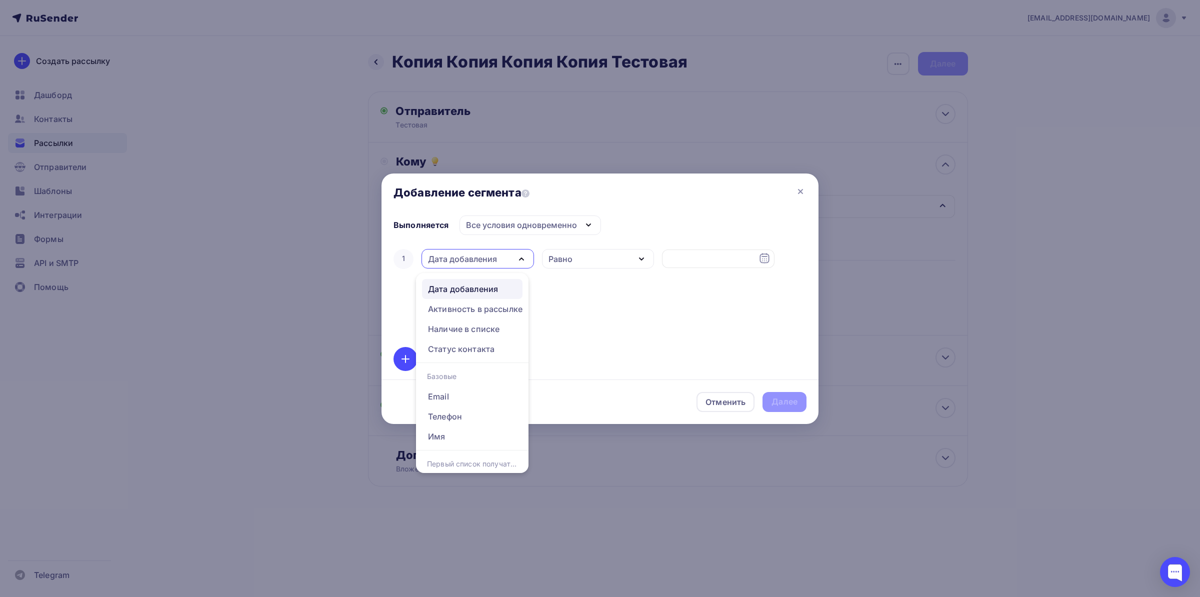
click at [557, 275] on div "1 Дата добавления Дата добавления Активность в рассылке Наличие в списке Статус…" at bounding box center [600, 291] width 413 height 88
click at [571, 263] on div "Равно" at bounding box center [561, 259] width 24 height 12
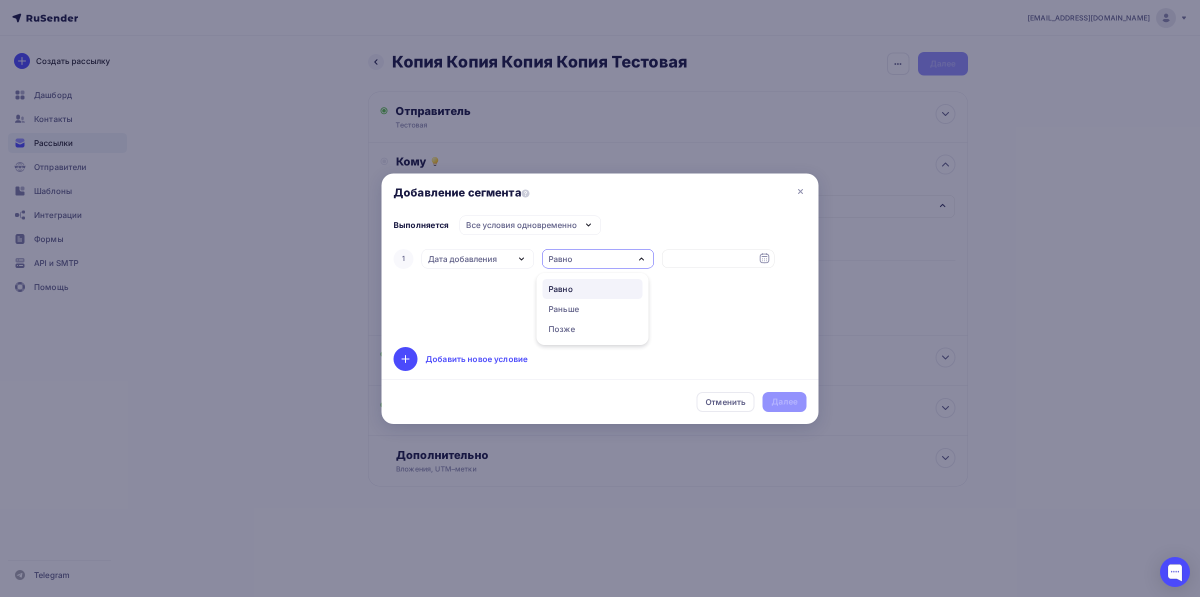
click at [573, 260] on div "Равно" at bounding box center [598, 259] width 113 height 20
click at [502, 253] on div "Дата добавления" at bounding box center [478, 259] width 113 height 20
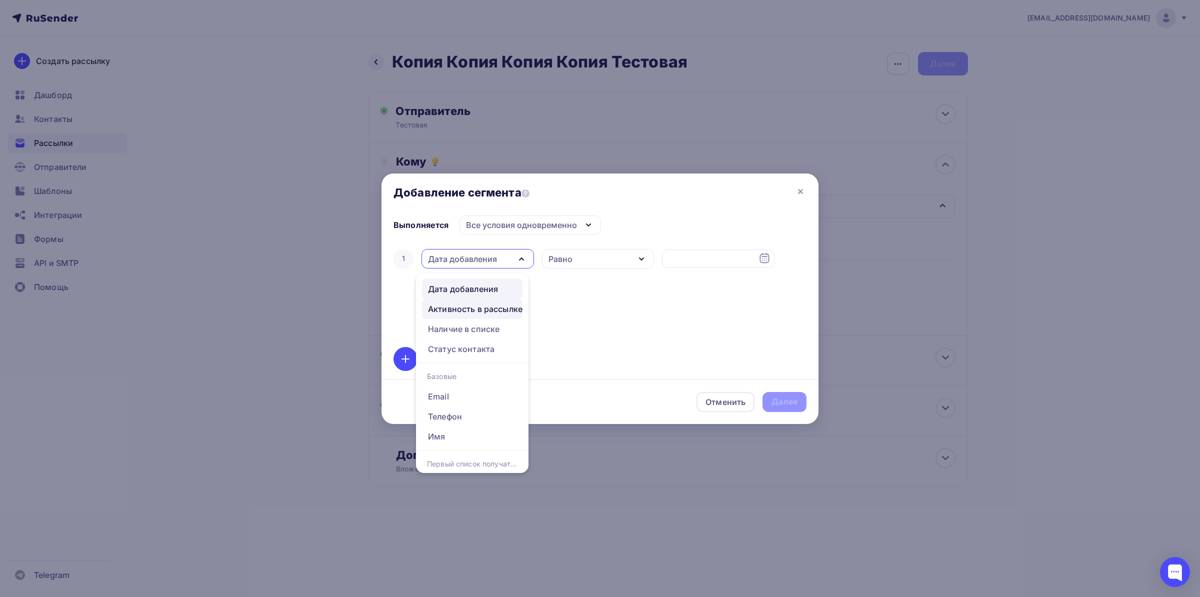
click at [481, 314] on div "Активность в рассылке" at bounding box center [475, 309] width 95 height 12
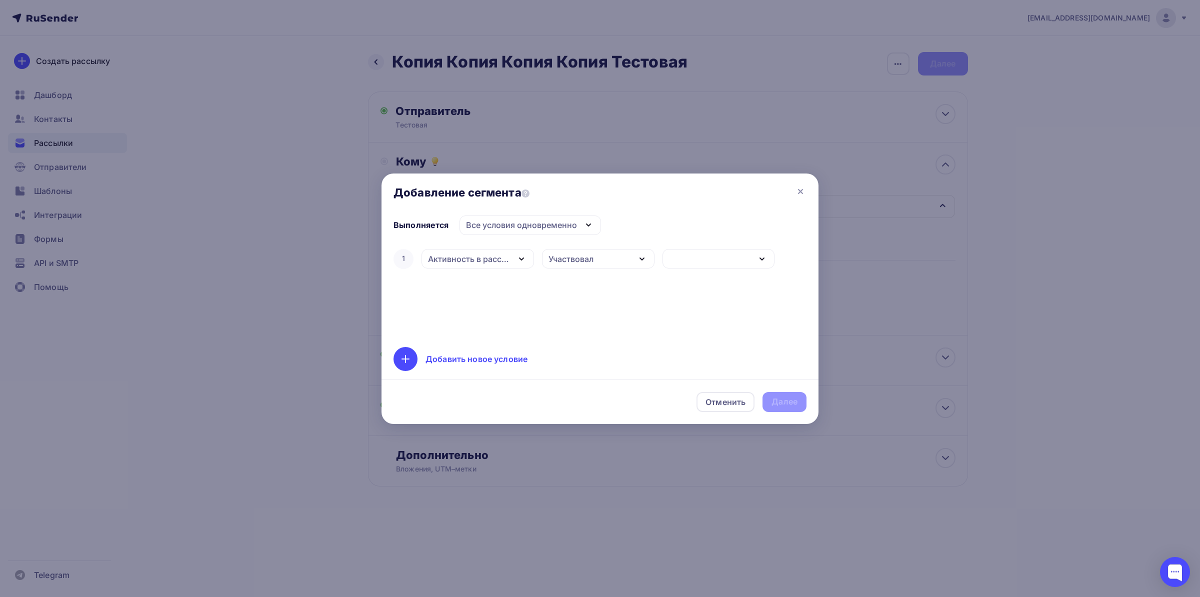
click at [574, 262] on div "Участвовал" at bounding box center [571, 259] width 45 height 12
click at [580, 267] on div "Участвовал" at bounding box center [598, 259] width 113 height 20
click at [692, 257] on div "button" at bounding box center [719, 259] width 113 height 20
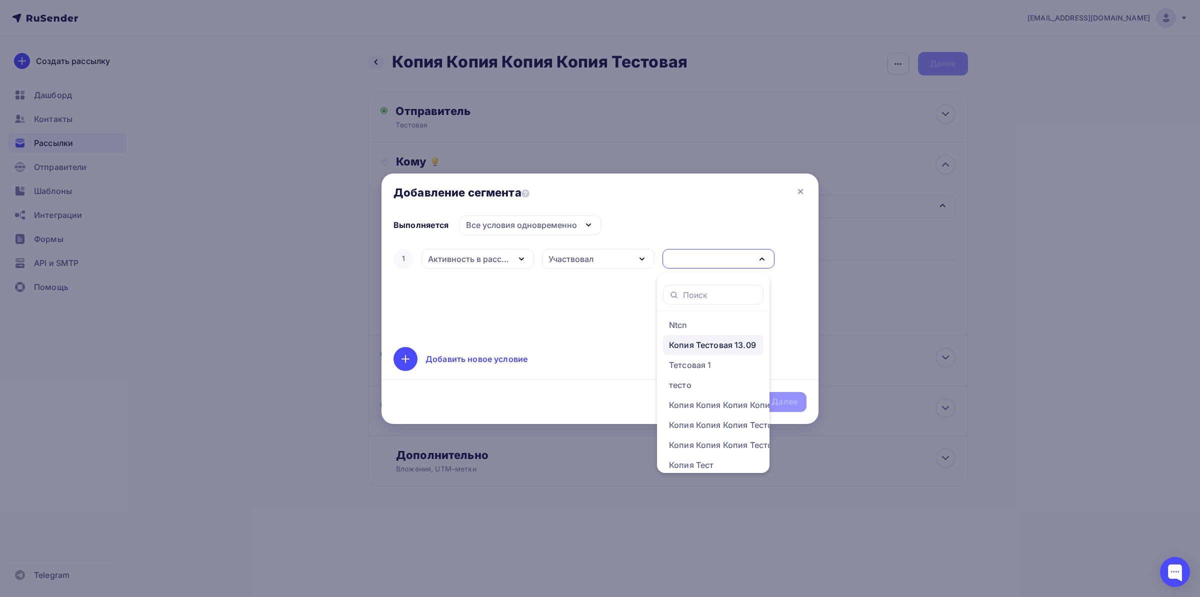
click at [708, 343] on div "Копия Тестовая 13.09" at bounding box center [712, 345] width 87 height 12
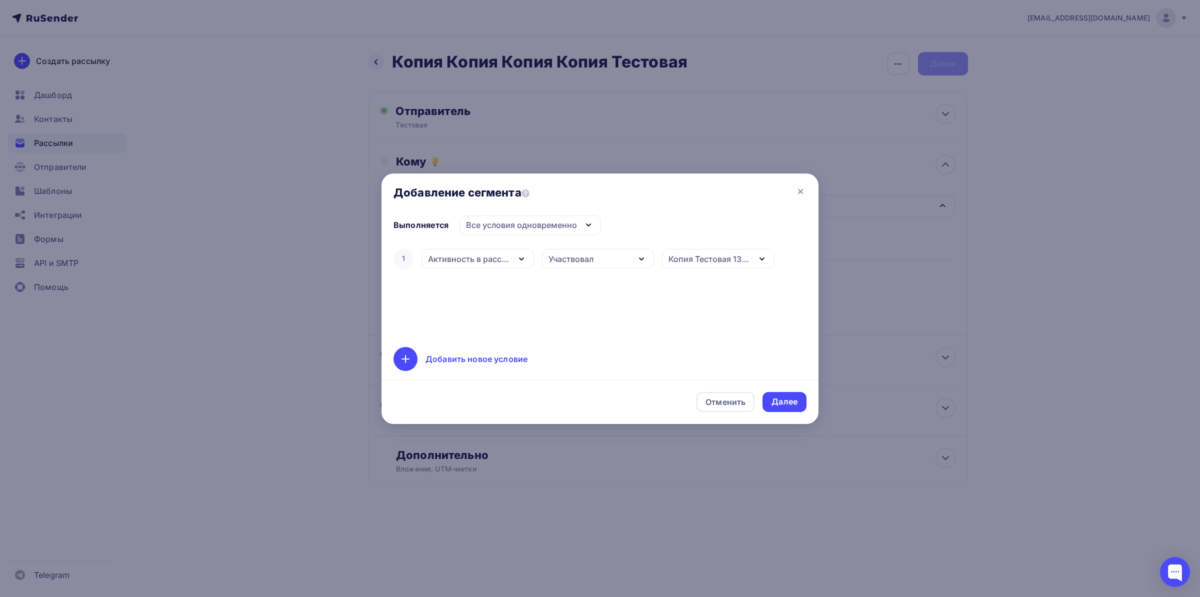
click at [459, 361] on div "Добавить новое условие" at bounding box center [477, 359] width 102 height 12
click at [483, 295] on div "Дата добавления" at bounding box center [462, 291] width 69 height 12
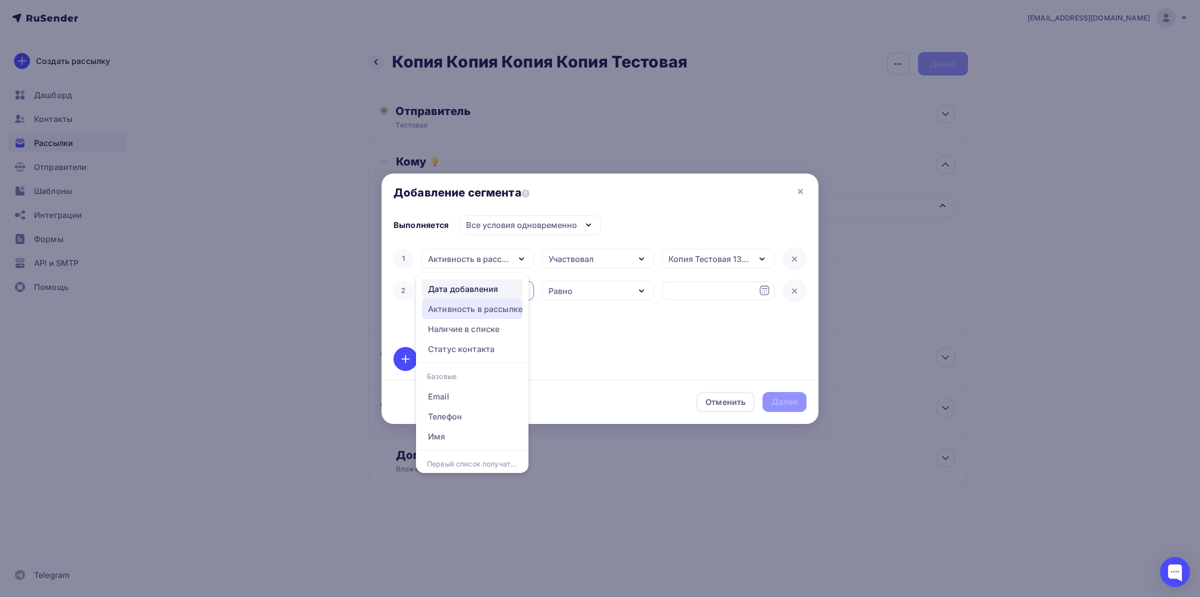
click at [490, 309] on div "Активность в рассылке" at bounding box center [475, 309] width 95 height 12
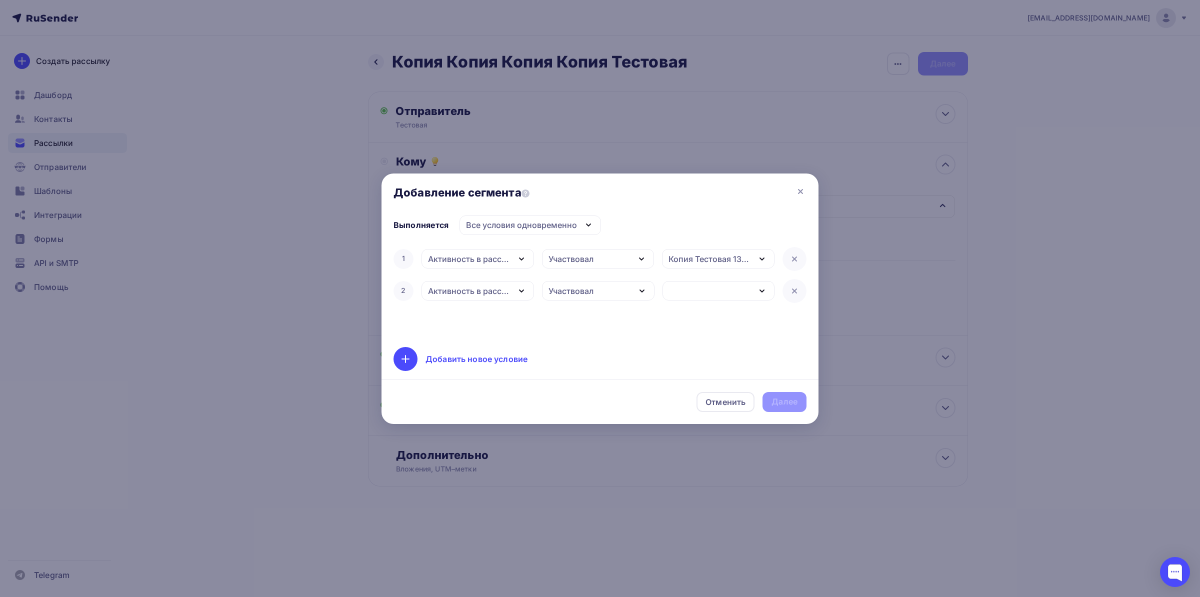
click at [590, 287] on div "Участвовал" at bounding box center [571, 291] width 45 height 12
click at [588, 355] on link "Не открывал" at bounding box center [593, 349] width 100 height 20
click at [684, 286] on div "button" at bounding box center [719, 291] width 113 height 20
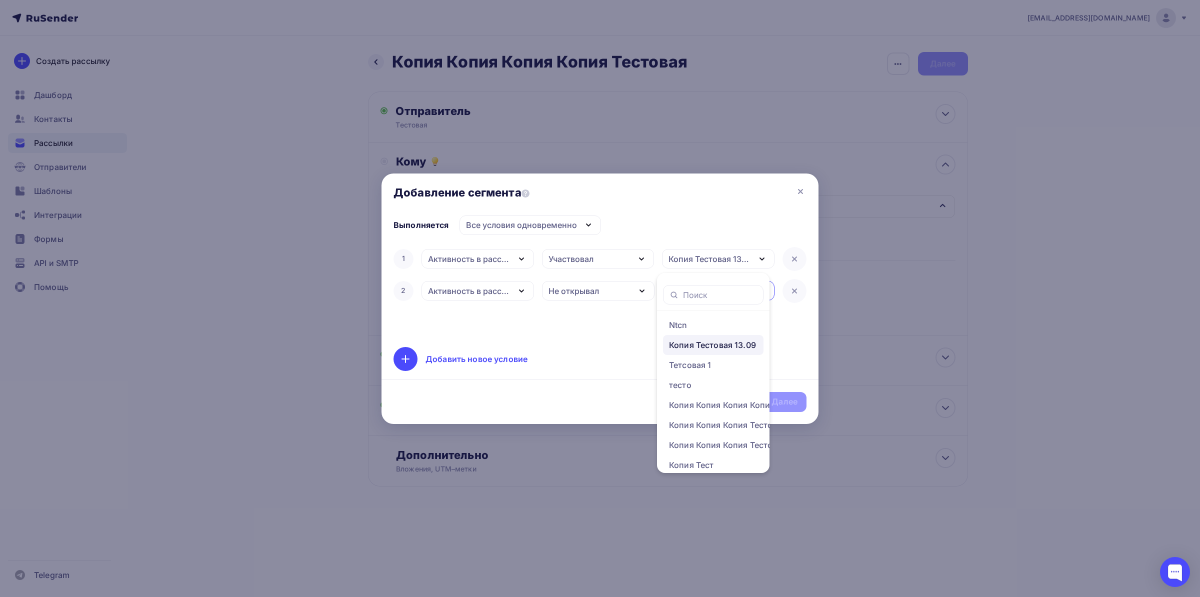
click at [717, 345] on div "Копия Тестовая 13.09" at bounding box center [712, 345] width 87 height 12
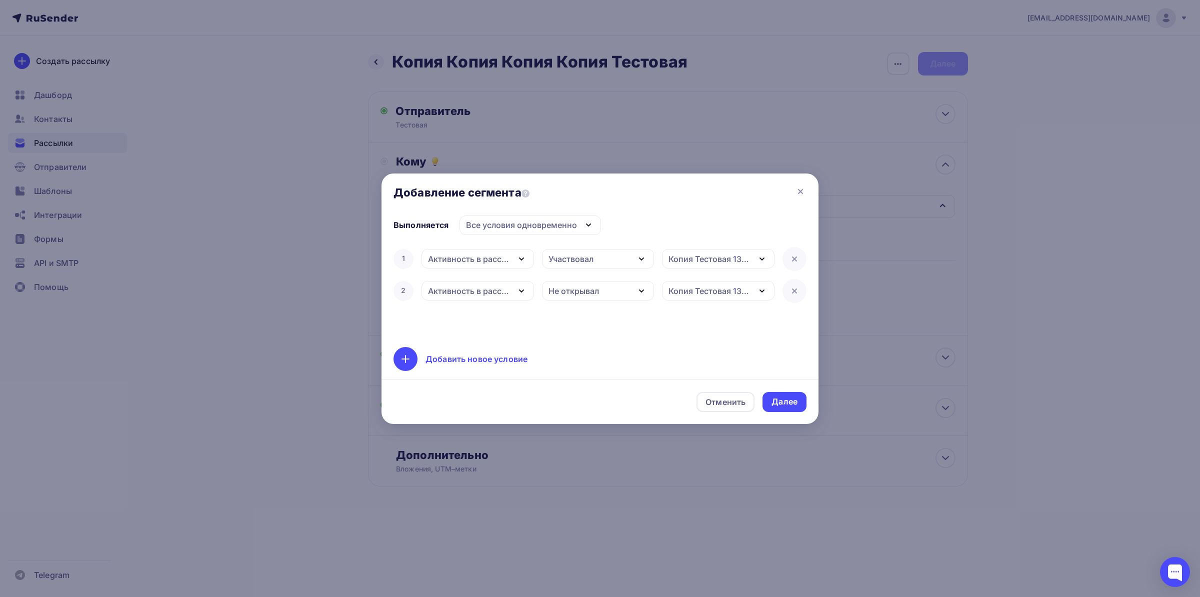
click at [598, 322] on div "1 Активность в рассылке Дата добавления Активность в рассылке Наличие в списке …" at bounding box center [600, 291] width 413 height 88
click at [685, 262] on div "Копия Тестовая 13.09" at bounding box center [710, 259] width 82 height 12
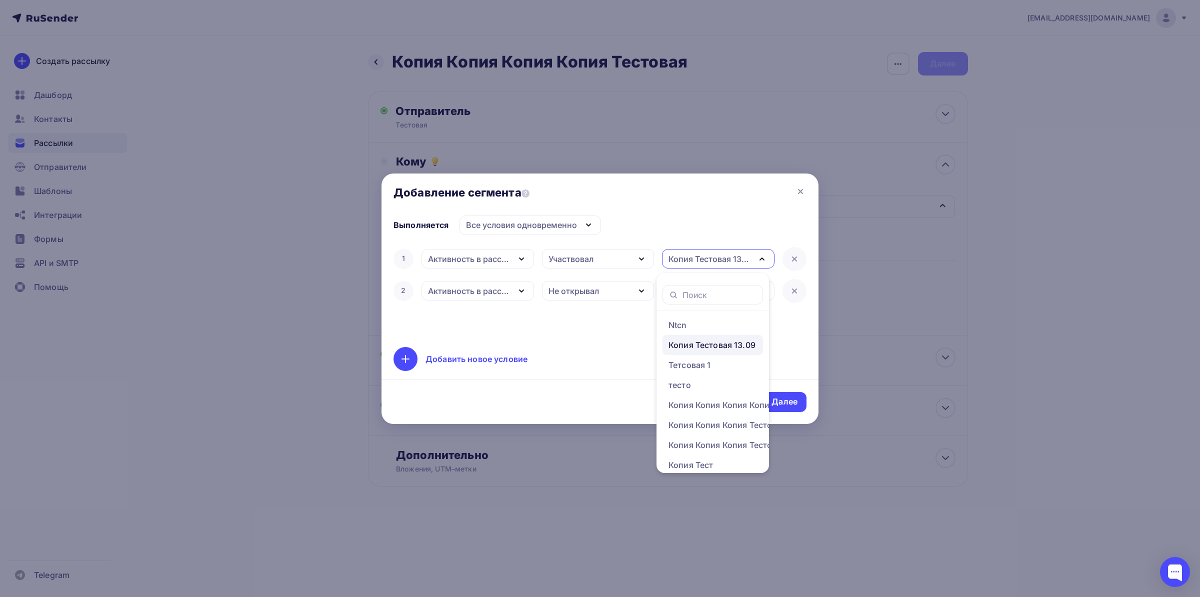
click at [689, 261] on div "Копия Тестовая 13.09" at bounding box center [710, 259] width 82 height 12
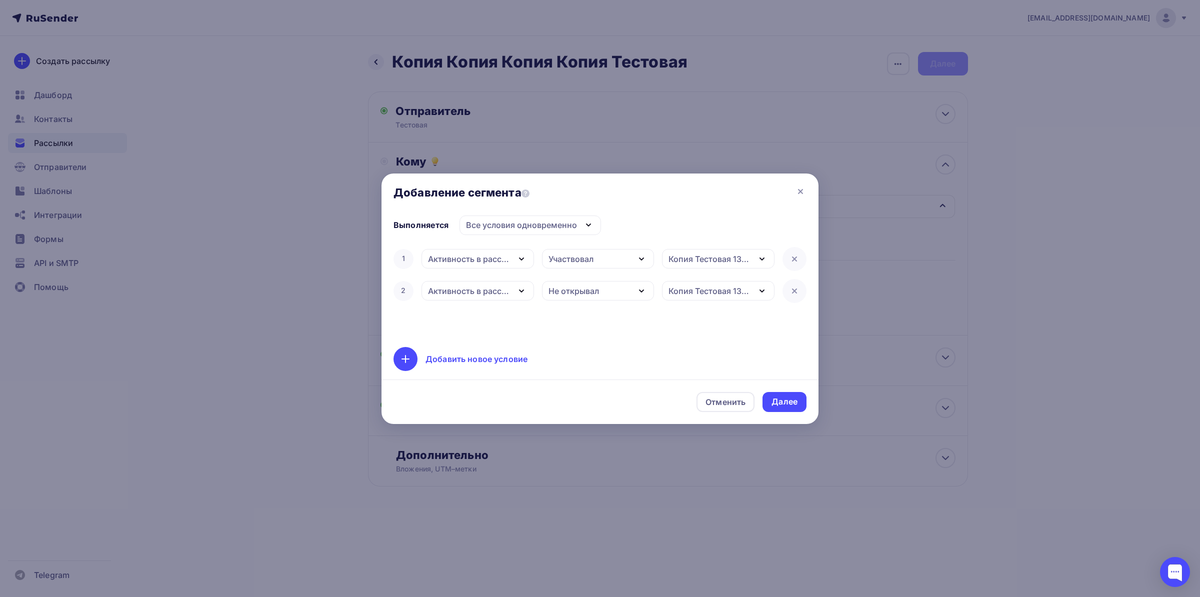
click at [612, 259] on div "Участвовал" at bounding box center [598, 259] width 112 height 20
click at [598, 288] on div "Участвовал" at bounding box center [593, 289] width 88 height 12
click at [687, 260] on div "Копия Тестовая 13.09" at bounding box center [710, 259] width 82 height 12
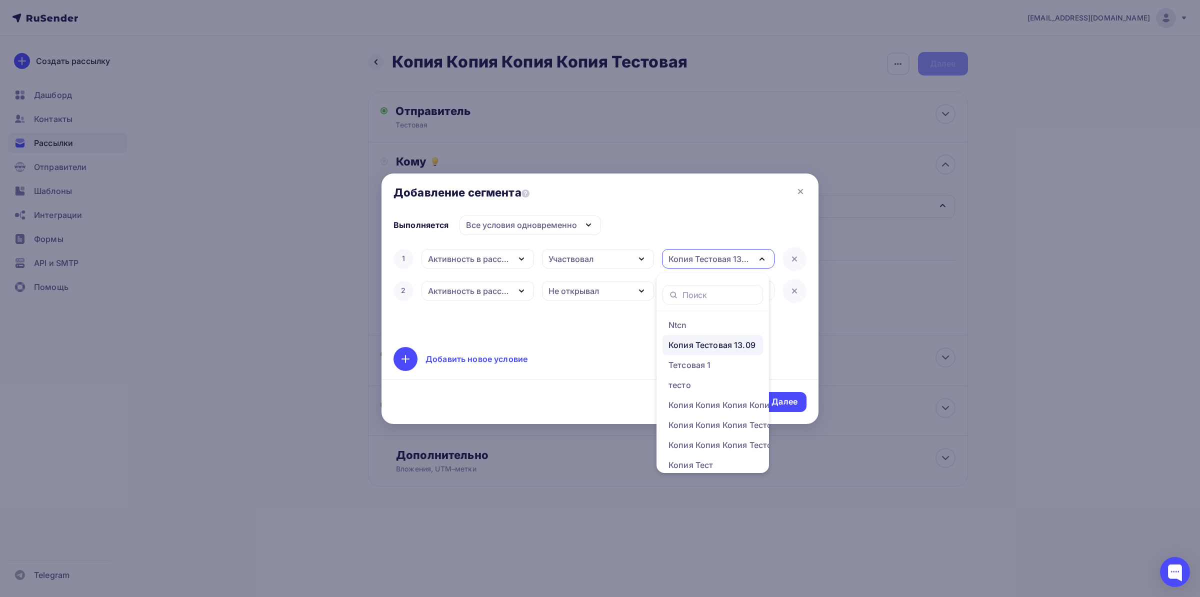
click at [687, 260] on div "Копия Тестовая 13.09" at bounding box center [710, 259] width 82 height 12
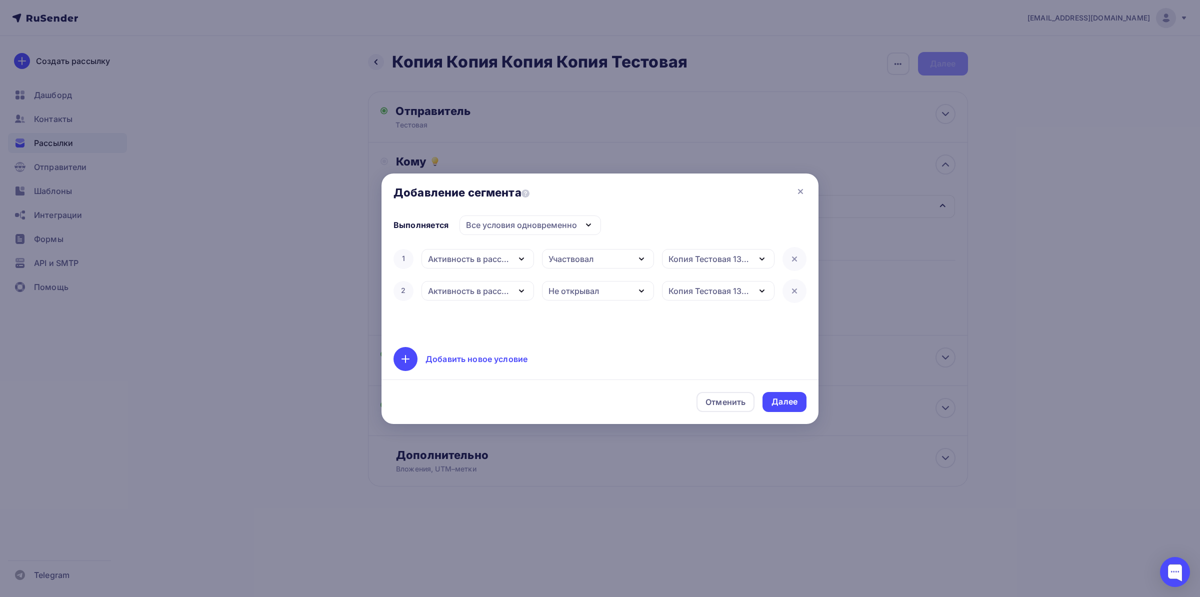
click at [528, 225] on div "Все условия одновременно" at bounding box center [521, 225] width 111 height 12
click at [572, 290] on div "Не открывал" at bounding box center [574, 291] width 51 height 12
click at [505, 323] on div "1 Активность в рассылке Дата добавления Активность в рассылке Наличие в списке …" at bounding box center [600, 291] width 413 height 88
click at [798, 189] on icon at bounding box center [801, 192] width 12 height 12
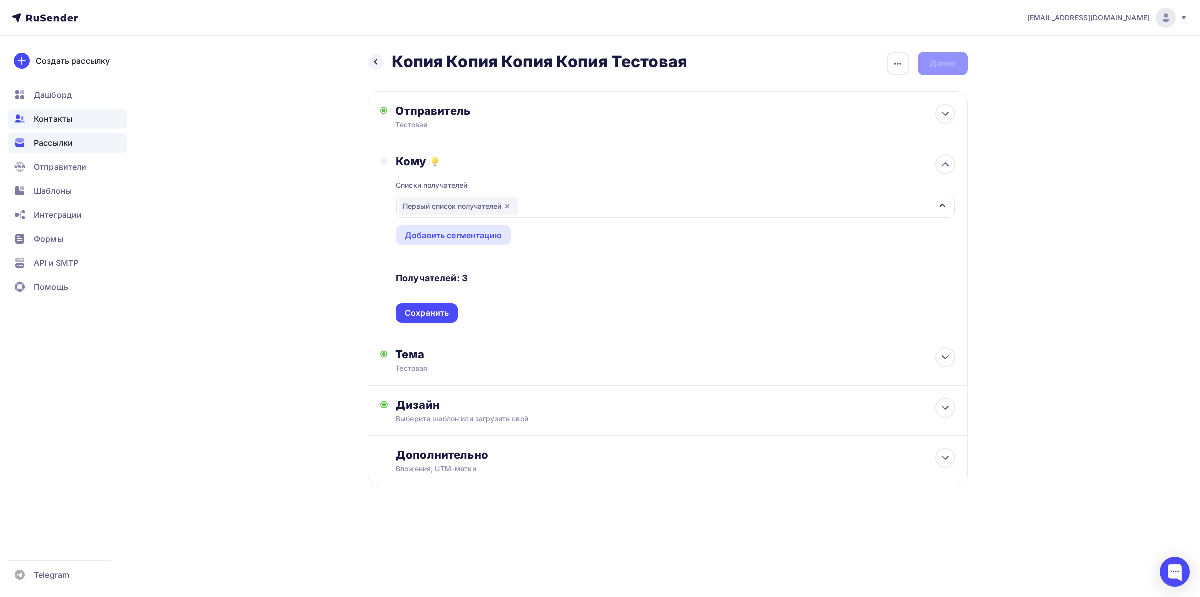
click at [62, 122] on span "Контакты" at bounding box center [53, 119] width 39 height 12
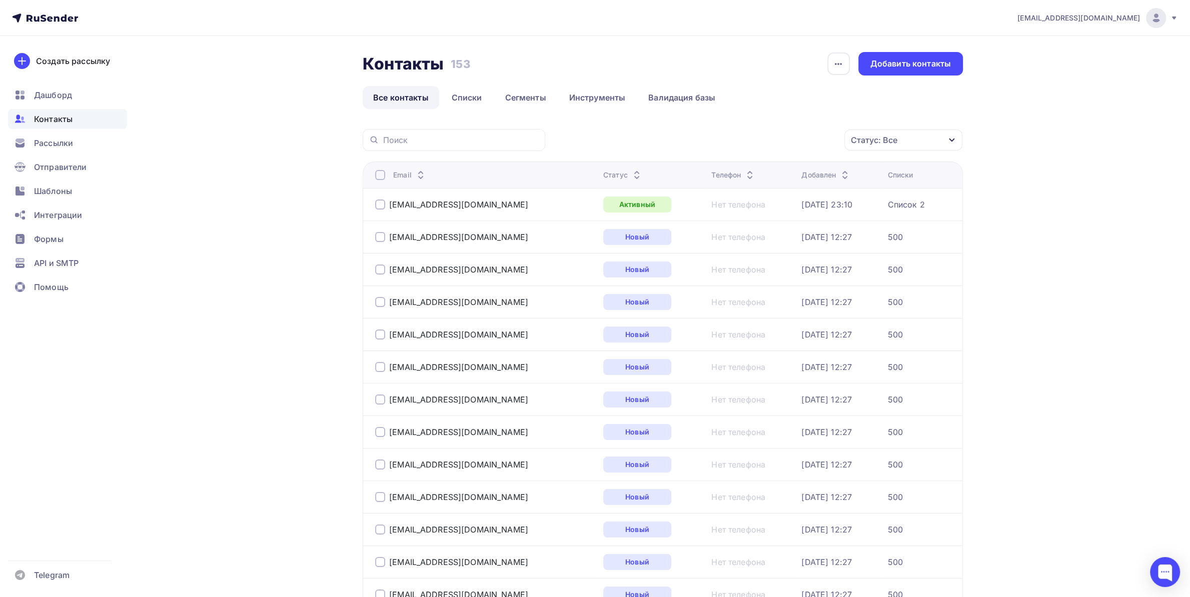
click at [887, 139] on div "Статус: Все" at bounding box center [874, 140] width 47 height 12
click at [456, 101] on link "Списки" at bounding box center [467, 97] width 52 height 23
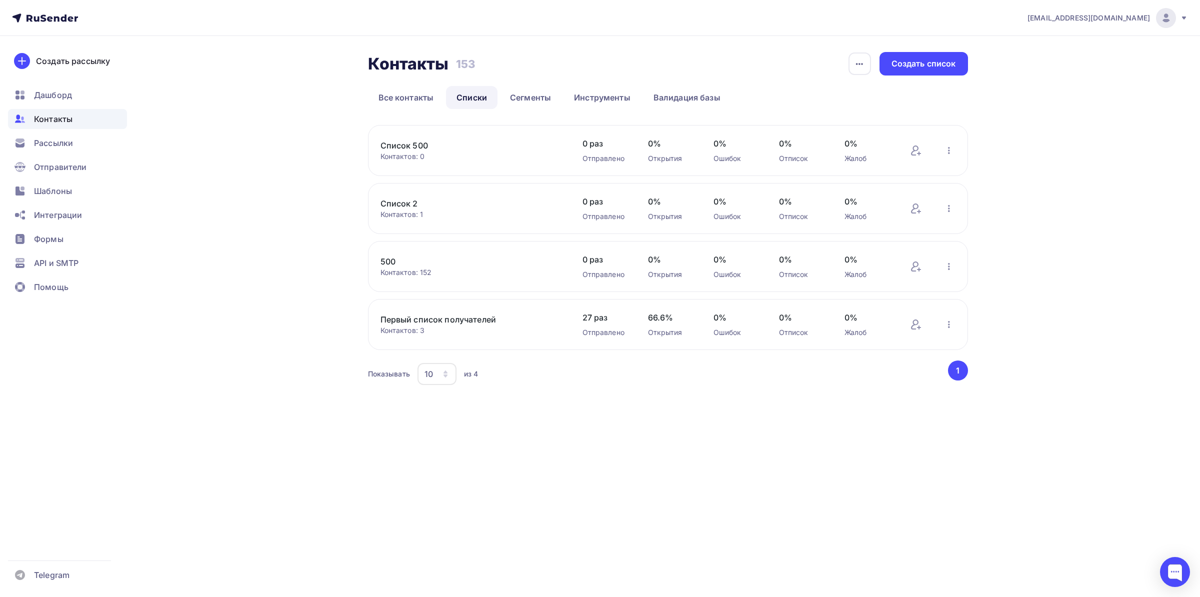
click at [422, 320] on link "Первый список получателей" at bounding box center [466, 320] width 170 height 12
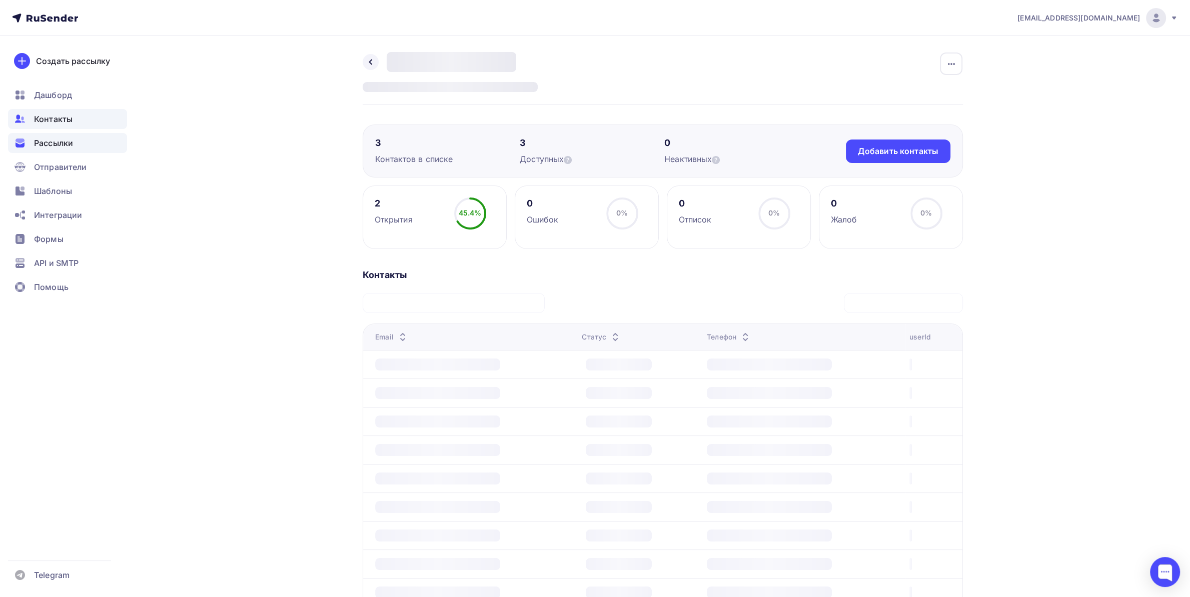
click at [65, 148] on span "Рассылки" at bounding box center [53, 143] width 39 height 12
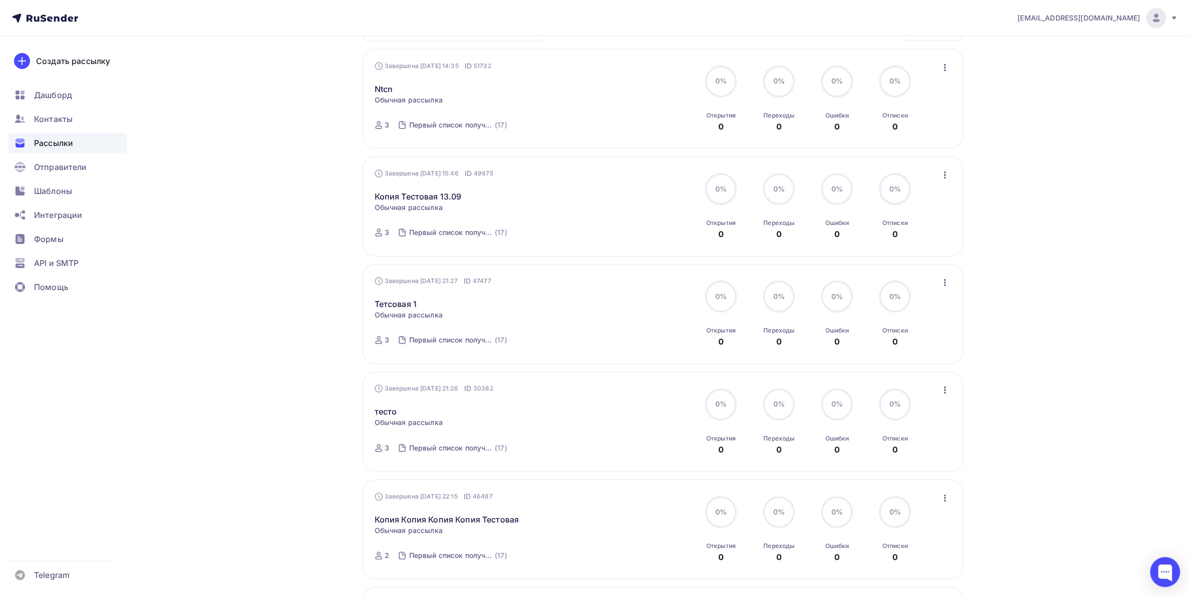
scroll to position [263, 0]
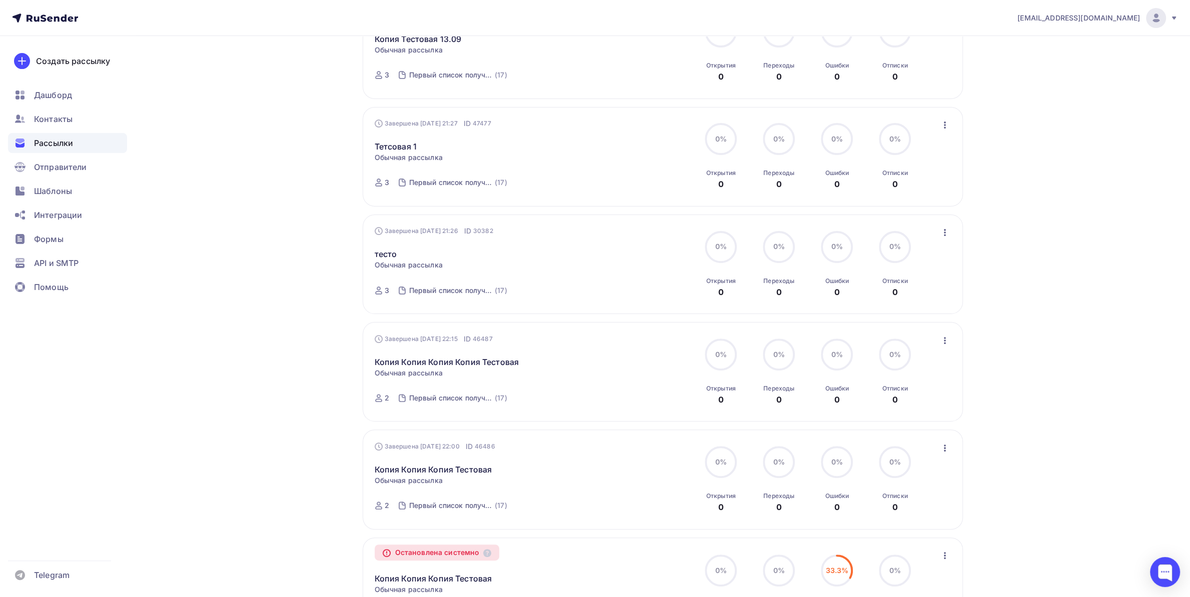
click at [451, 575] on div "Копия Копия Копия Тестовая Копировать в новую" at bounding box center [489, 573] width 228 height 24
click at [452, 576] on link "Копия Копия Копия Тестовая" at bounding box center [434, 579] width 118 height 12
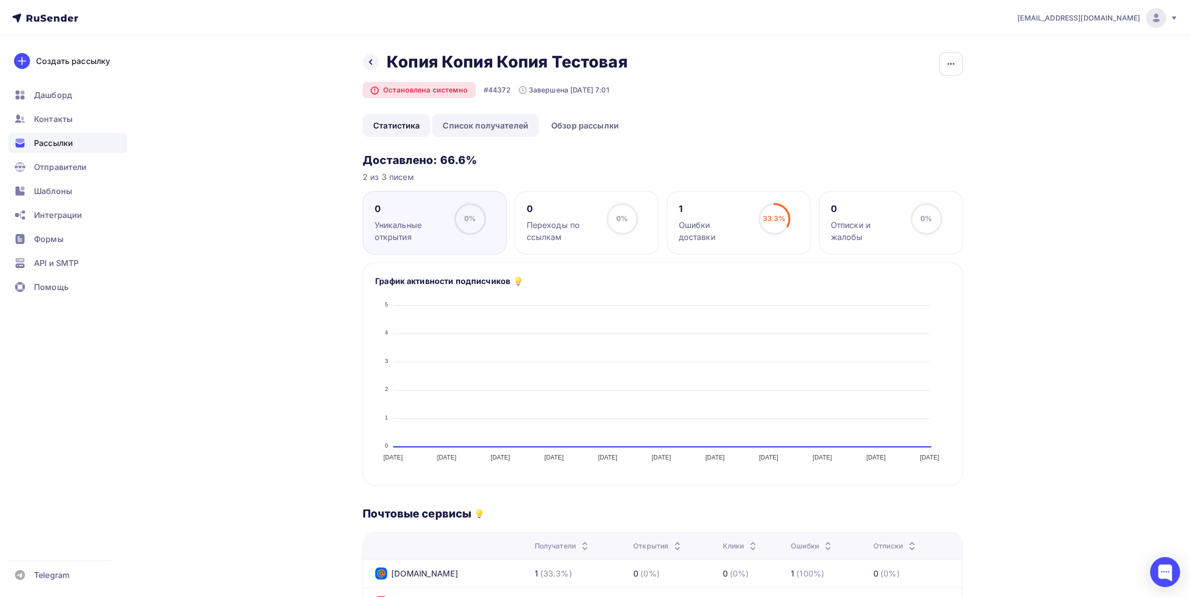
click at [501, 126] on link "Список получателей" at bounding box center [485, 125] width 107 height 23
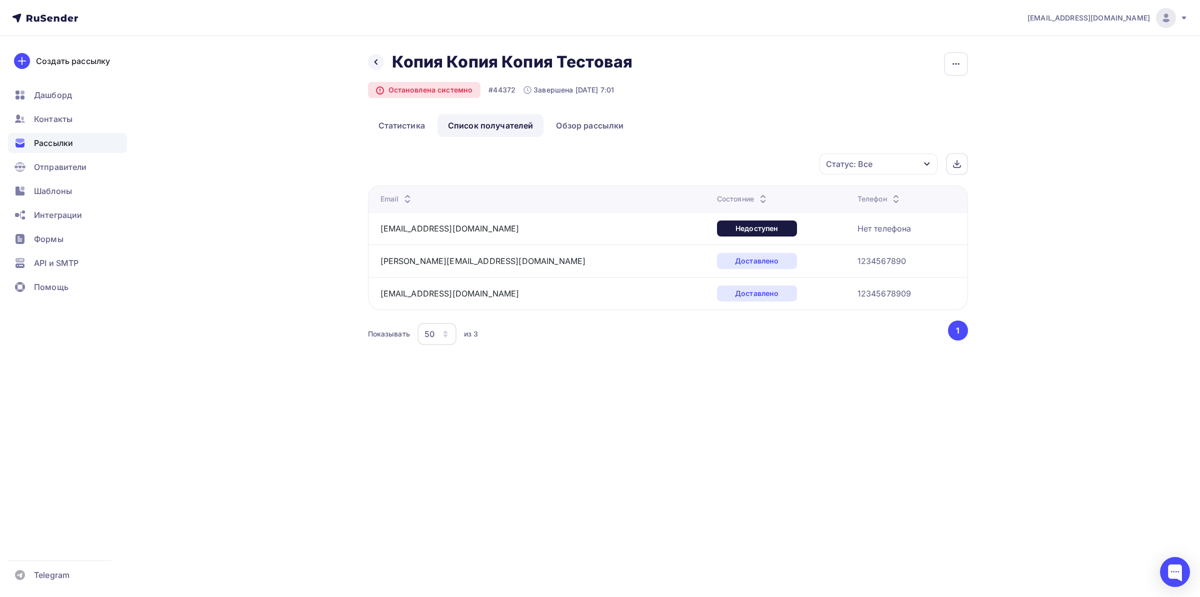
click at [853, 165] on div "Статус: Все" at bounding box center [849, 164] width 47 height 12
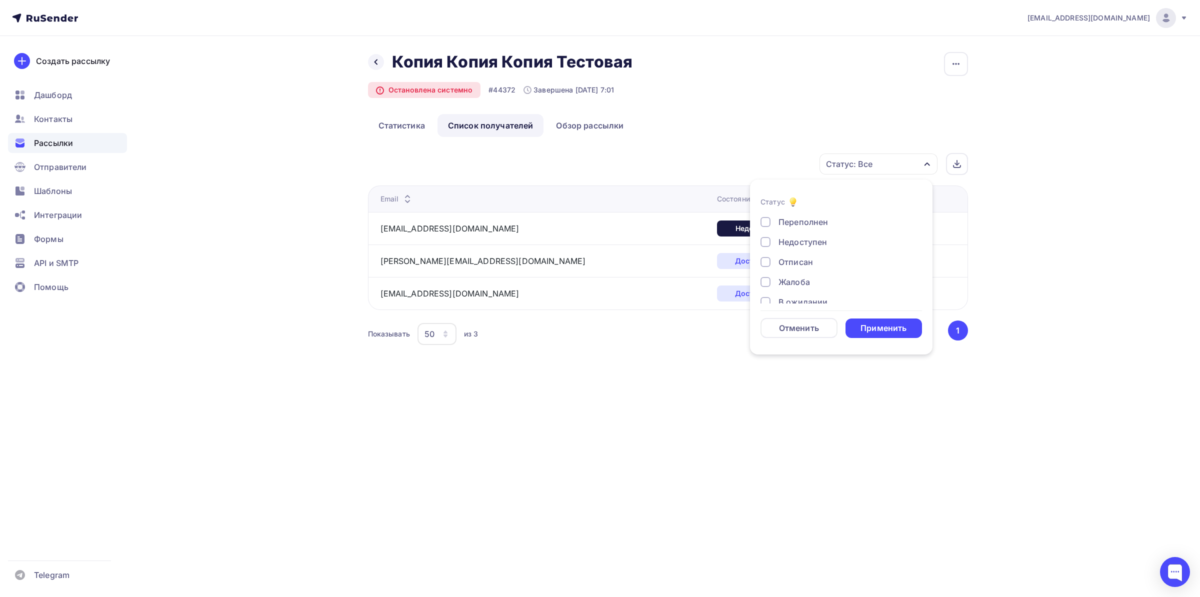
scroll to position [93, 0]
click at [692, 123] on ul "Статистика Список получателей Обзор рассылки" at bounding box center [668, 125] width 600 height 23
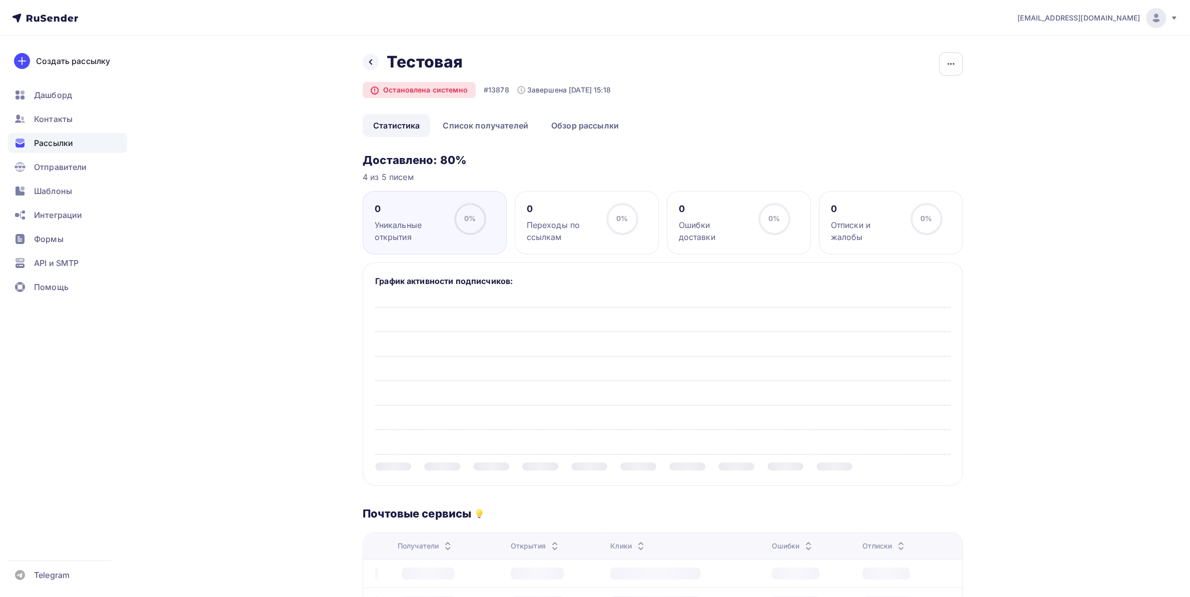
click at [500, 94] on div "Назад Тестовая Тестовая Остановлена системно #13878 Завершена [DATE] 15:18 Копи…" at bounding box center [663, 498] width 600 height 892
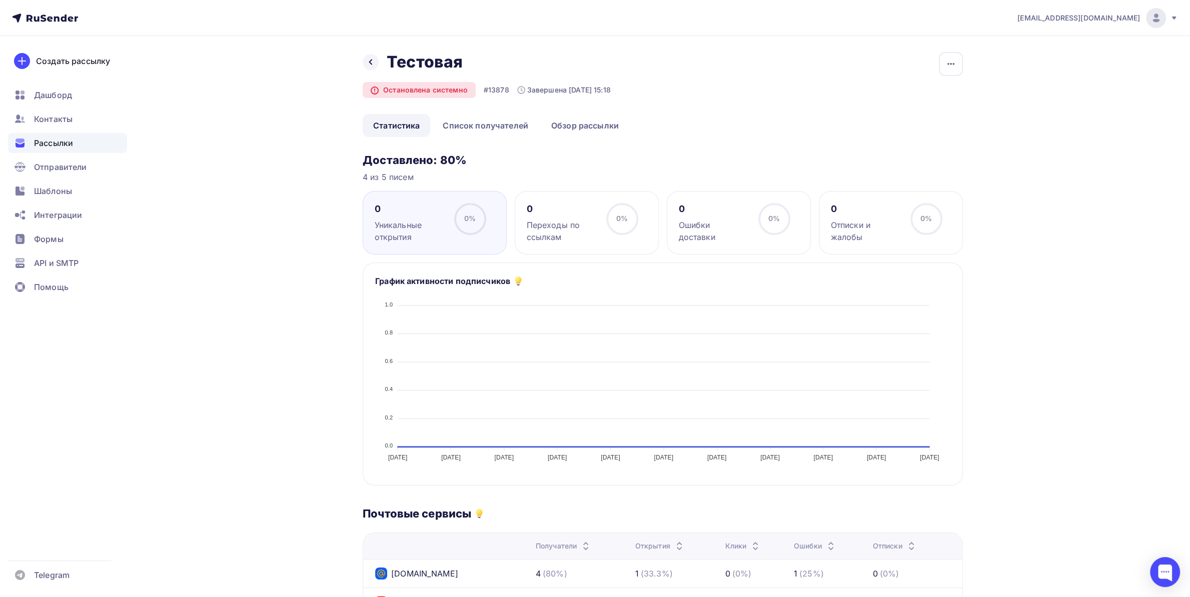
scroll to position [53, 0]
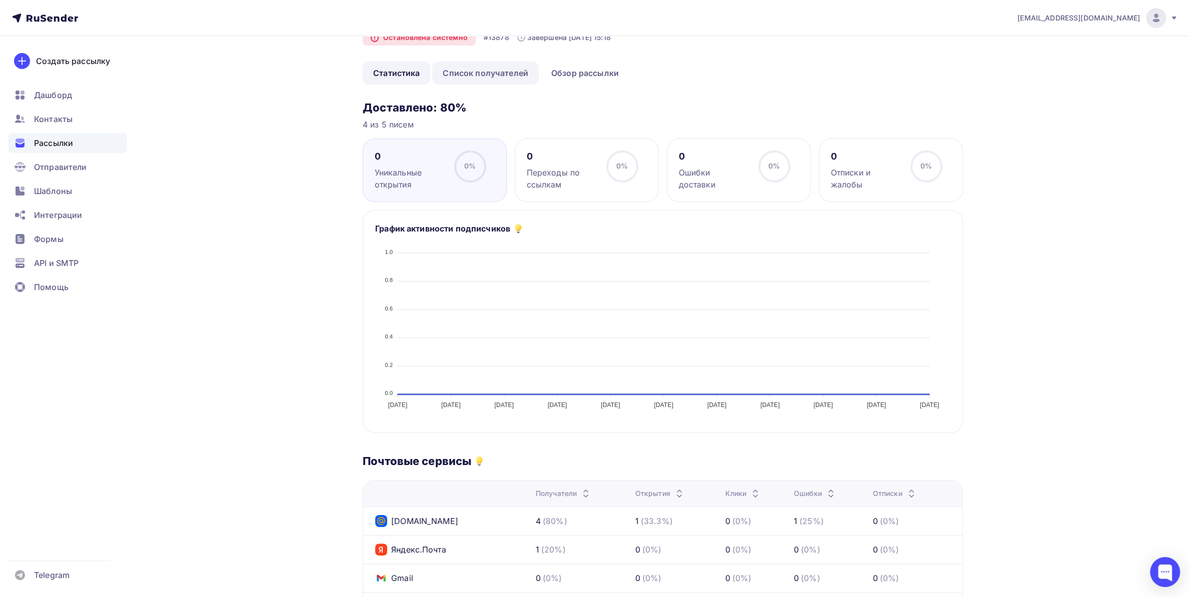
click at [502, 73] on link "Список получателей" at bounding box center [485, 73] width 107 height 23
